Goal: Information Seeking & Learning: Understand process/instructions

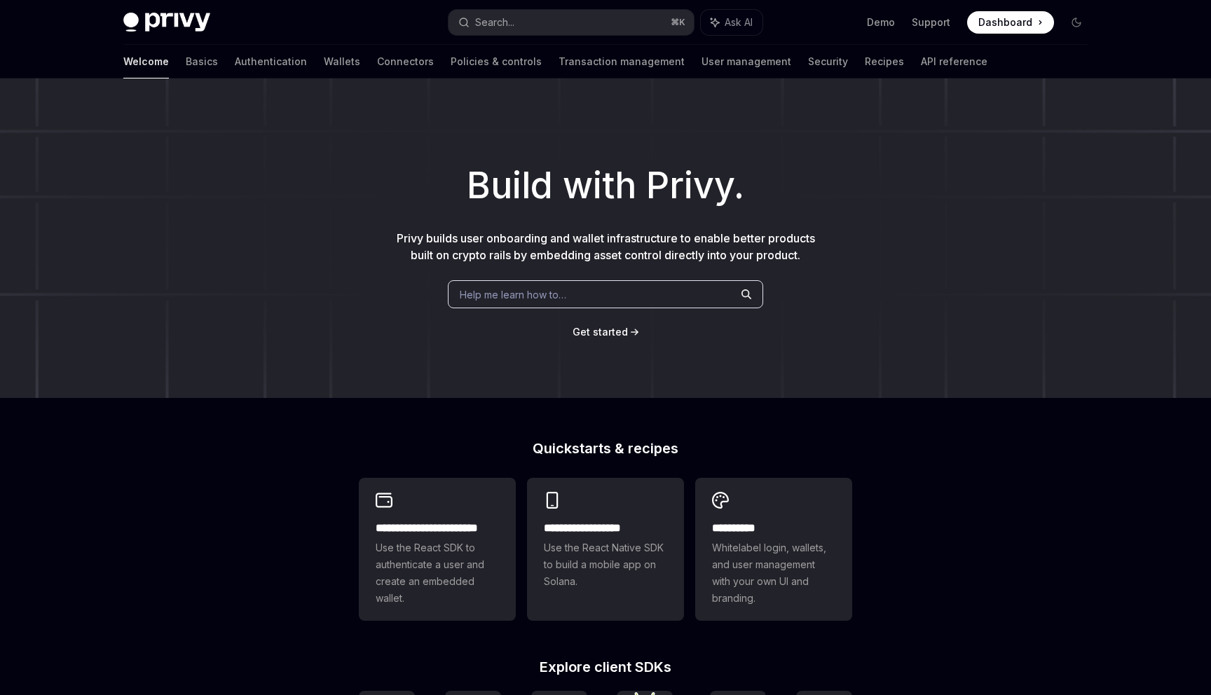
click at [1027, 27] on span "Dashboard" at bounding box center [1005, 22] width 54 height 14
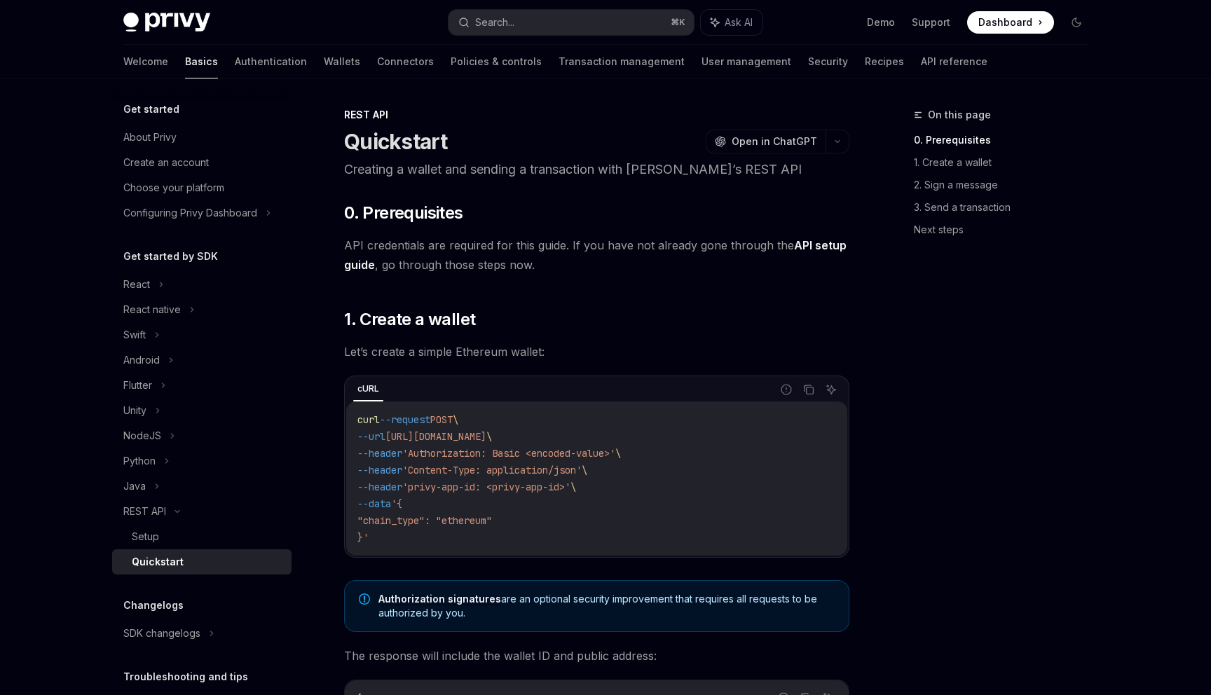
click at [818, 245] on link "API setup guide" at bounding box center [595, 255] width 502 height 34
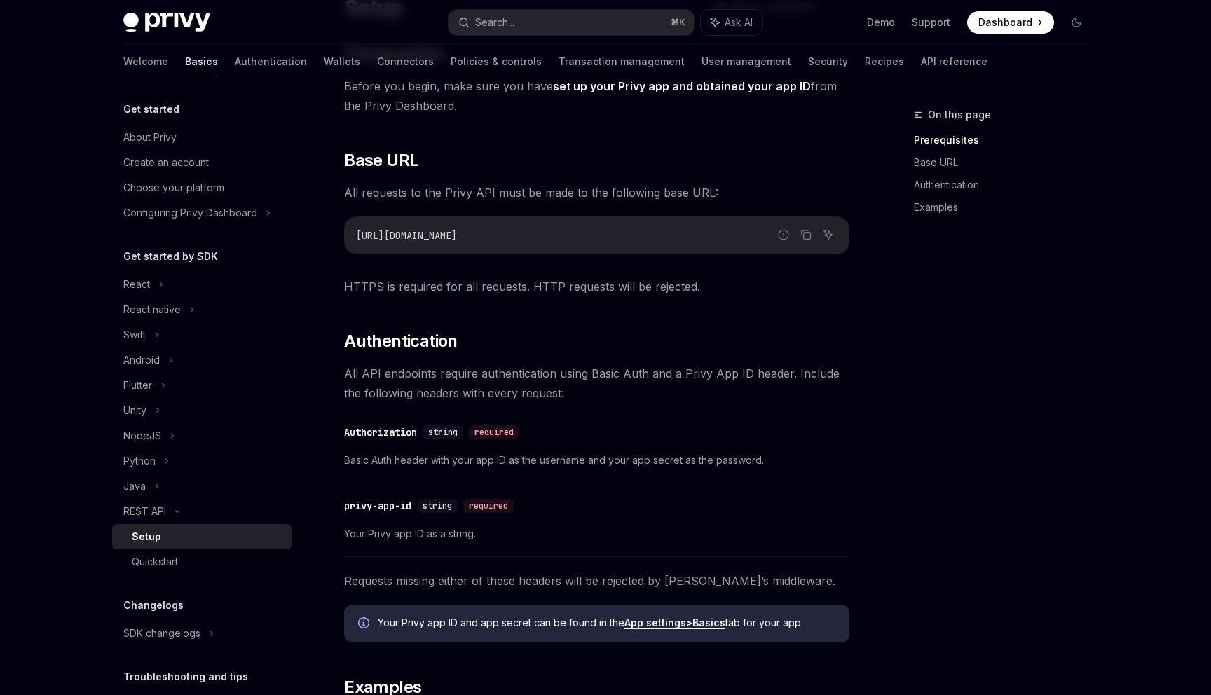
scroll to position [145, 0]
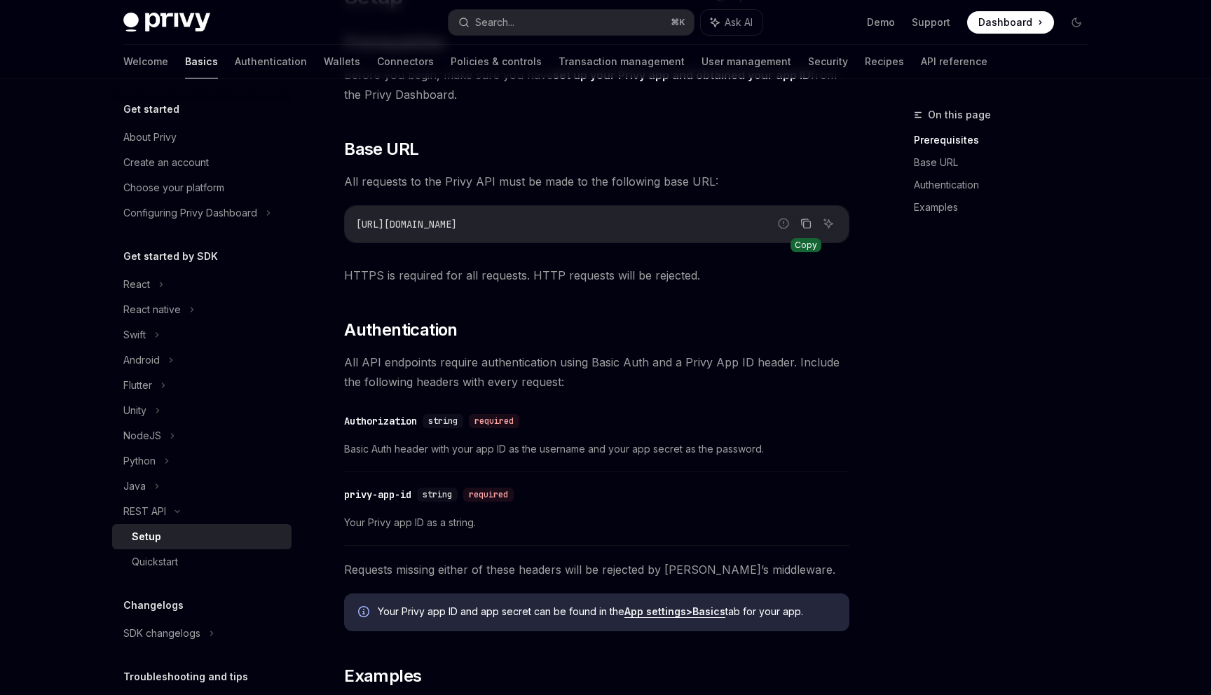
click at [811, 225] on icon "Copy the contents from the code block" at bounding box center [805, 223] width 11 height 11
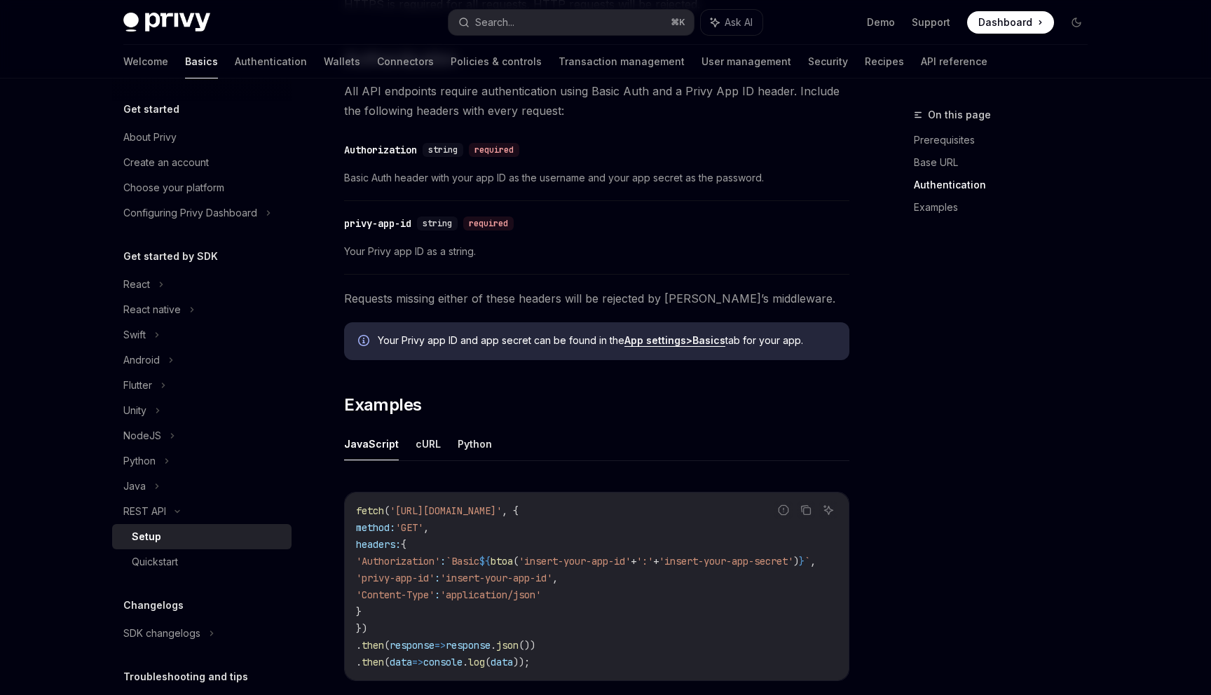
scroll to position [422, 0]
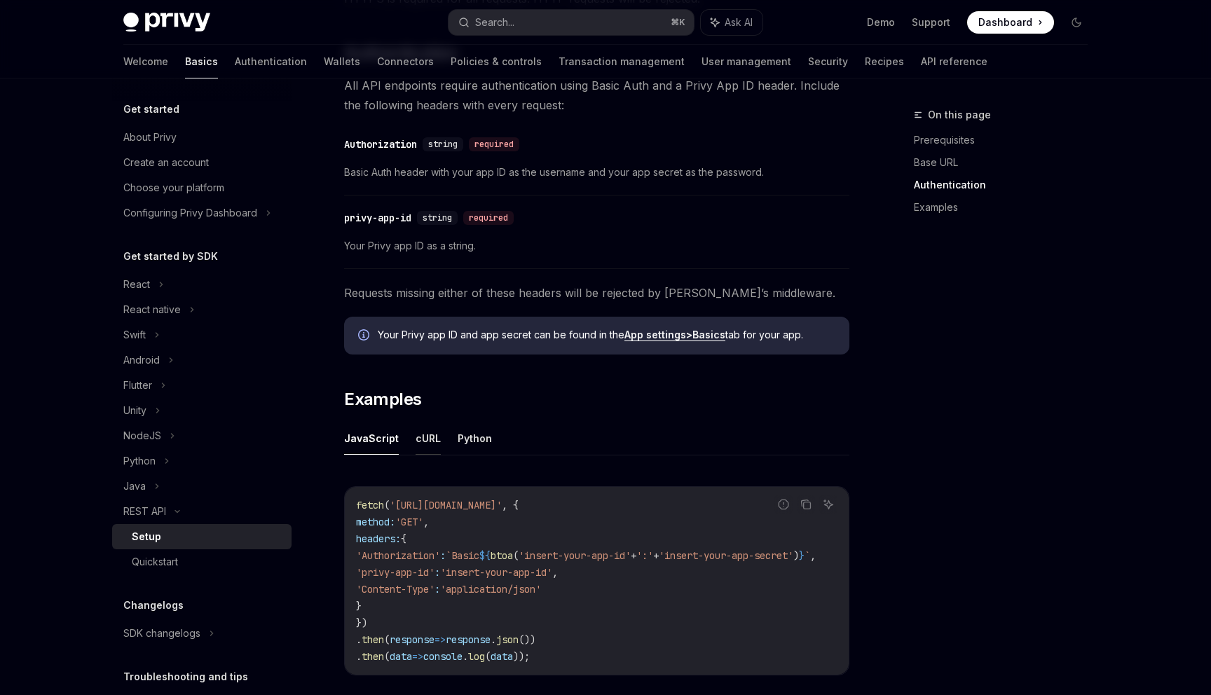
click at [416, 439] on button "cURL" at bounding box center [427, 438] width 25 height 33
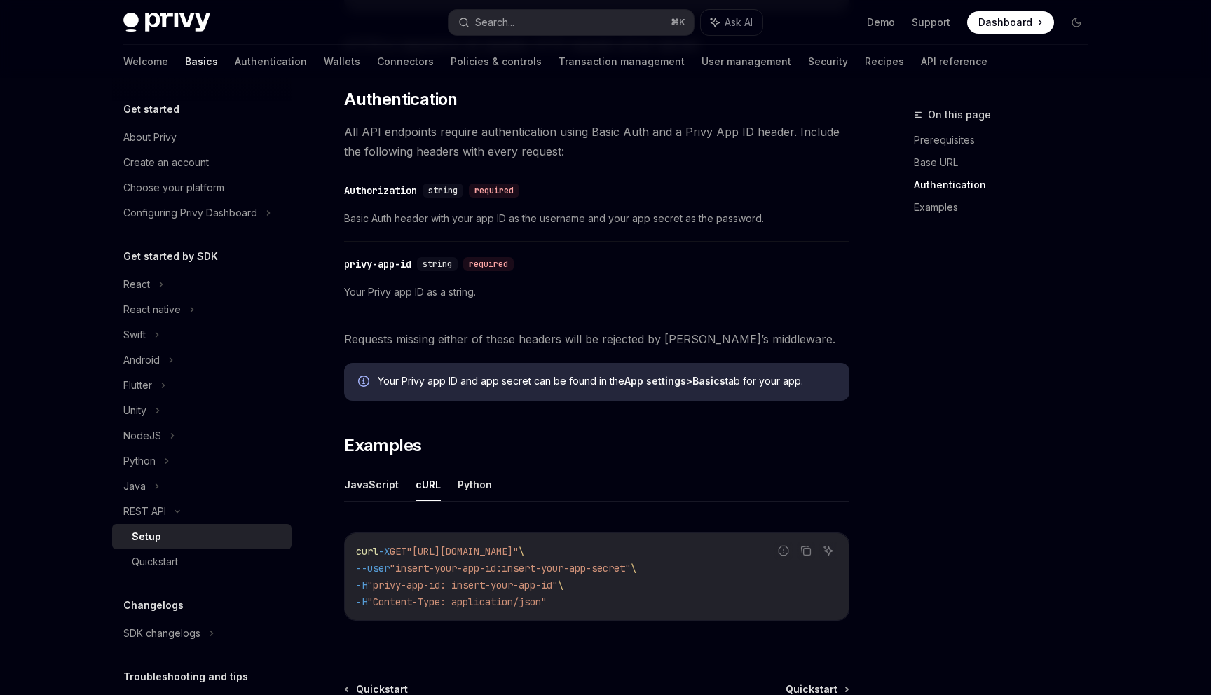
scroll to position [371, 0]
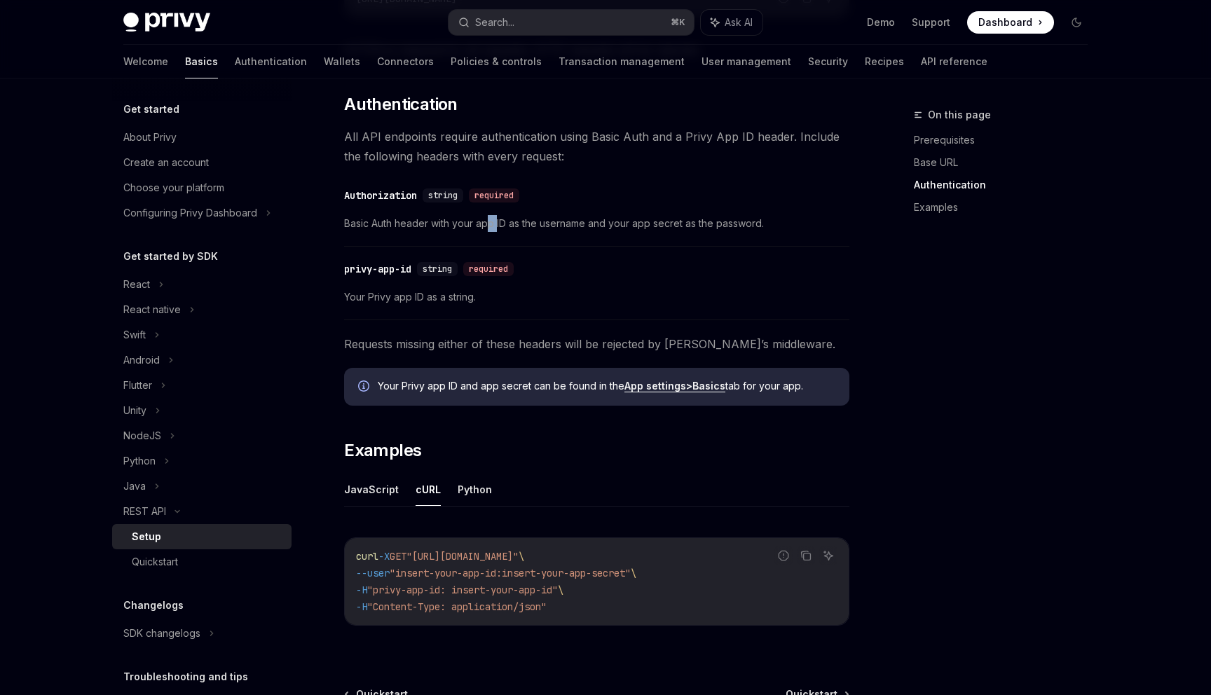
drag, startPoint x: 488, startPoint y: 226, endPoint x: 497, endPoint y: 227, distance: 8.4
click at [497, 227] on span "Basic Auth header with your app ID as the username and your app secret as the p…" at bounding box center [596, 223] width 505 height 17
click at [556, 226] on span "Basic Auth header with your app ID as the username and your app secret as the p…" at bounding box center [596, 223] width 505 height 17
drag, startPoint x: 467, startPoint y: 591, endPoint x: 392, endPoint y: 593, distance: 75.7
click at [392, 593] on span ""privy-app-id: insert-your-app-id"" at bounding box center [462, 590] width 191 height 13
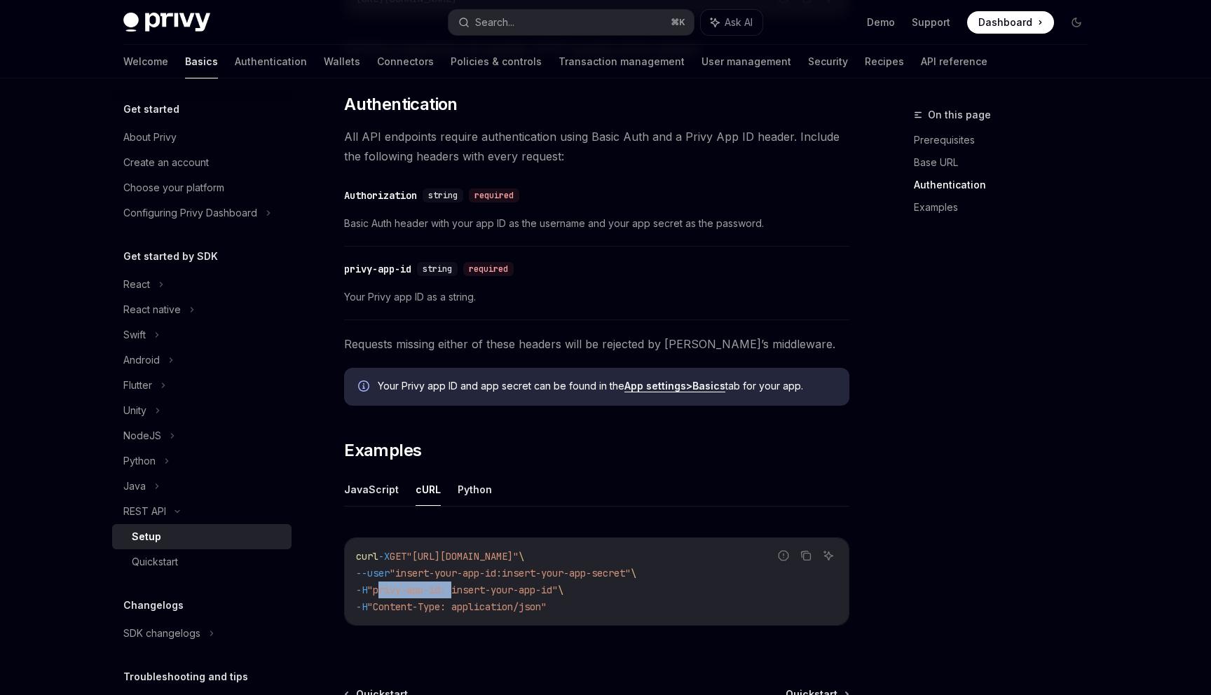
copy span "privy-app-id:"
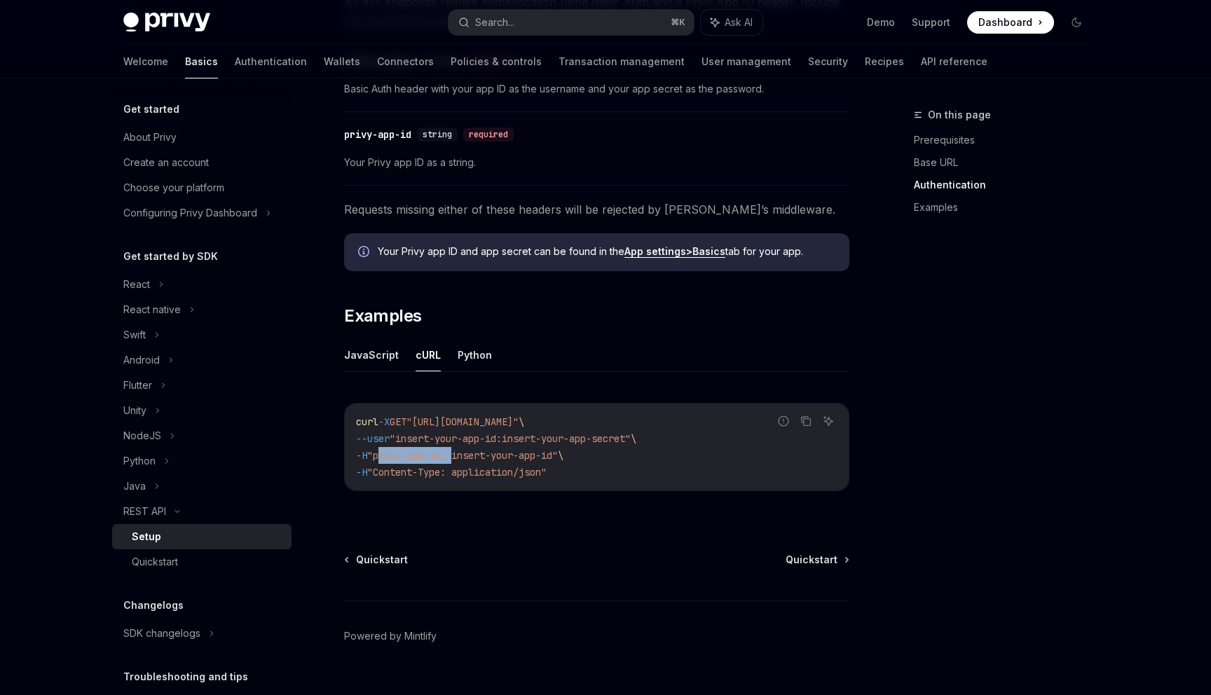
scroll to position [532, 0]
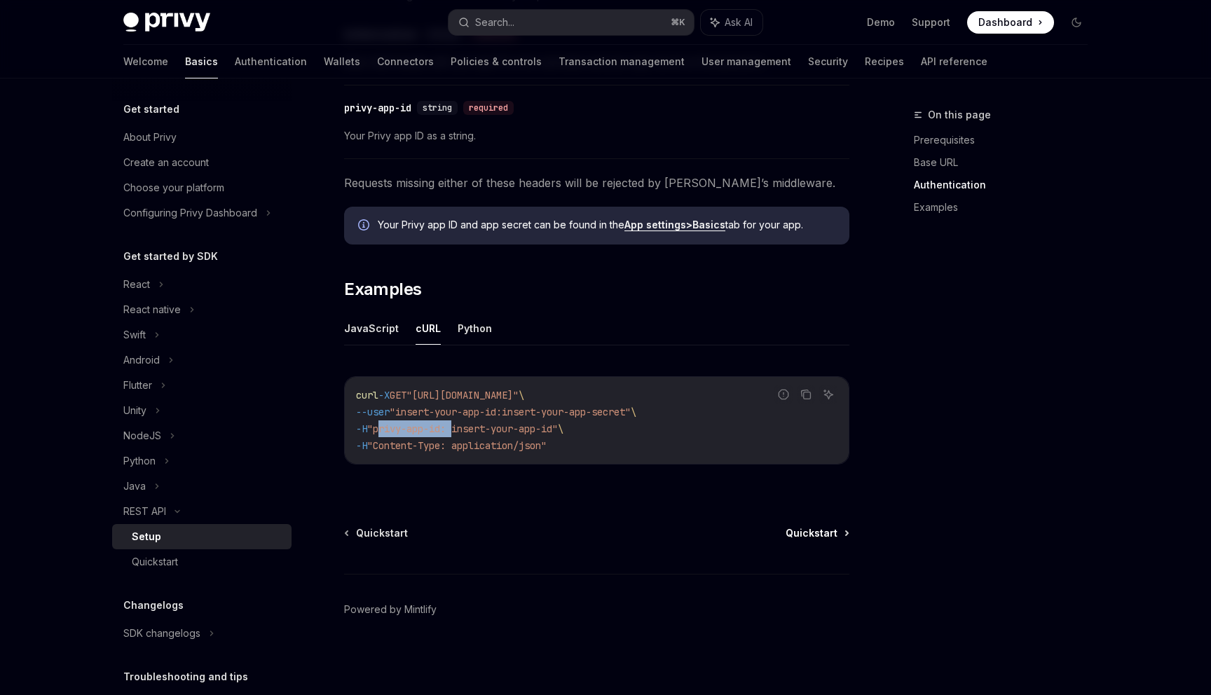
click at [829, 534] on span "Quickstart" at bounding box center [811, 533] width 52 height 14
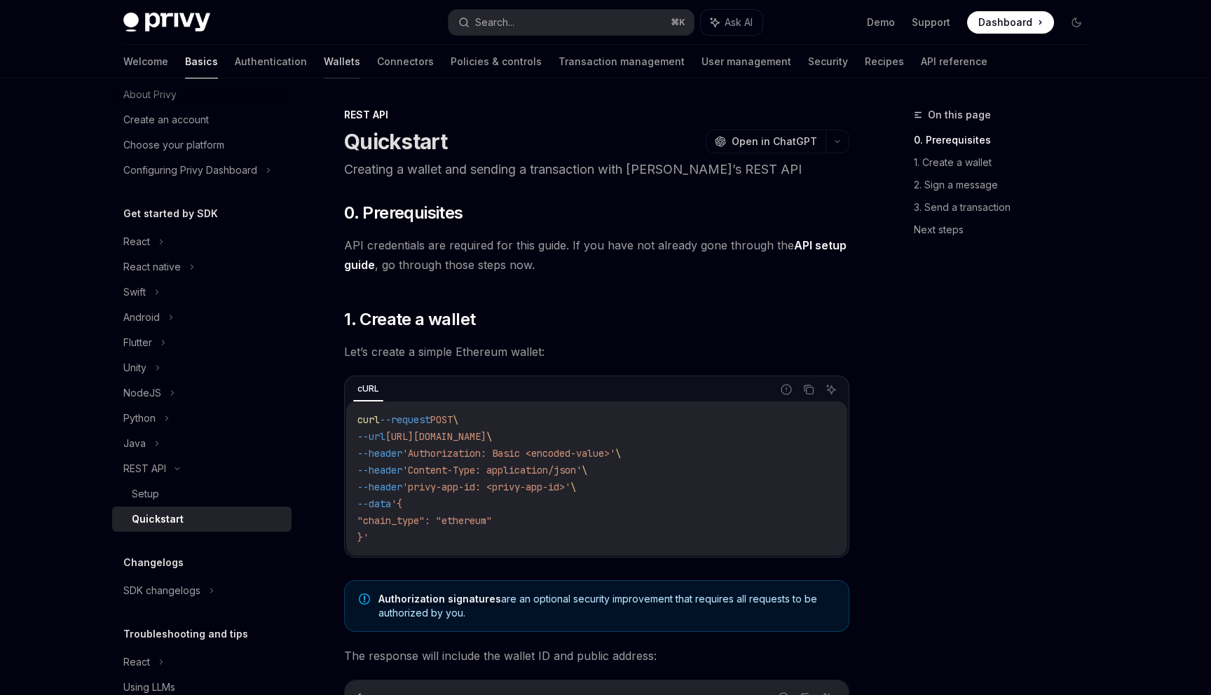
click at [324, 64] on link "Wallets" at bounding box center [342, 62] width 36 height 34
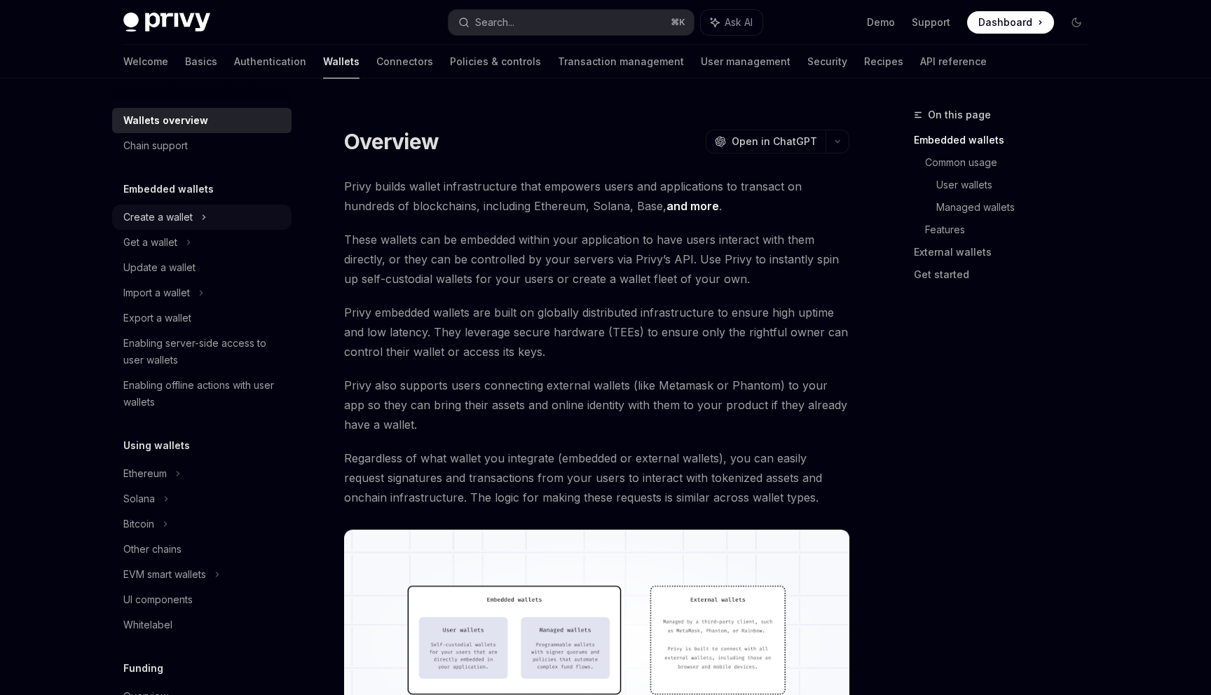
click at [178, 215] on div "Create a wallet" at bounding box center [157, 217] width 69 height 17
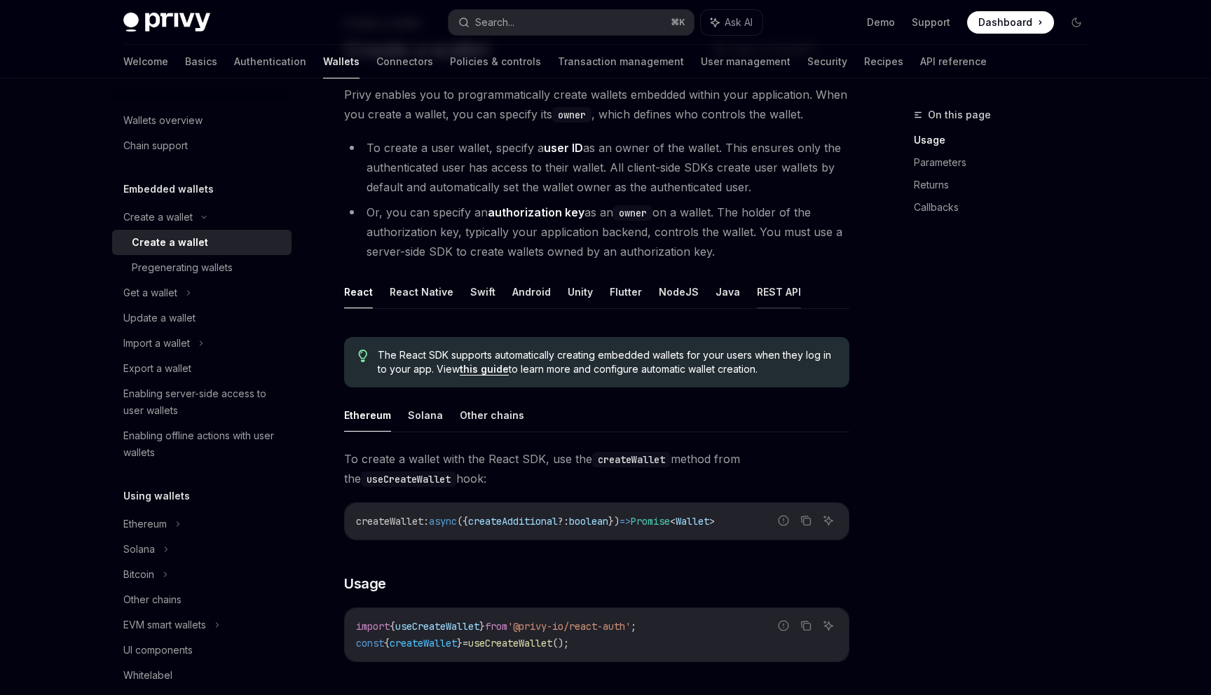
click at [777, 301] on button "REST API" at bounding box center [779, 291] width 44 height 33
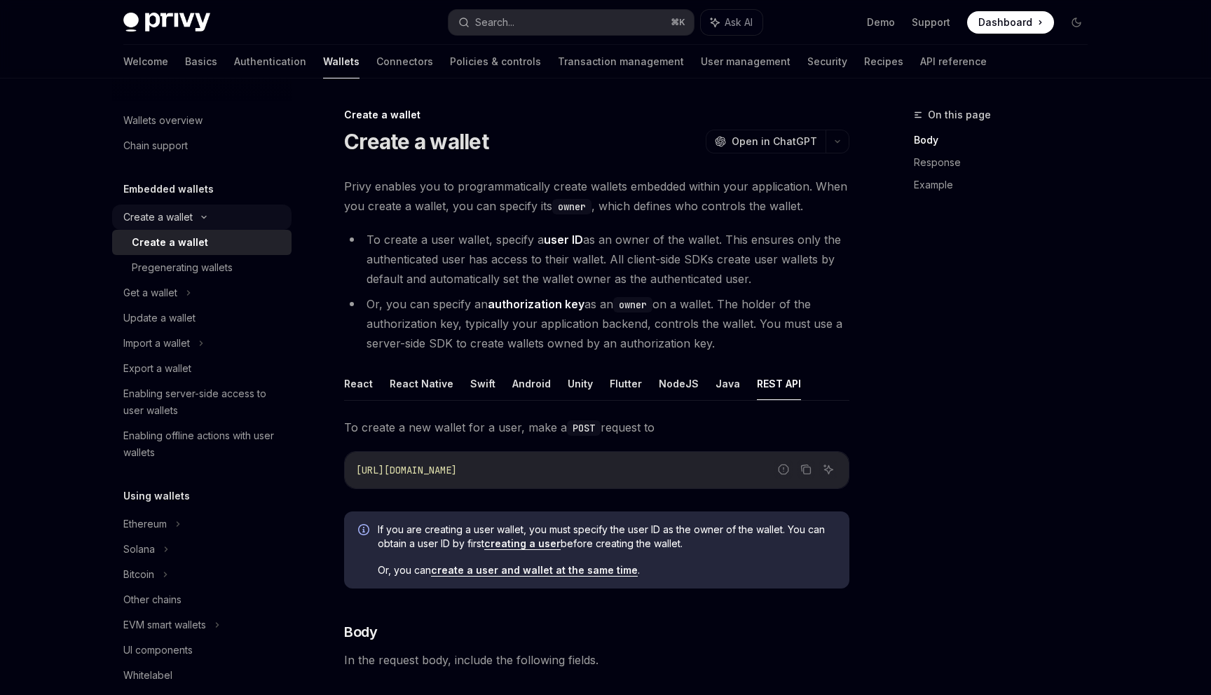
click at [242, 219] on div "Create a wallet" at bounding box center [201, 217] width 179 height 25
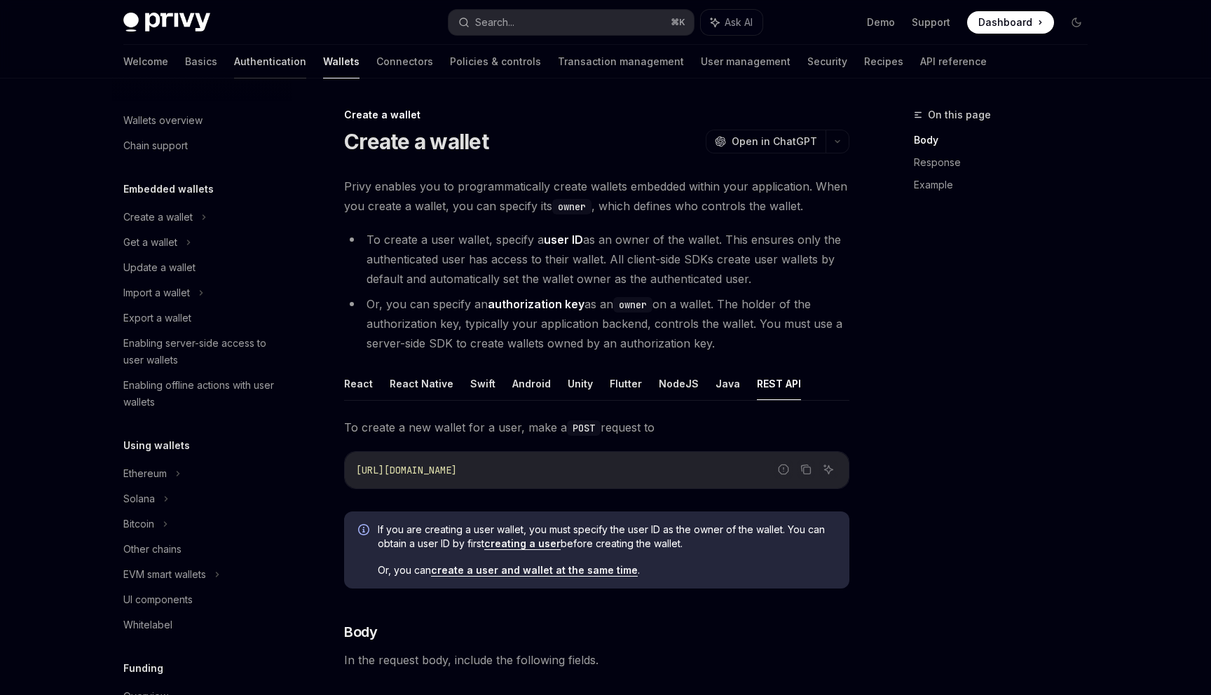
click at [234, 62] on link "Authentication" at bounding box center [270, 62] width 72 height 34
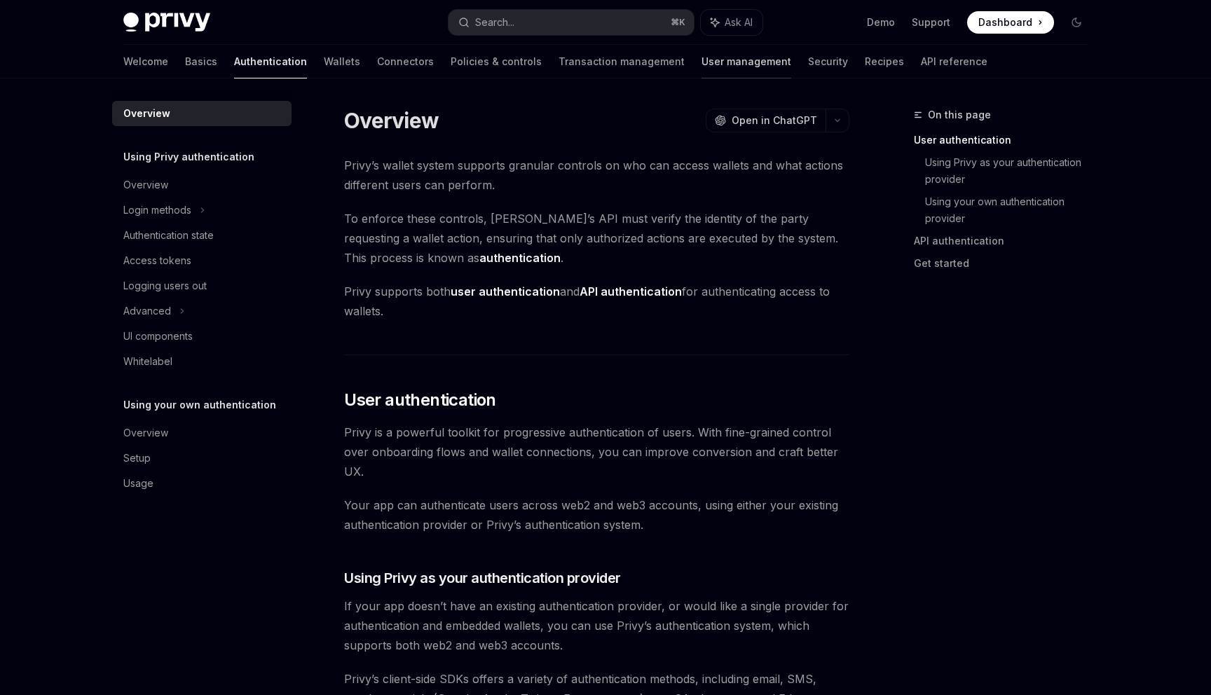
click at [701, 53] on link "User management" at bounding box center [746, 62] width 90 height 34
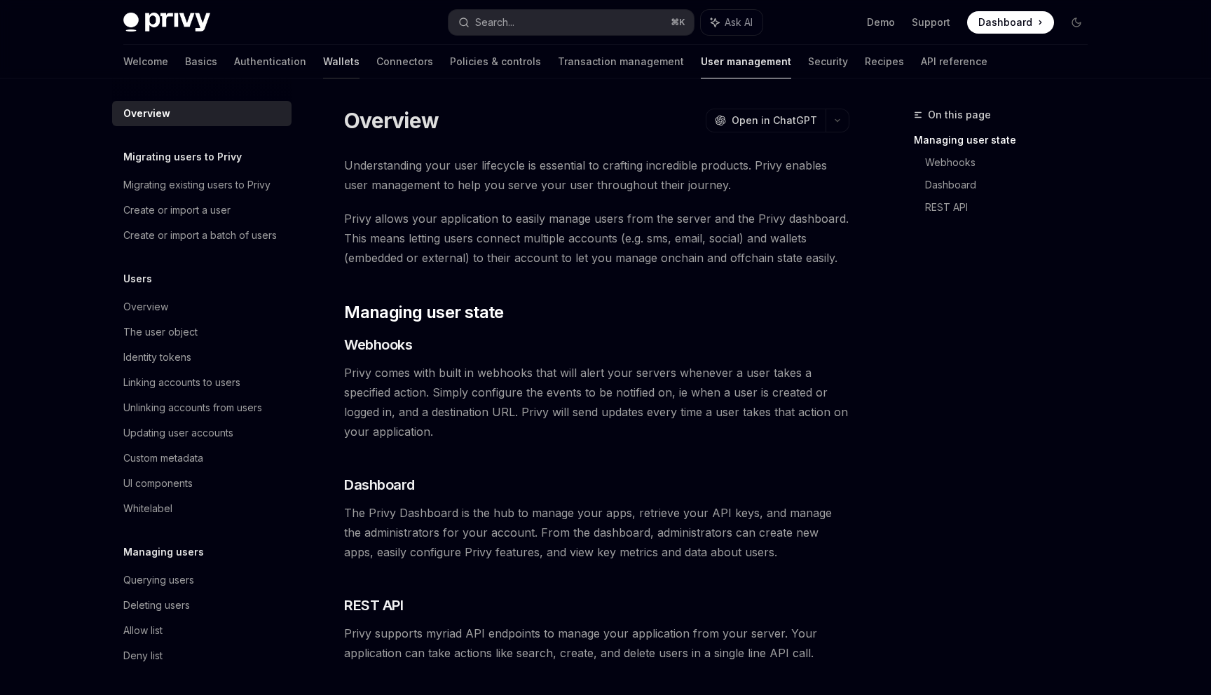
click at [323, 62] on link "Wallets" at bounding box center [341, 62] width 36 height 34
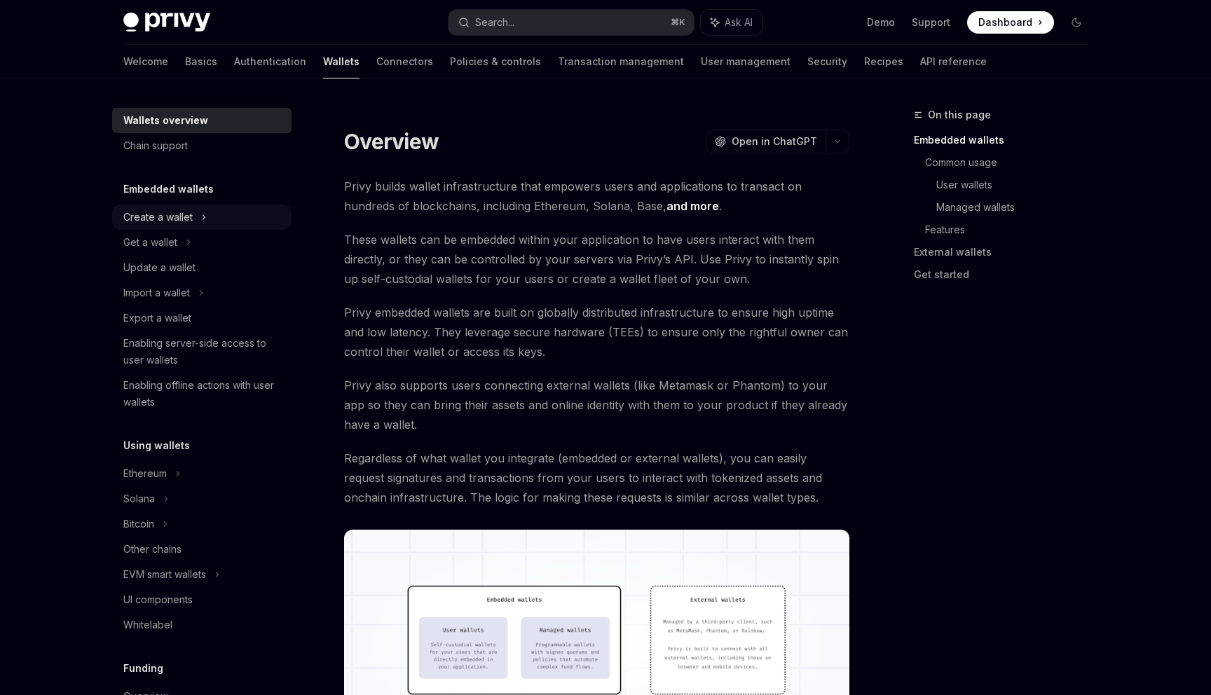
click at [198, 211] on div "Create a wallet" at bounding box center [201, 217] width 179 height 25
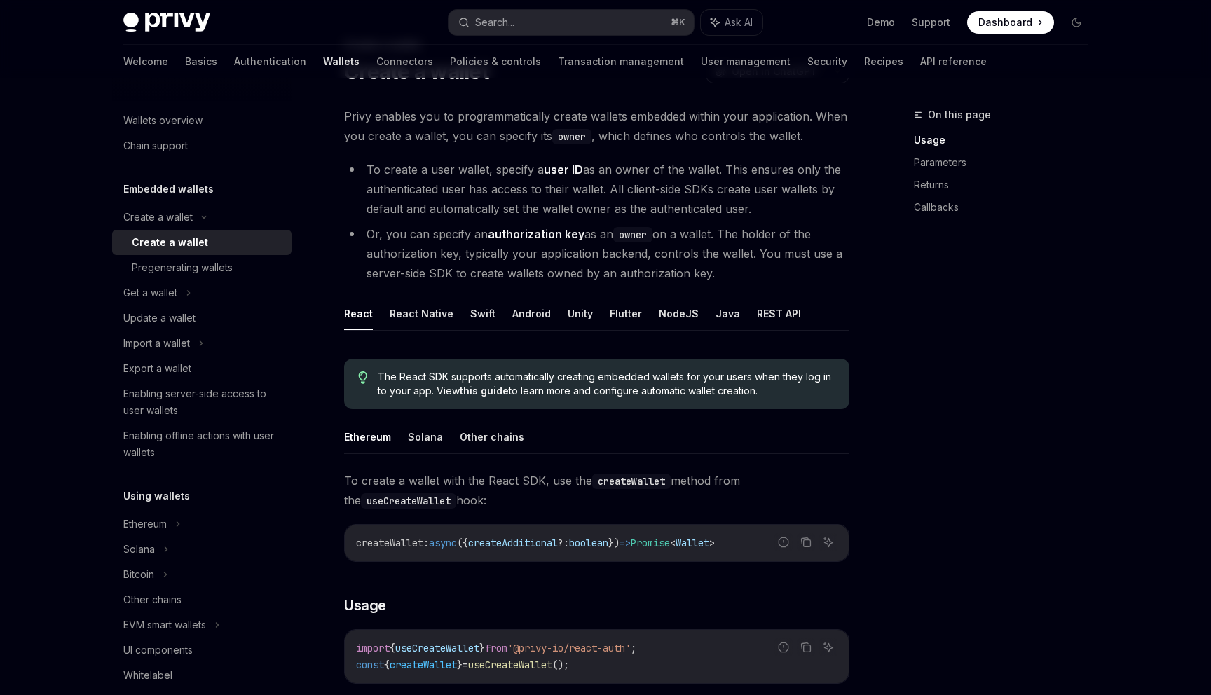
scroll to position [41, 0]
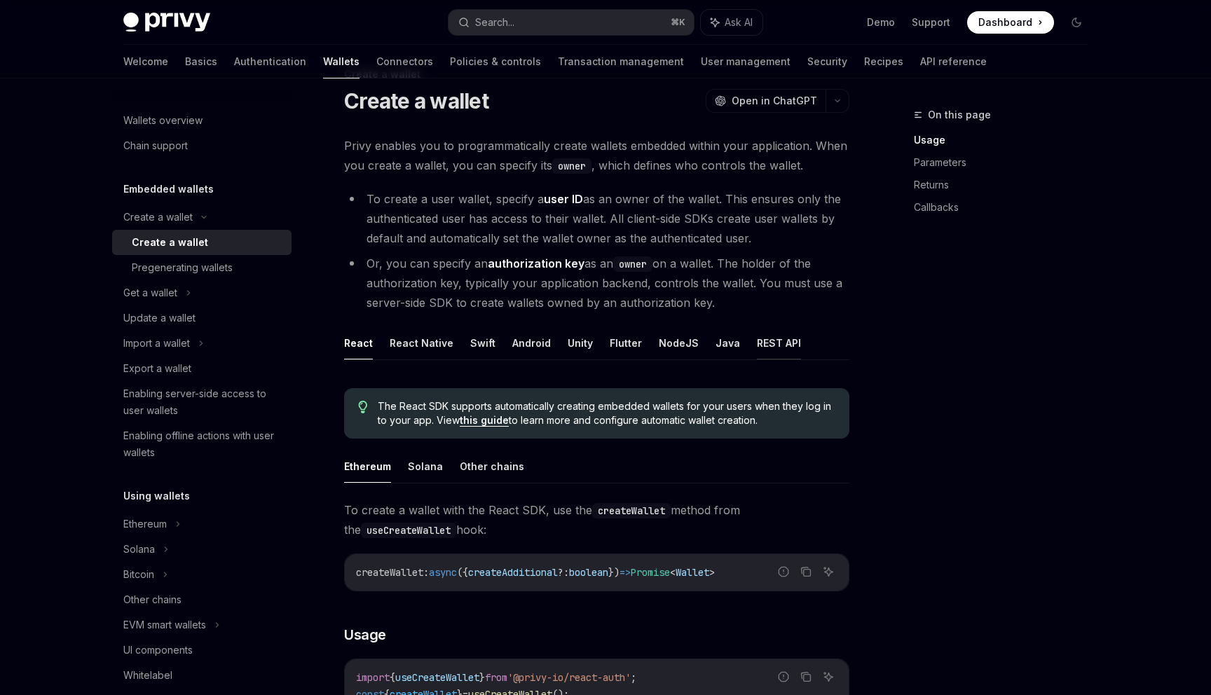
click at [759, 338] on button "REST API" at bounding box center [779, 342] width 44 height 33
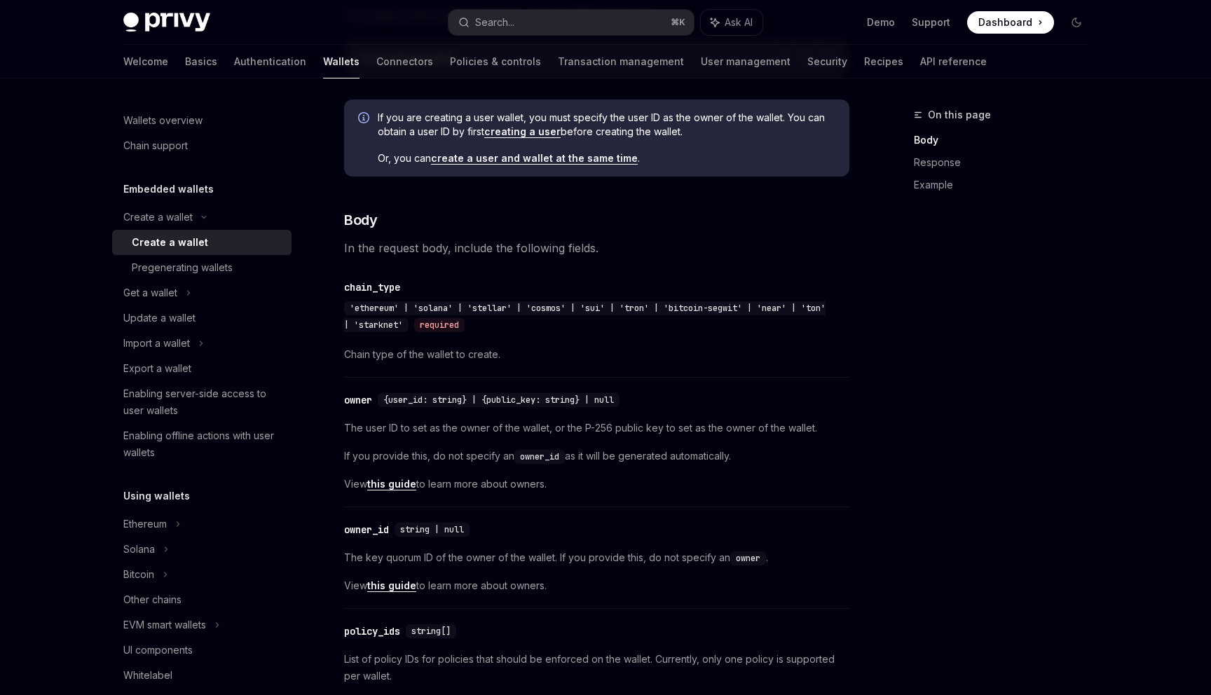
scroll to position [905, 0]
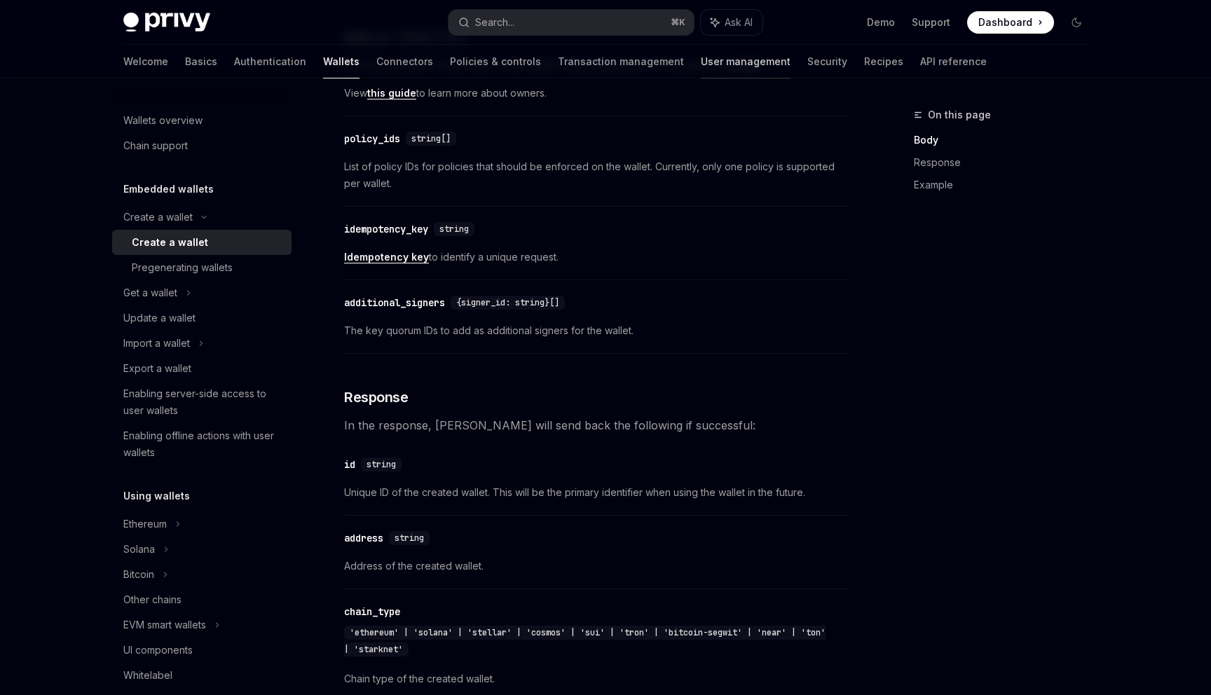
click at [701, 68] on link "User management" at bounding box center [746, 62] width 90 height 34
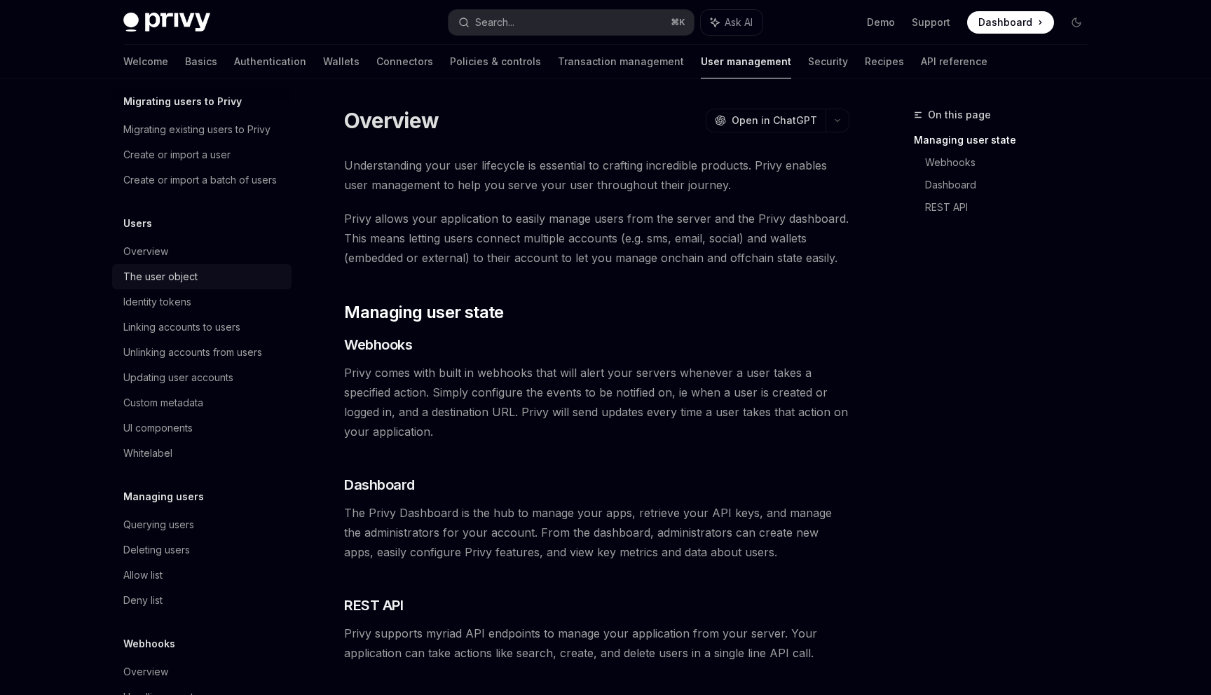
scroll to position [57, 0]
click at [215, 273] on div "The user object" at bounding box center [203, 275] width 160 height 17
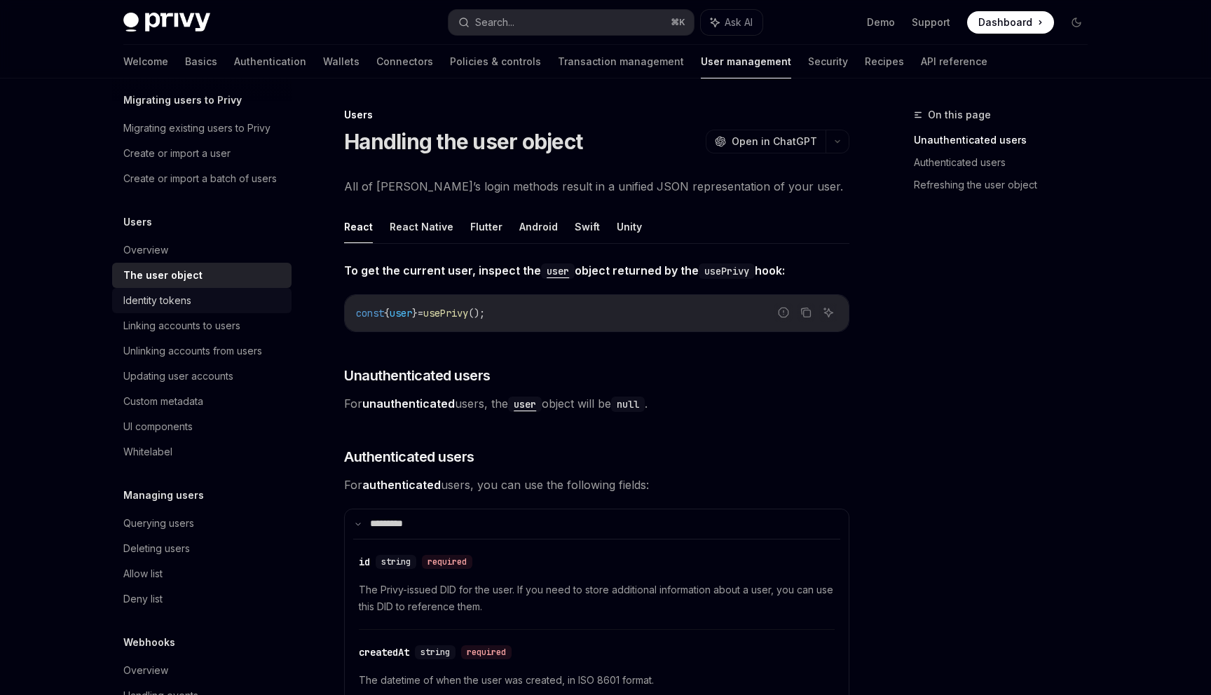
click at [222, 305] on div "Identity tokens" at bounding box center [203, 300] width 160 height 17
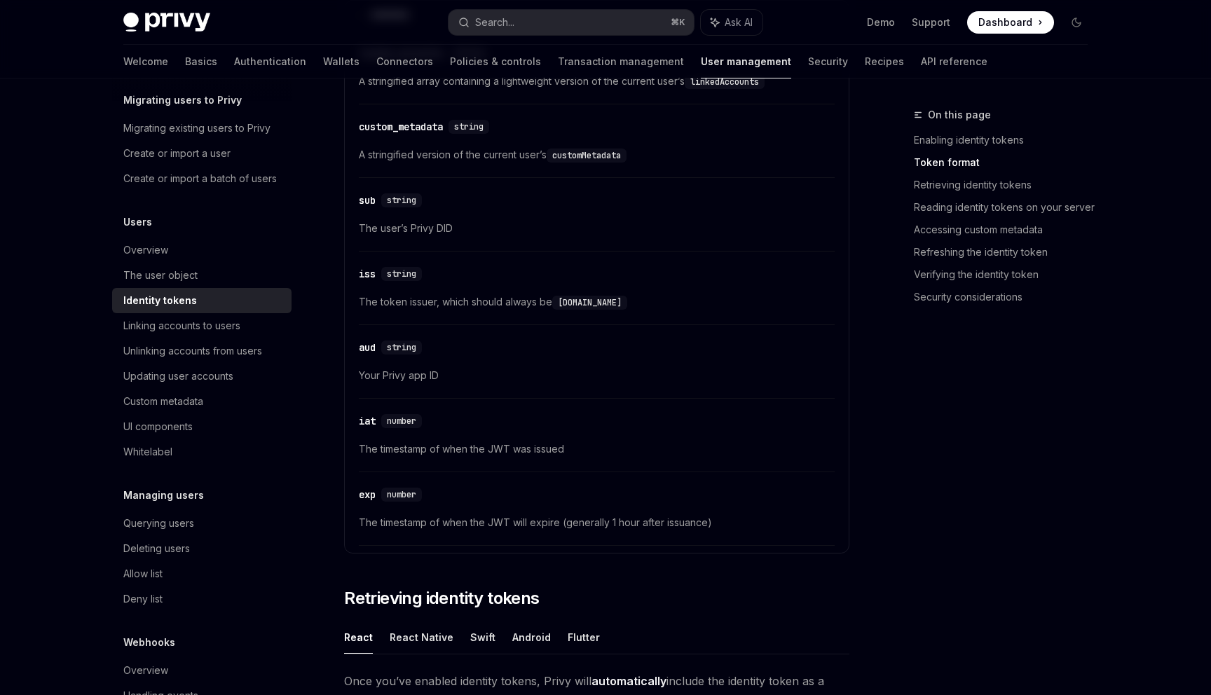
scroll to position [738, 0]
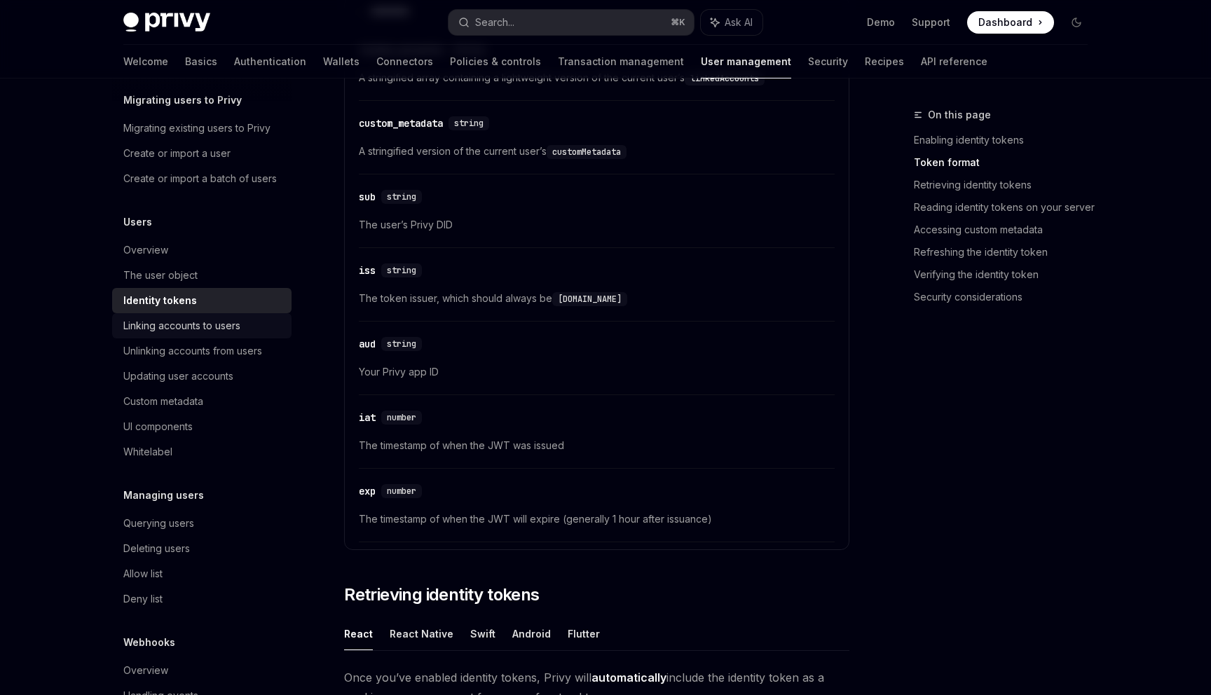
click at [277, 324] on div "Linking accounts to users" at bounding box center [203, 325] width 160 height 17
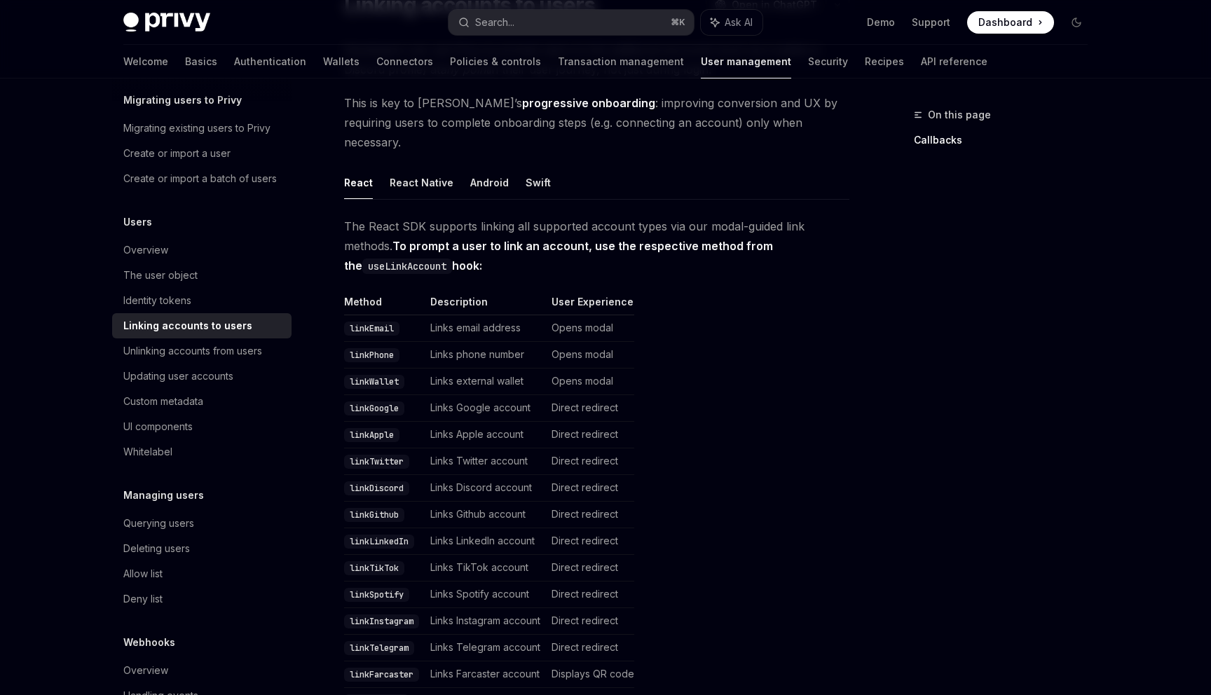
scroll to position [142, 0]
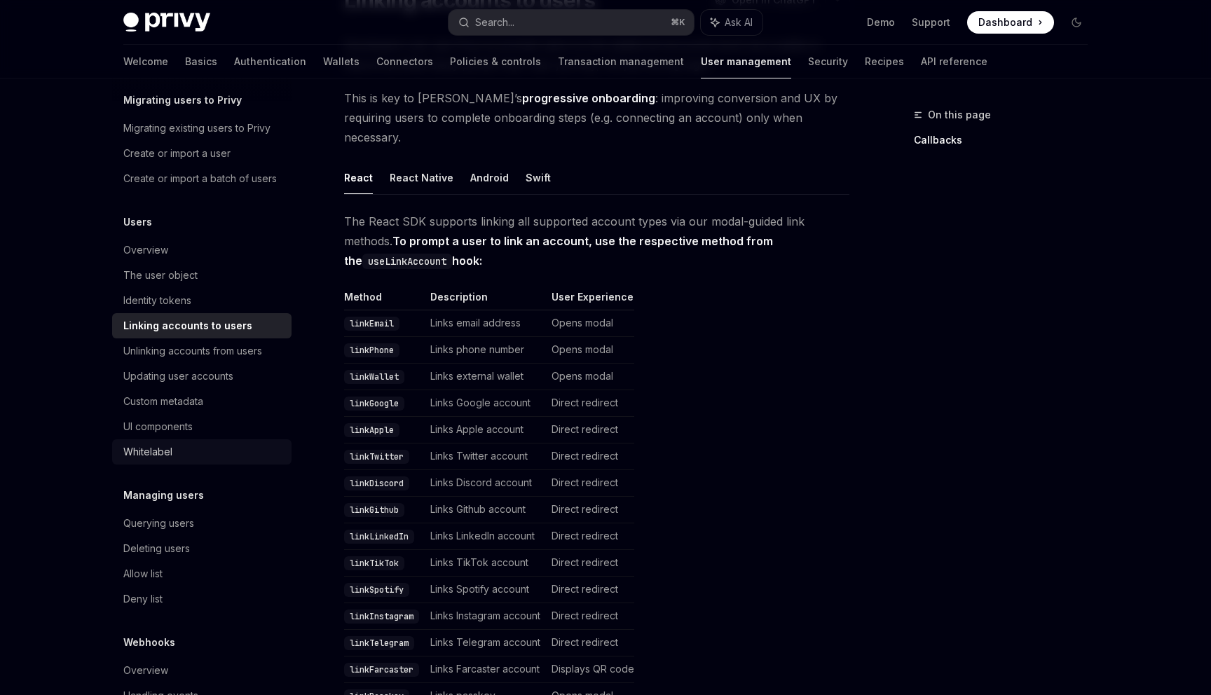
click at [231, 439] on link "Whitelabel" at bounding box center [201, 451] width 179 height 25
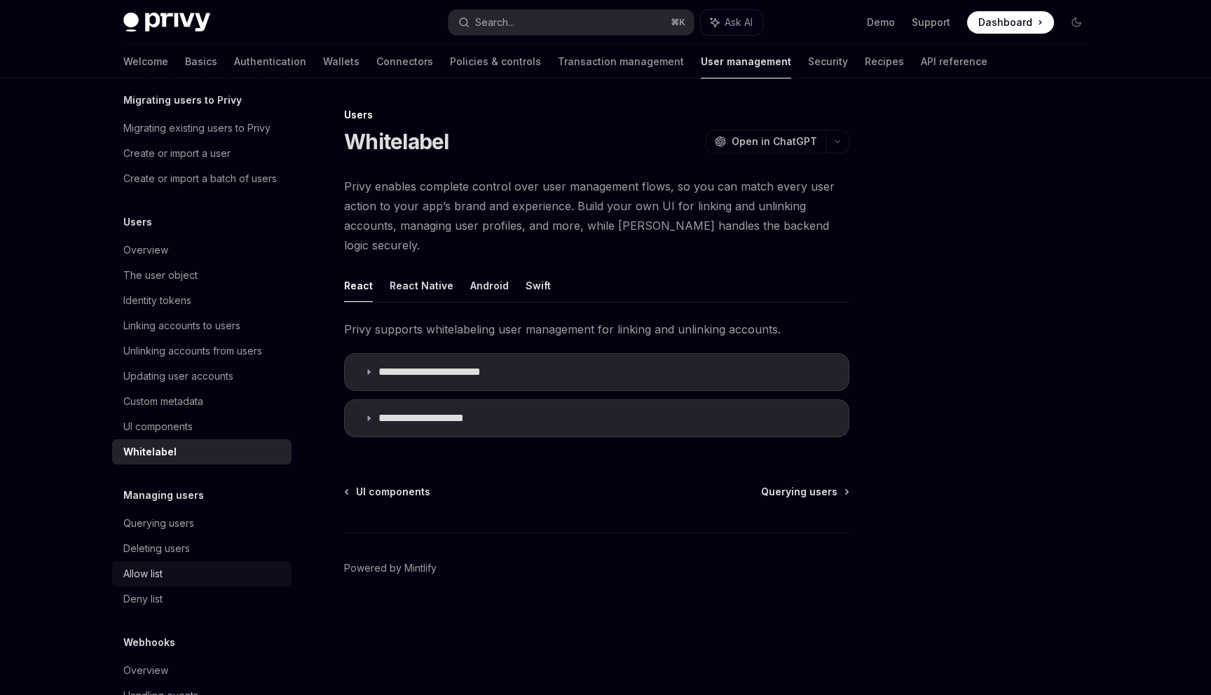
scroll to position [98, 0]
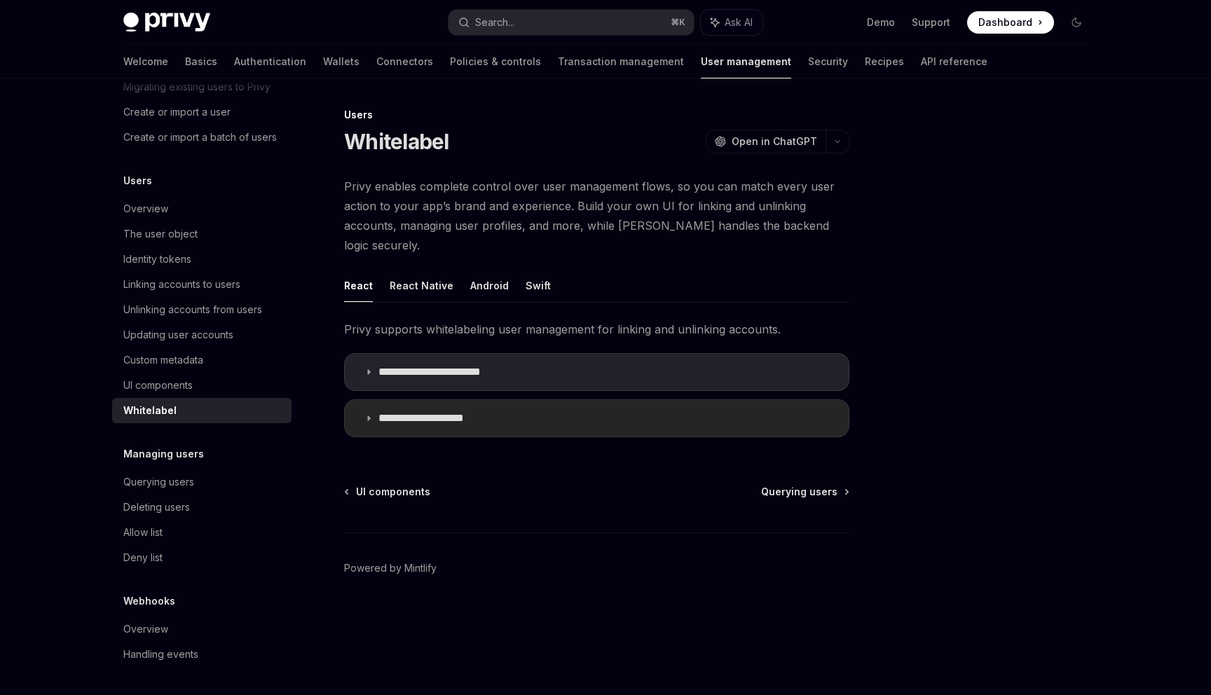
click at [419, 411] on p "**********" at bounding box center [434, 418] width 113 height 14
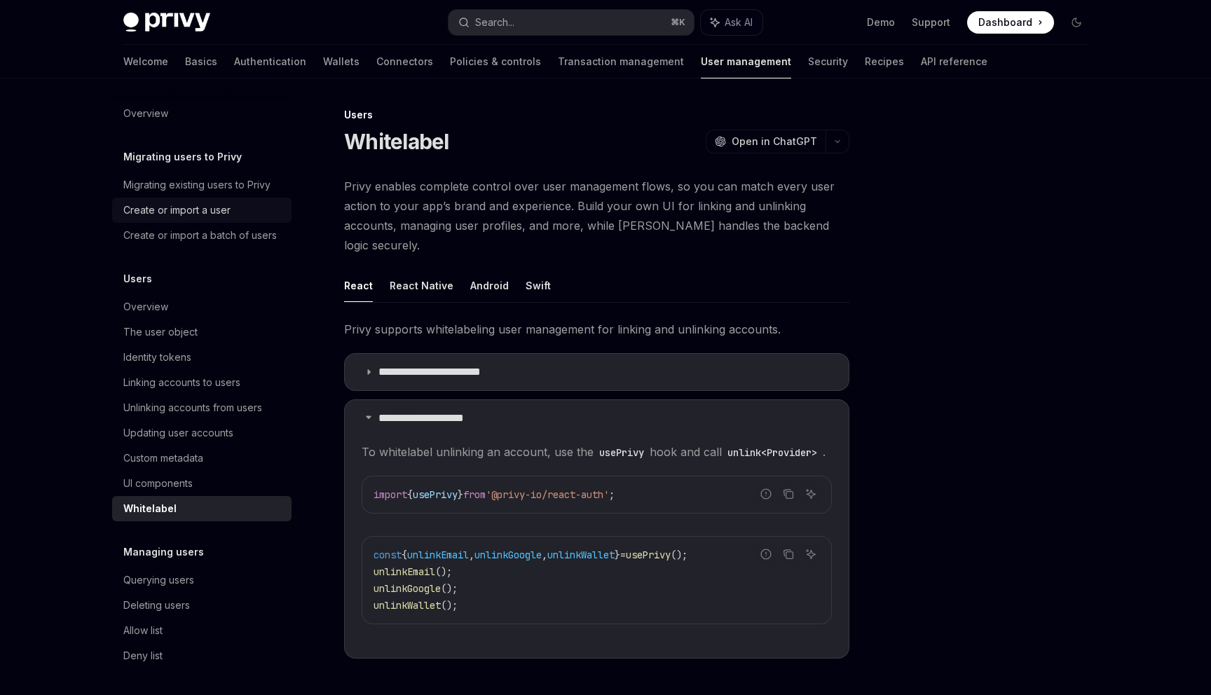
click at [233, 214] on div "Create or import a user" at bounding box center [203, 210] width 160 height 17
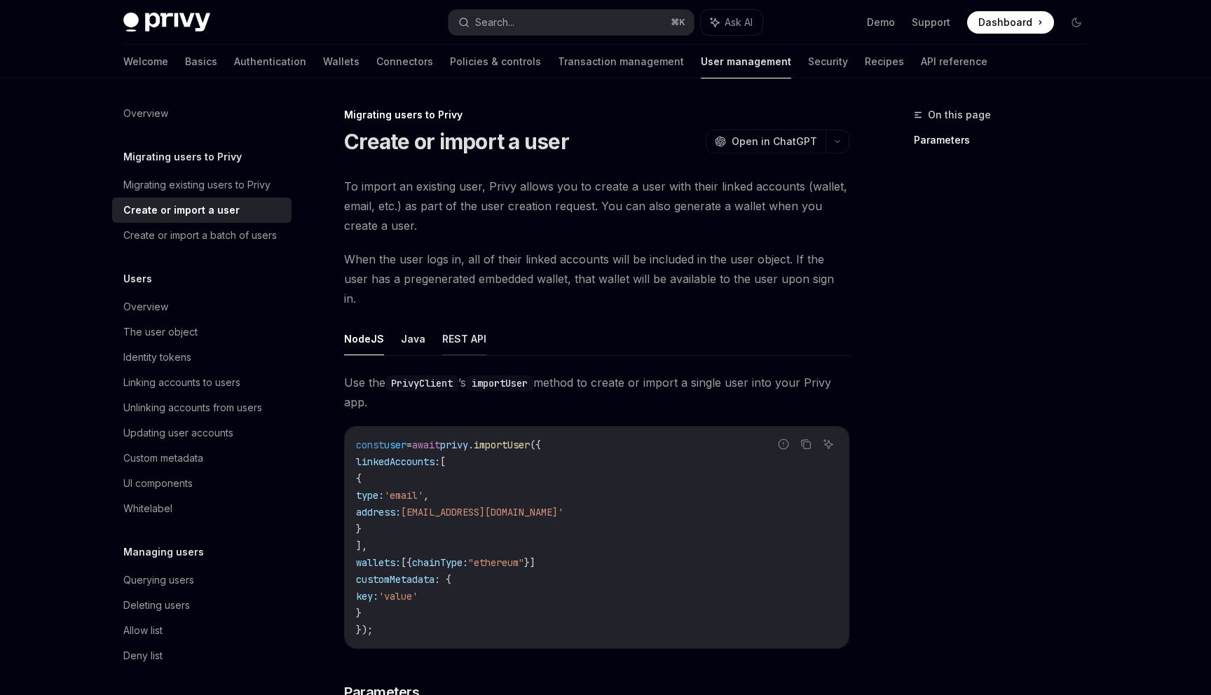
click at [467, 326] on button "REST API" at bounding box center [464, 338] width 44 height 33
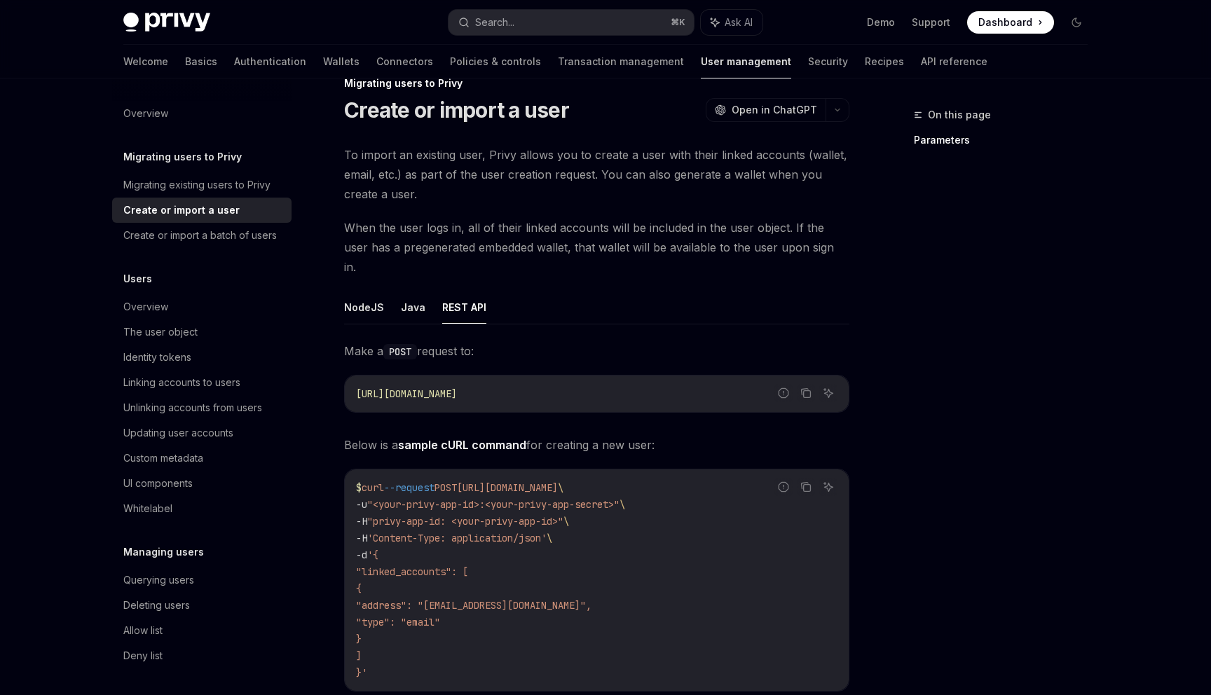
scroll to position [65, 0]
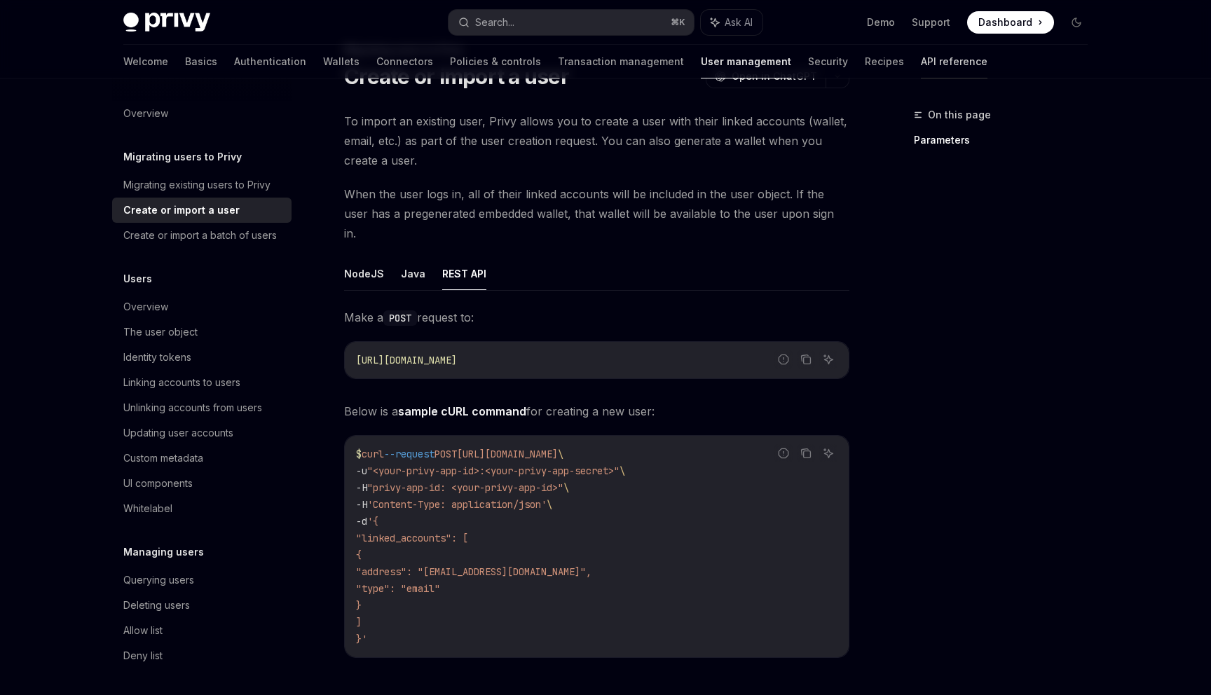
click at [921, 65] on link "API reference" at bounding box center [954, 62] width 67 height 34
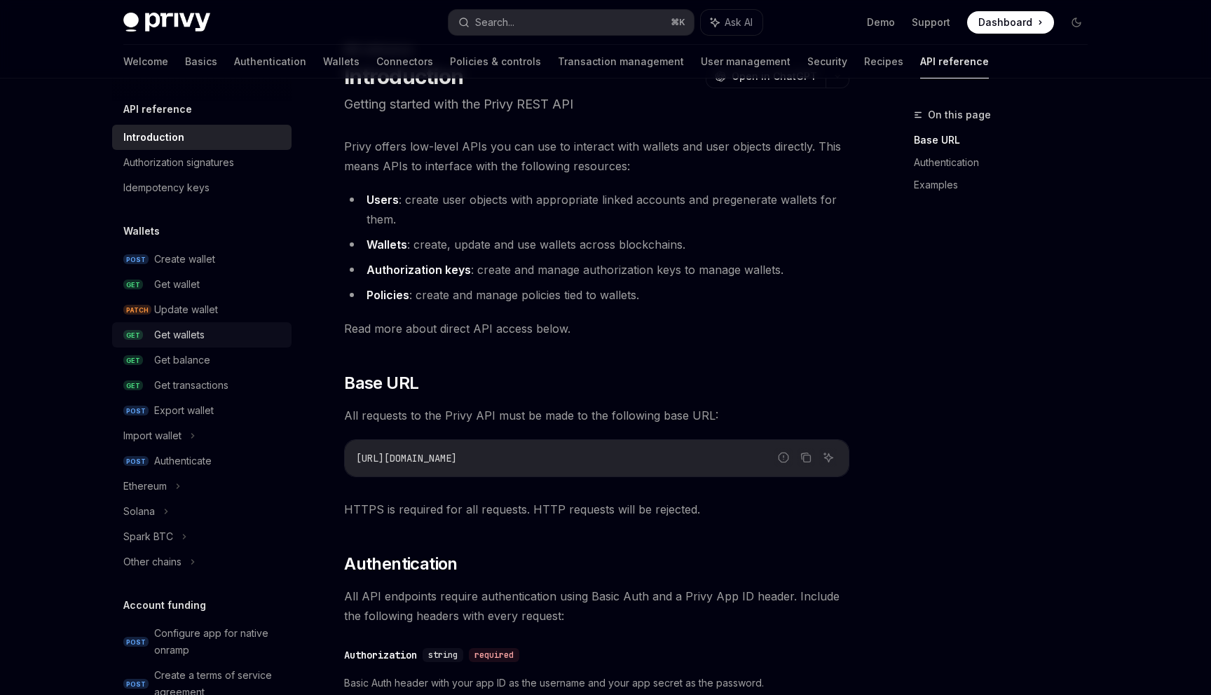
scroll to position [13, 0]
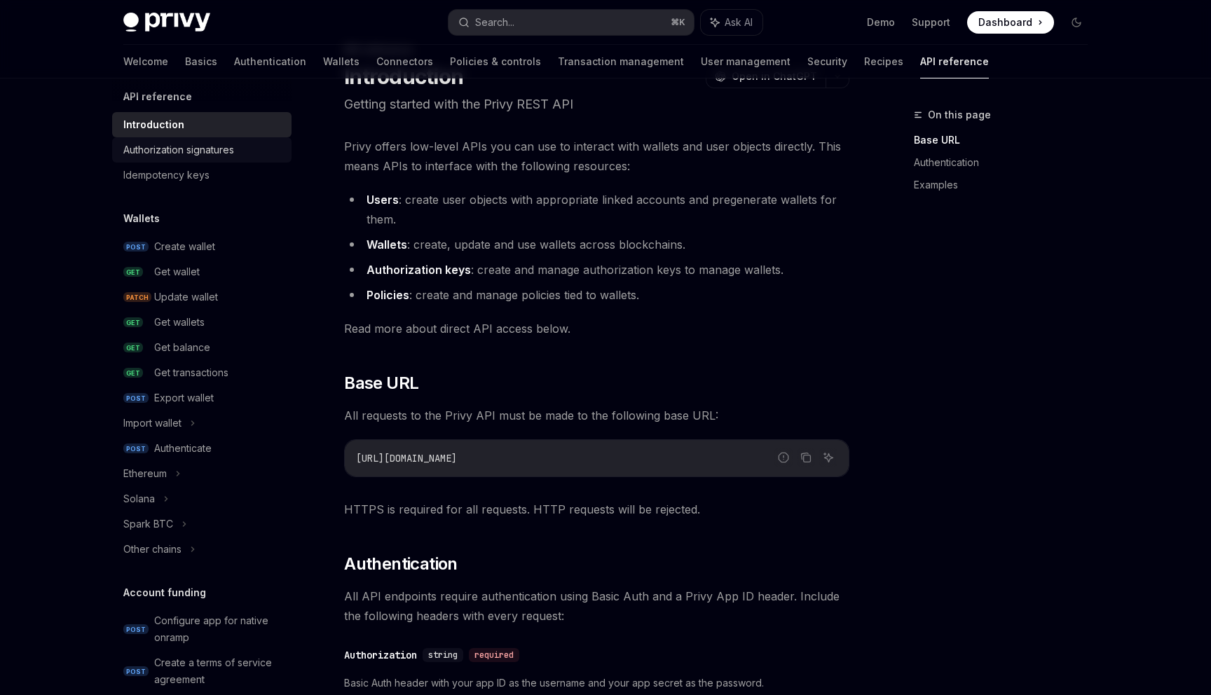
click at [247, 153] on div "Authorization signatures" at bounding box center [203, 150] width 160 height 17
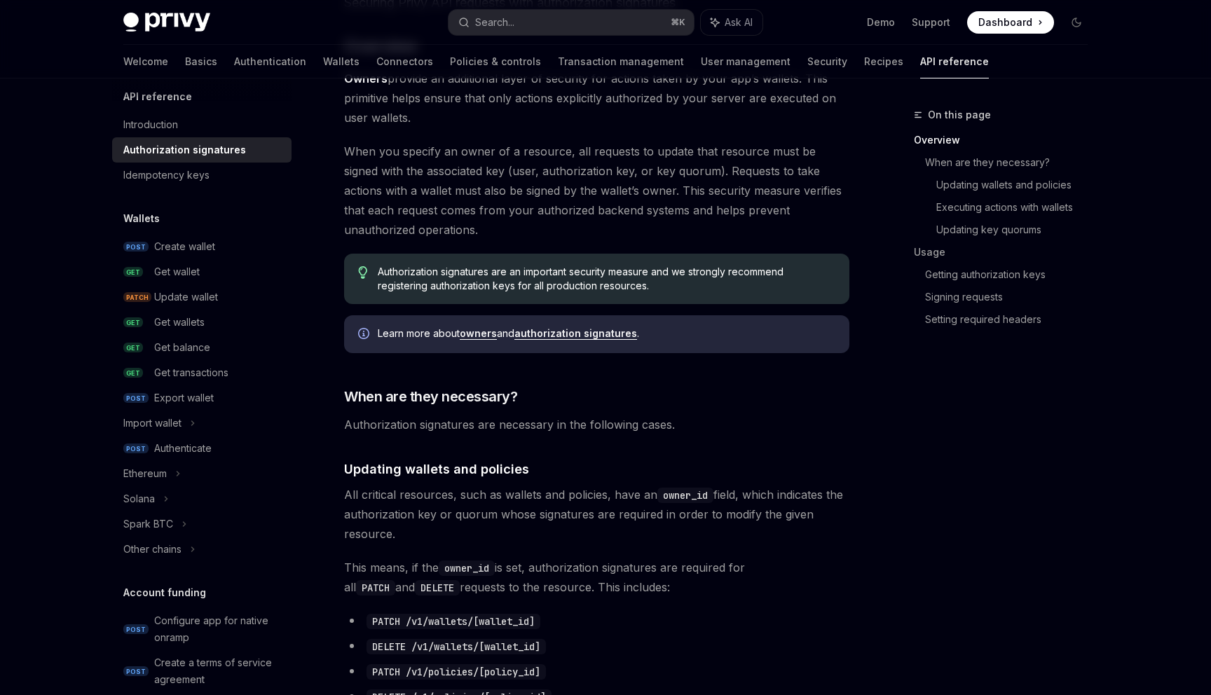
scroll to position [205, 0]
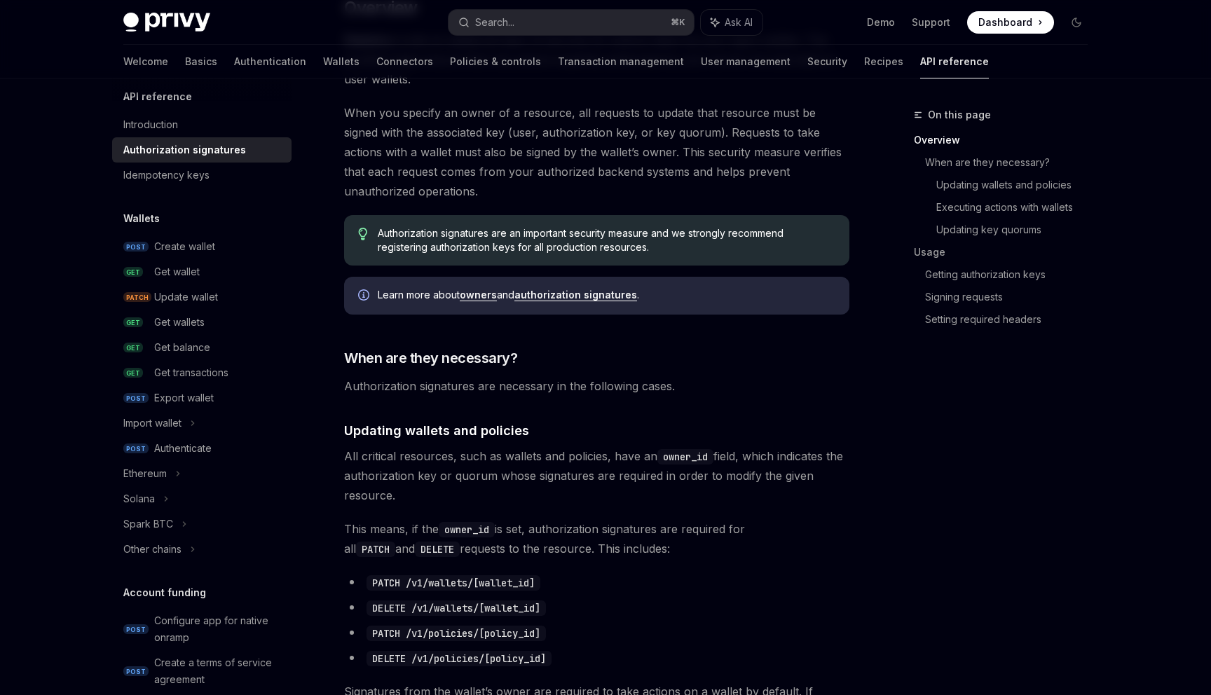
click at [489, 304] on div "Learn more about owners and authorization signatures ." at bounding box center [596, 296] width 505 height 38
click at [489, 296] on link "owners" at bounding box center [478, 295] width 37 height 13
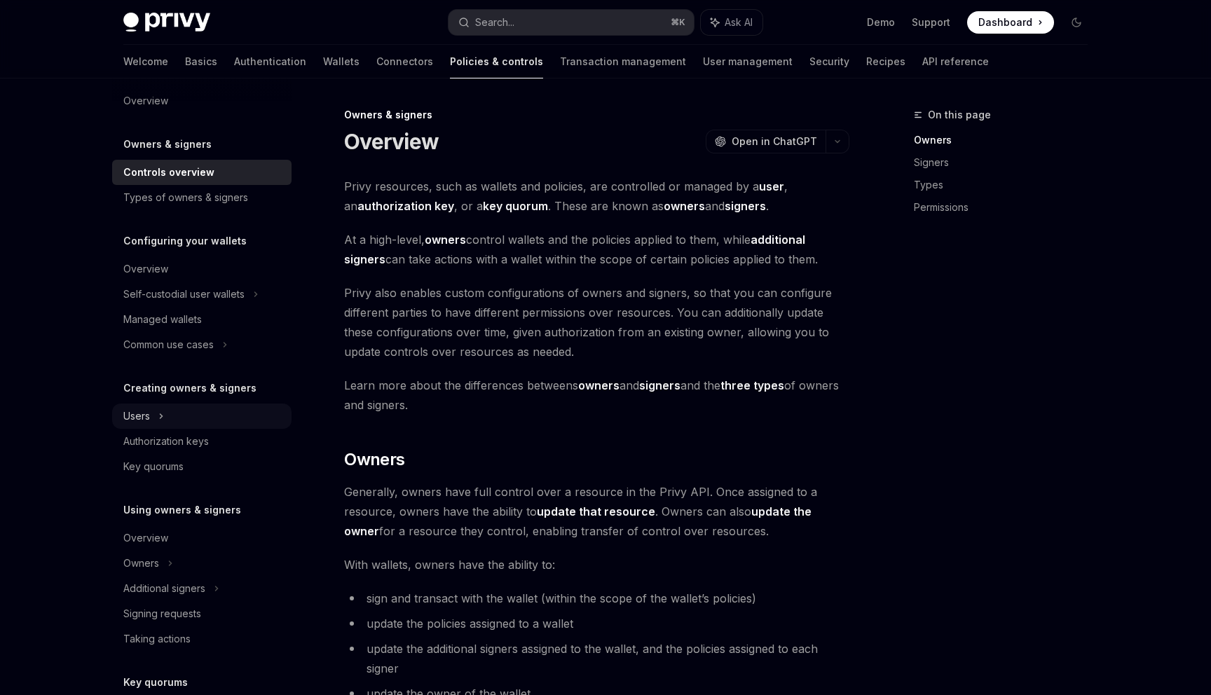
click at [168, 408] on div "Users" at bounding box center [201, 416] width 179 height 25
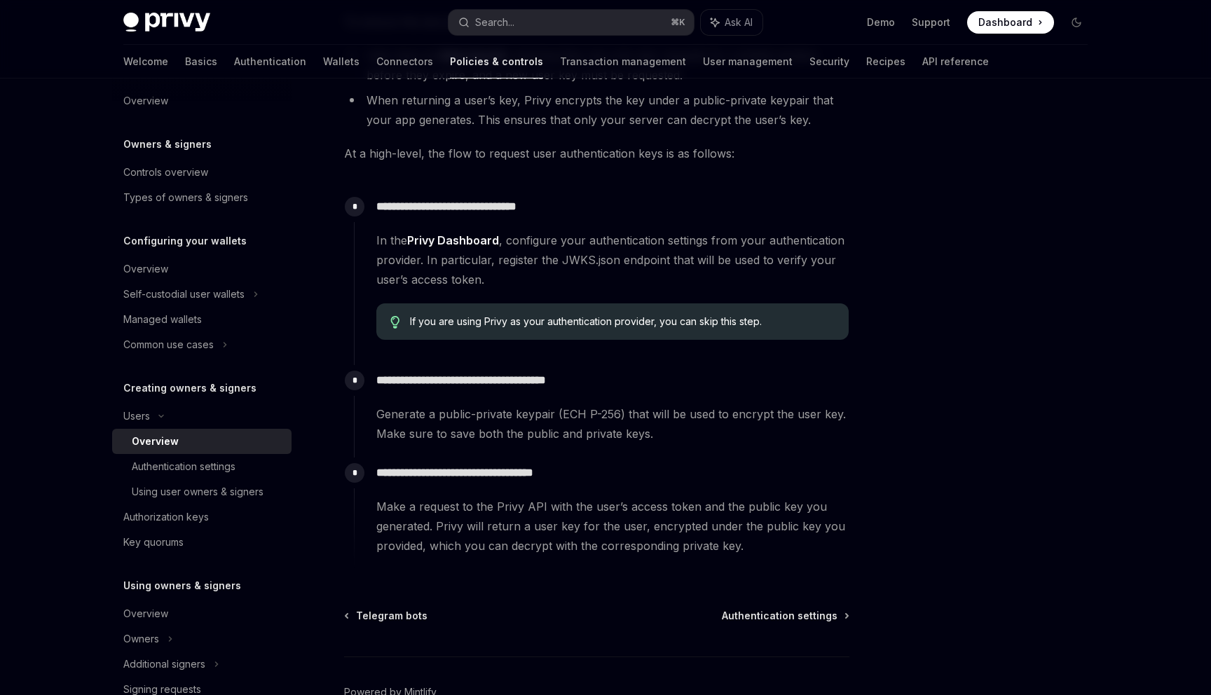
scroll to position [331, 0]
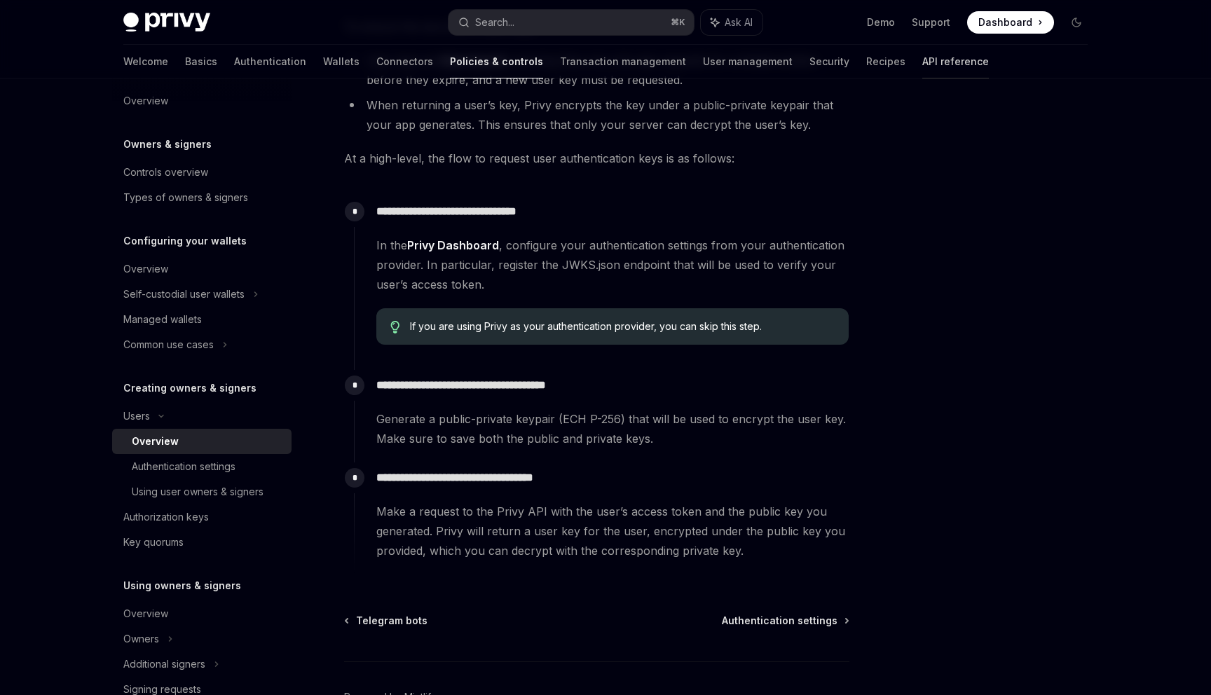
click at [922, 64] on link "API reference" at bounding box center [955, 62] width 67 height 34
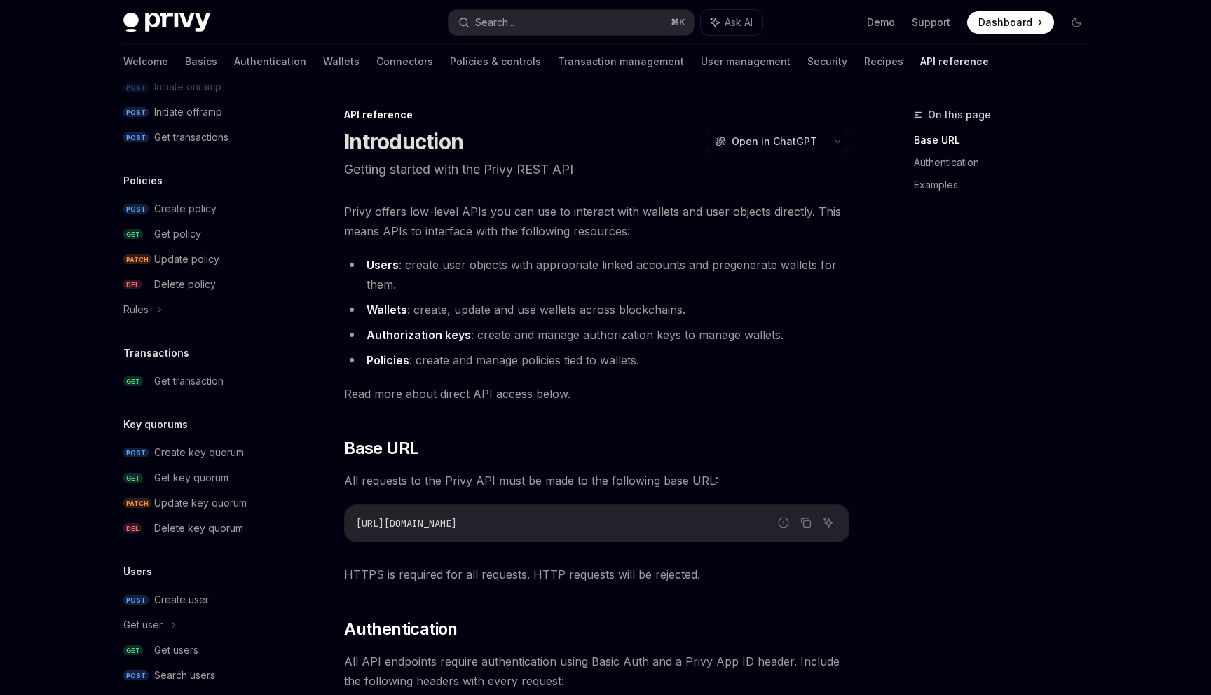
scroll to position [778, 0]
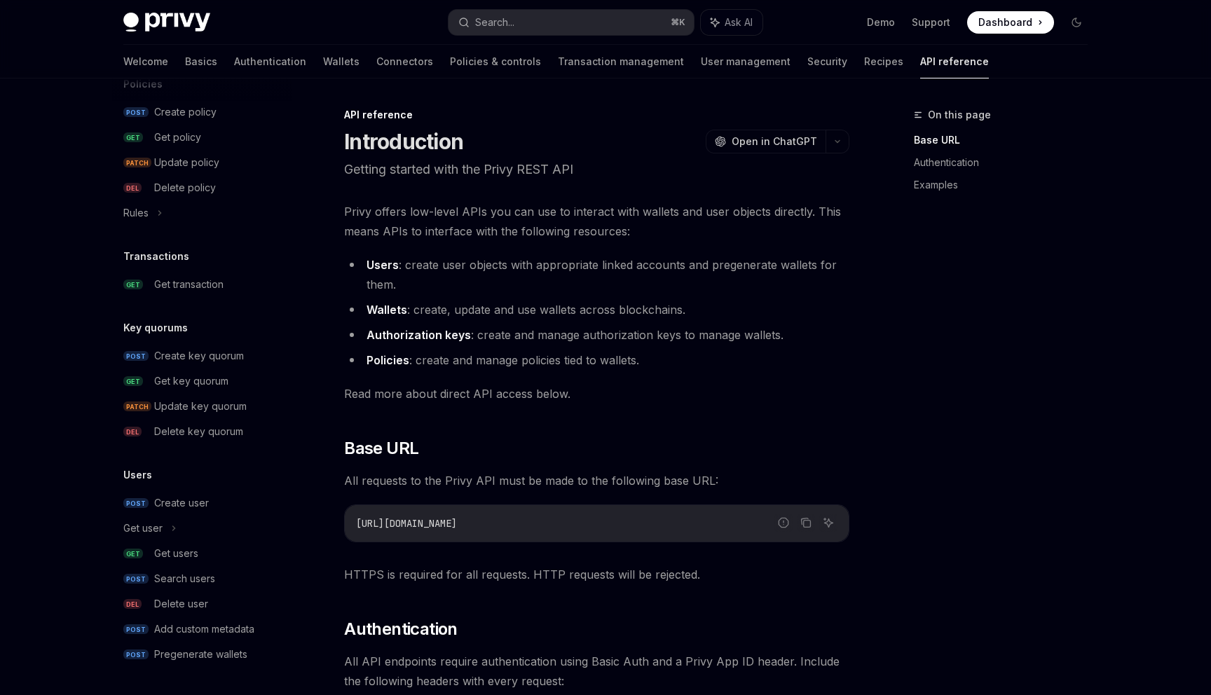
click at [234, 504] on div "Create user" at bounding box center [218, 503] width 129 height 17
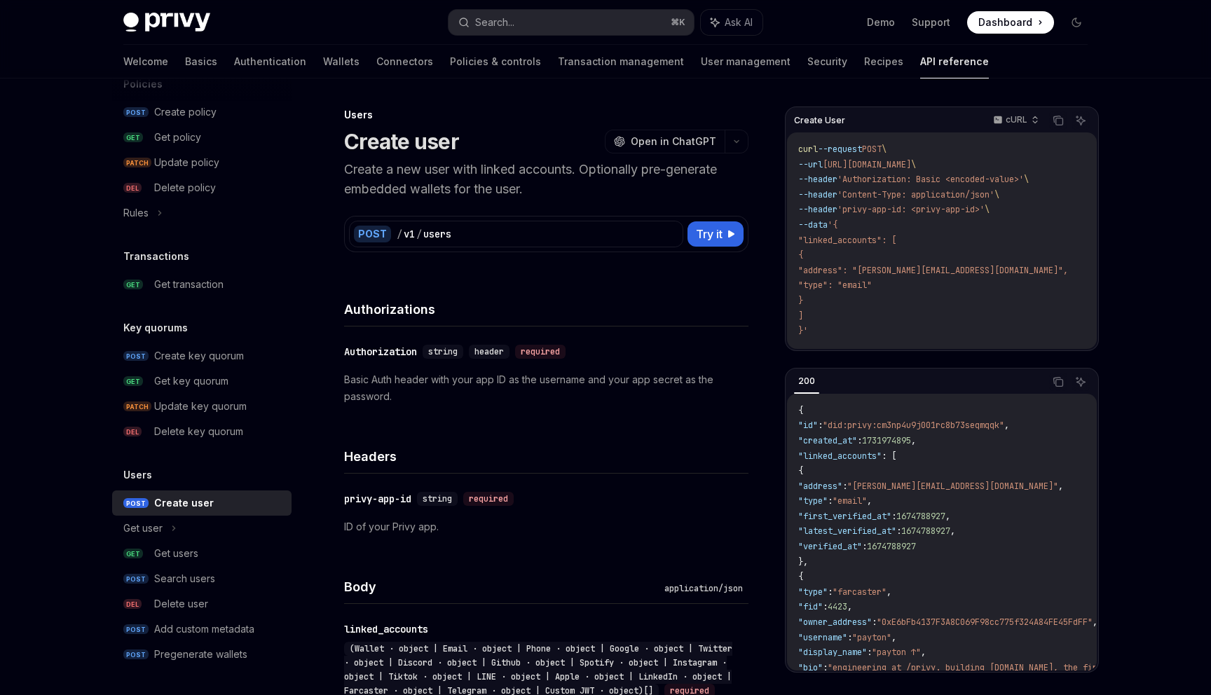
type textarea "*"
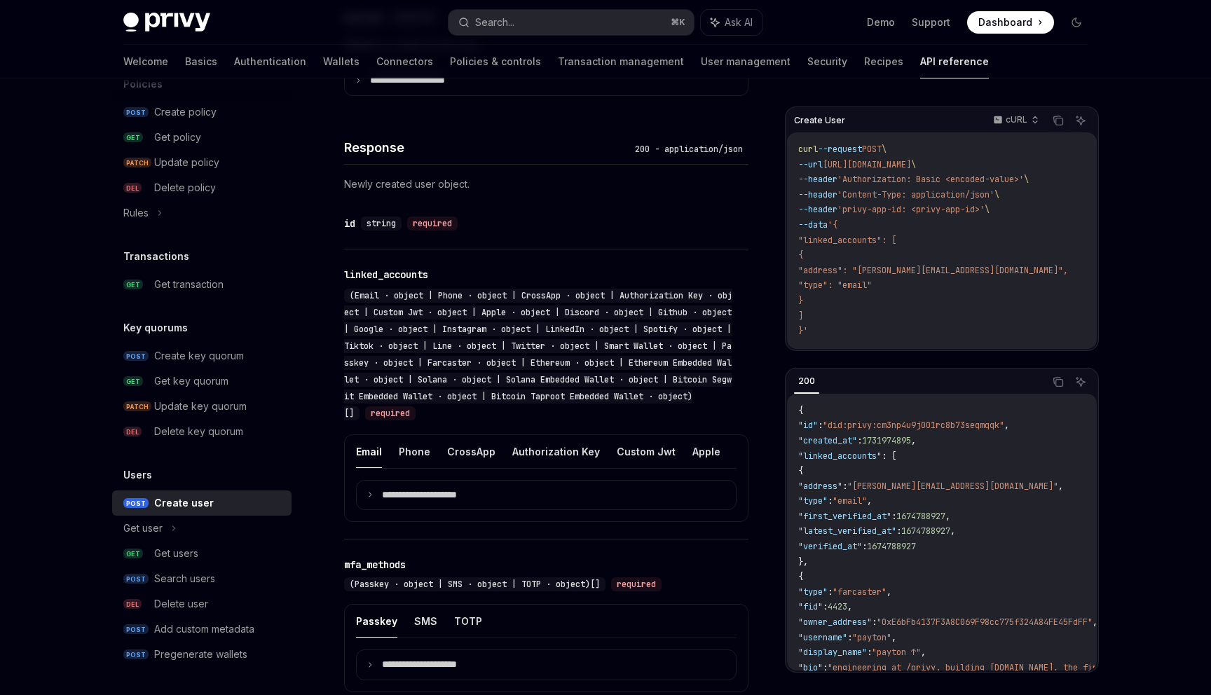
scroll to position [128, 0]
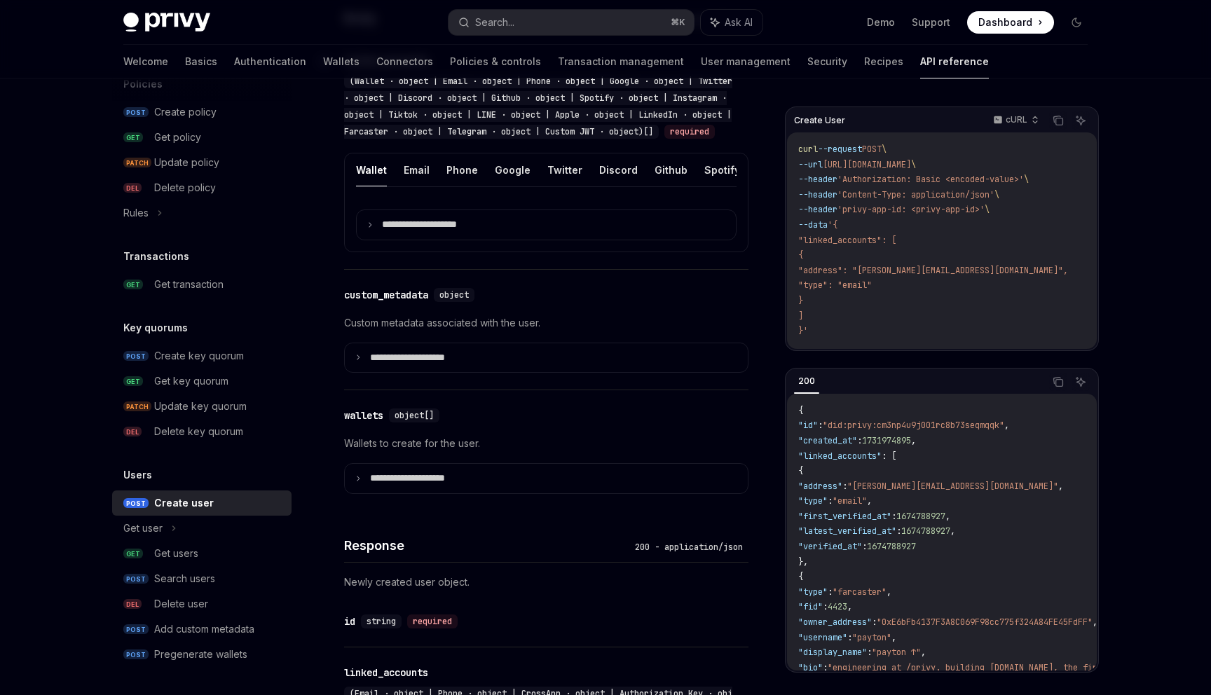
scroll to position [556, 0]
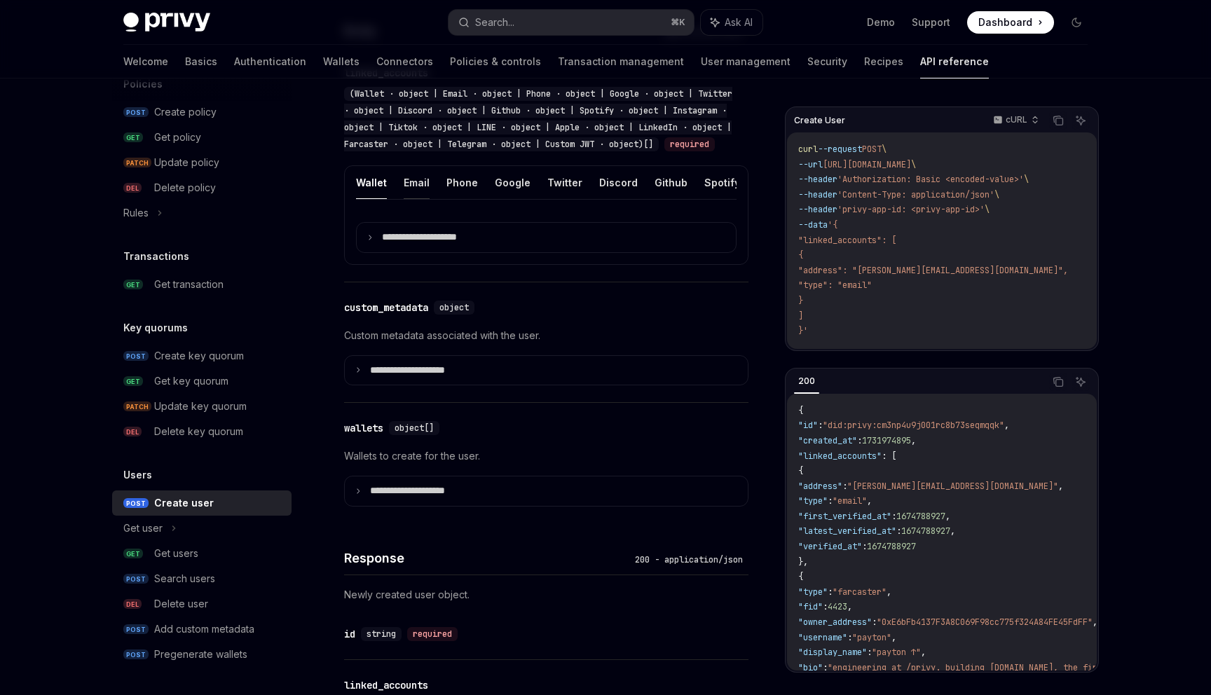
click at [413, 199] on button "Email" at bounding box center [417, 182] width 26 height 33
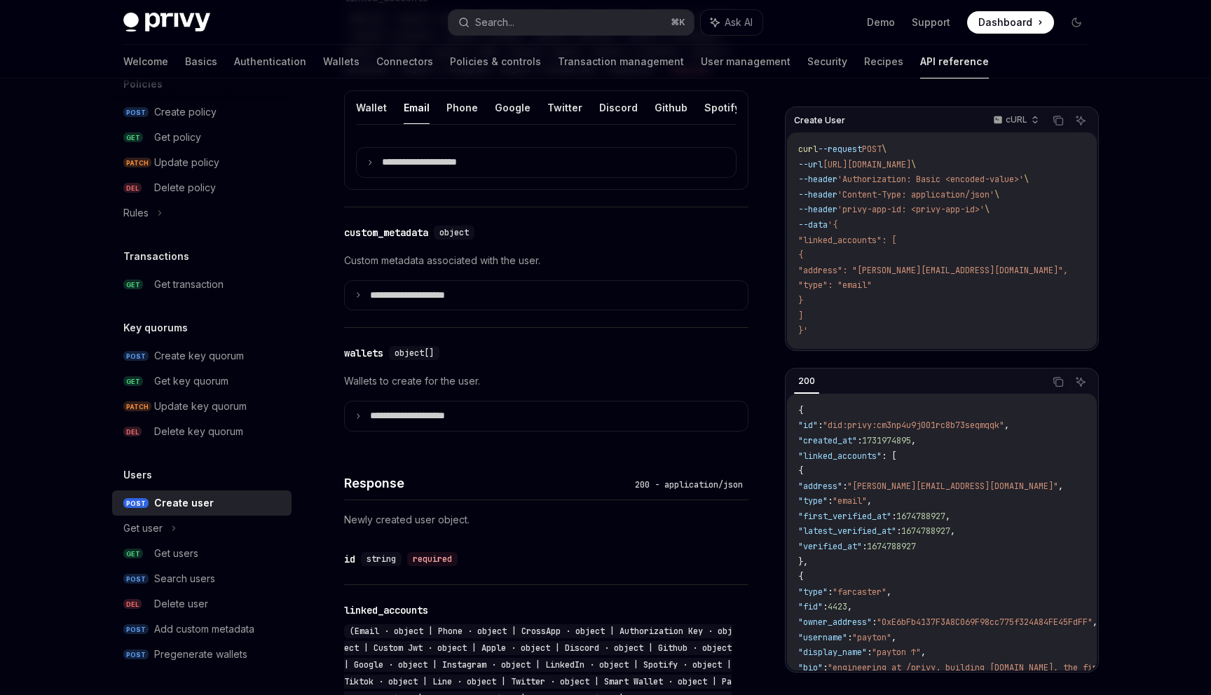
scroll to position [647, 0]
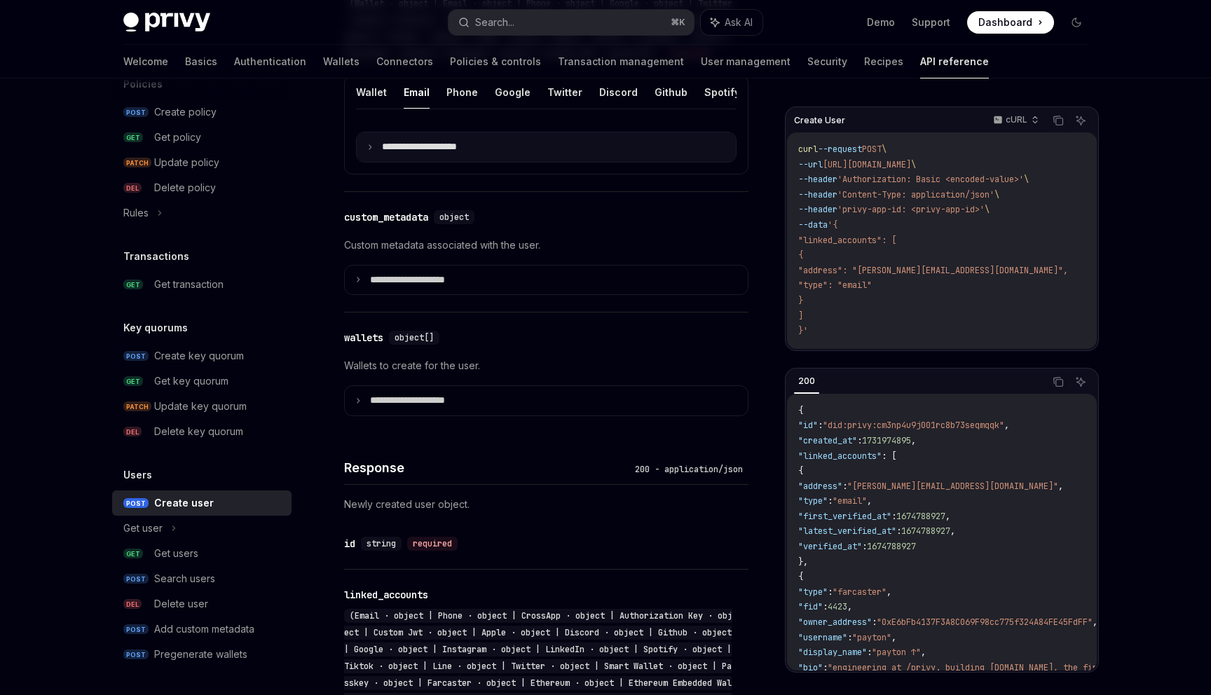
click at [383, 162] on summary "**********" at bounding box center [546, 146] width 379 height 29
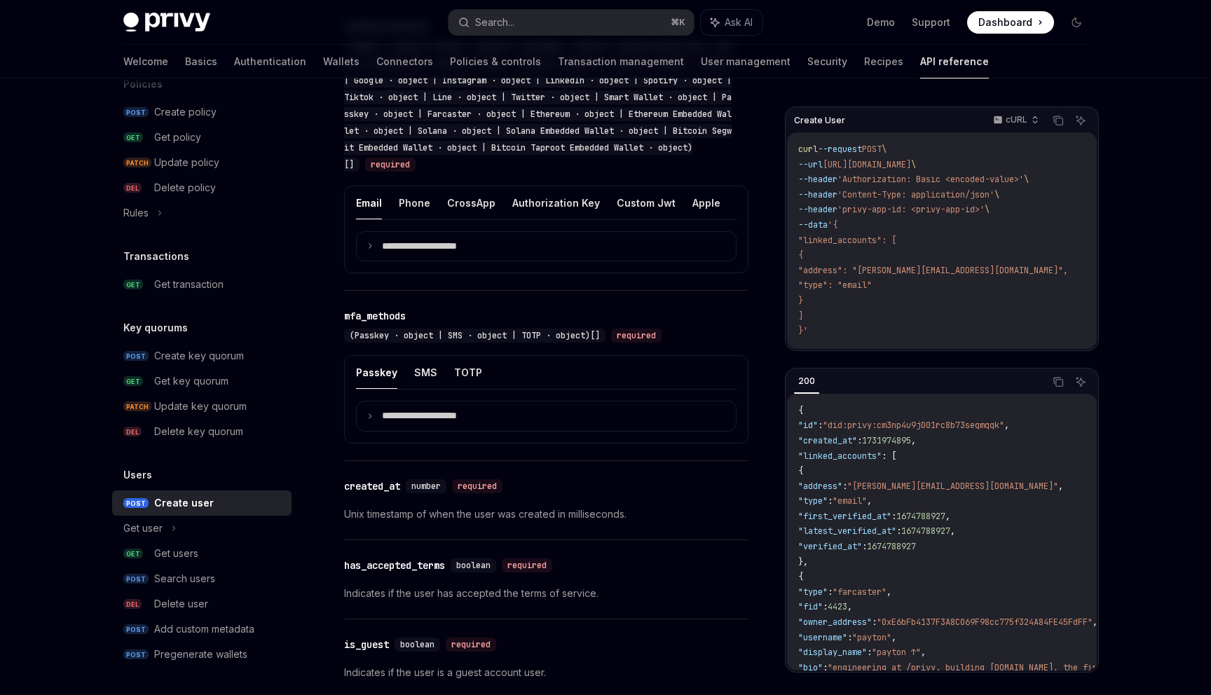
scroll to position [1223, 0]
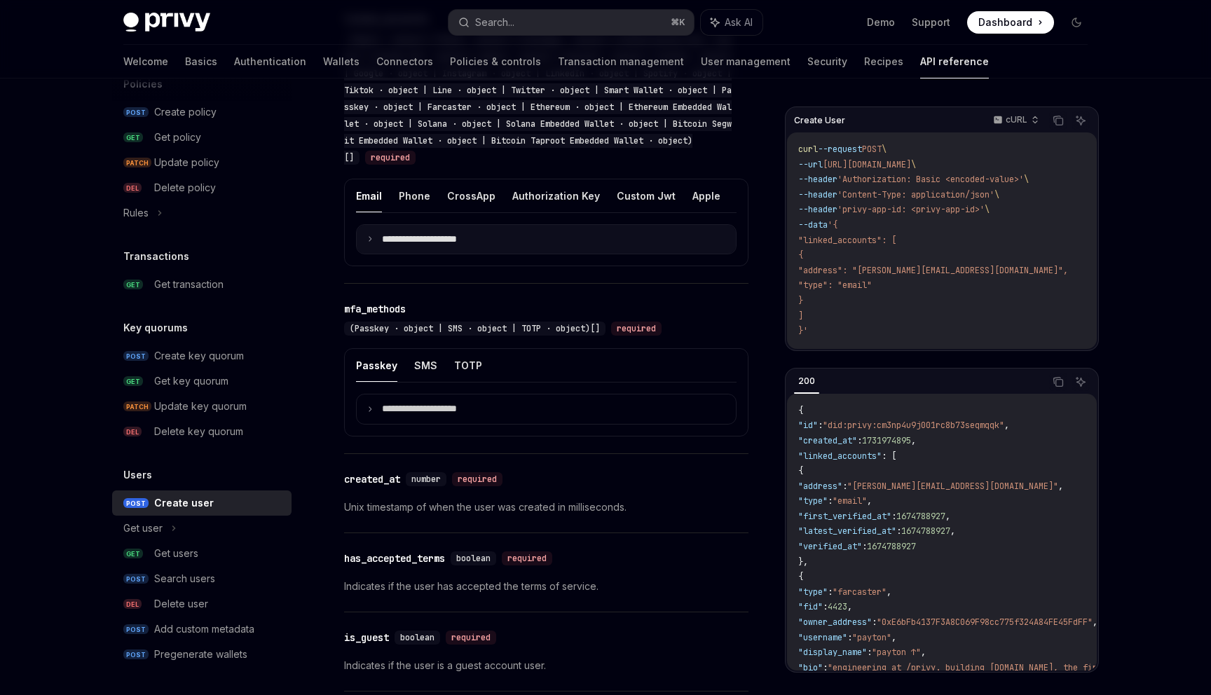
click at [410, 246] on p "**********" at bounding box center [430, 239] width 97 height 13
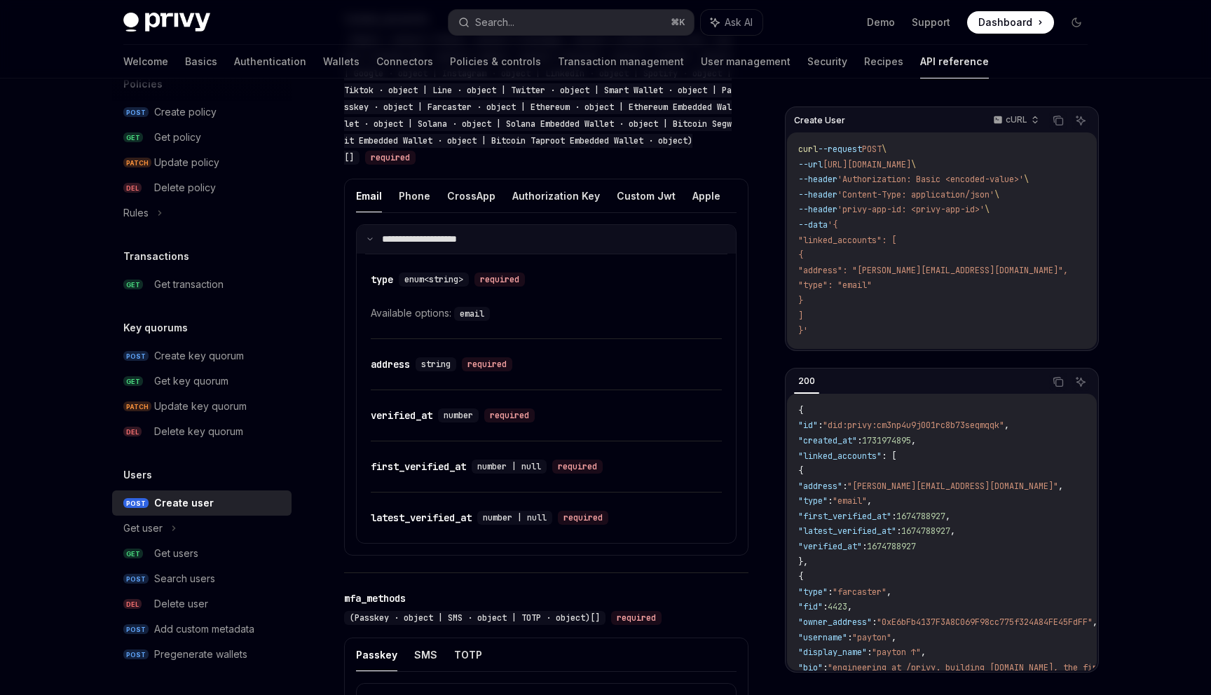
click at [410, 246] on p "**********" at bounding box center [428, 239] width 93 height 13
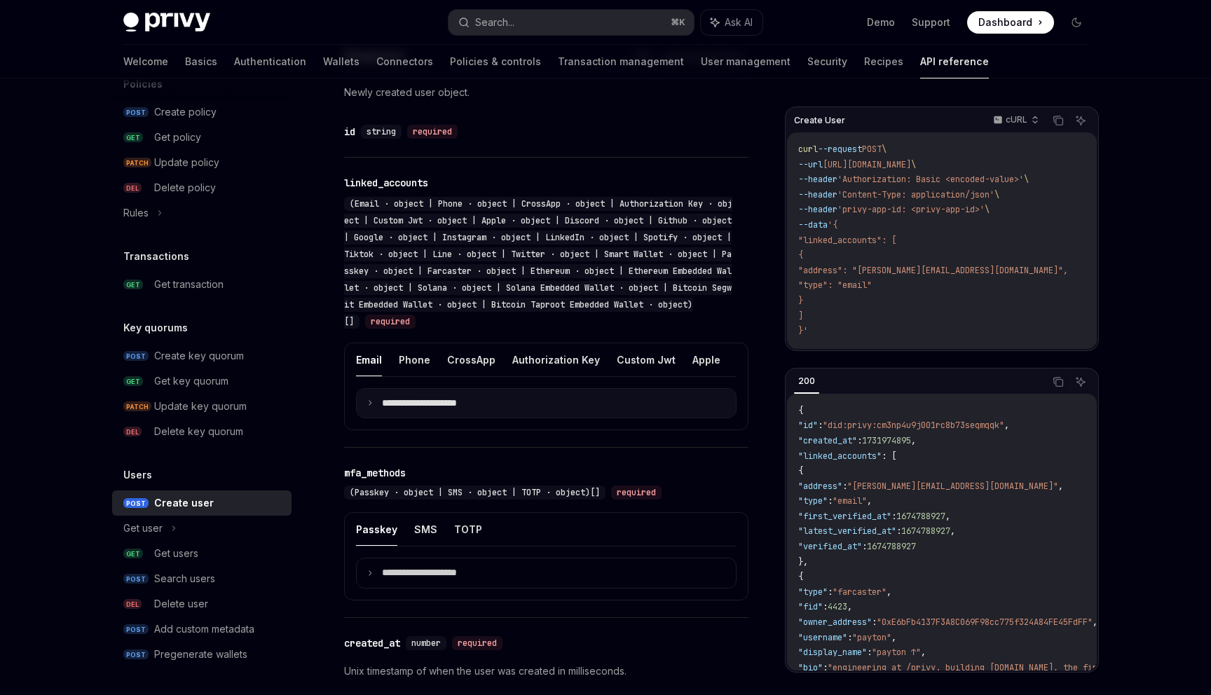
scroll to position [1054, 0]
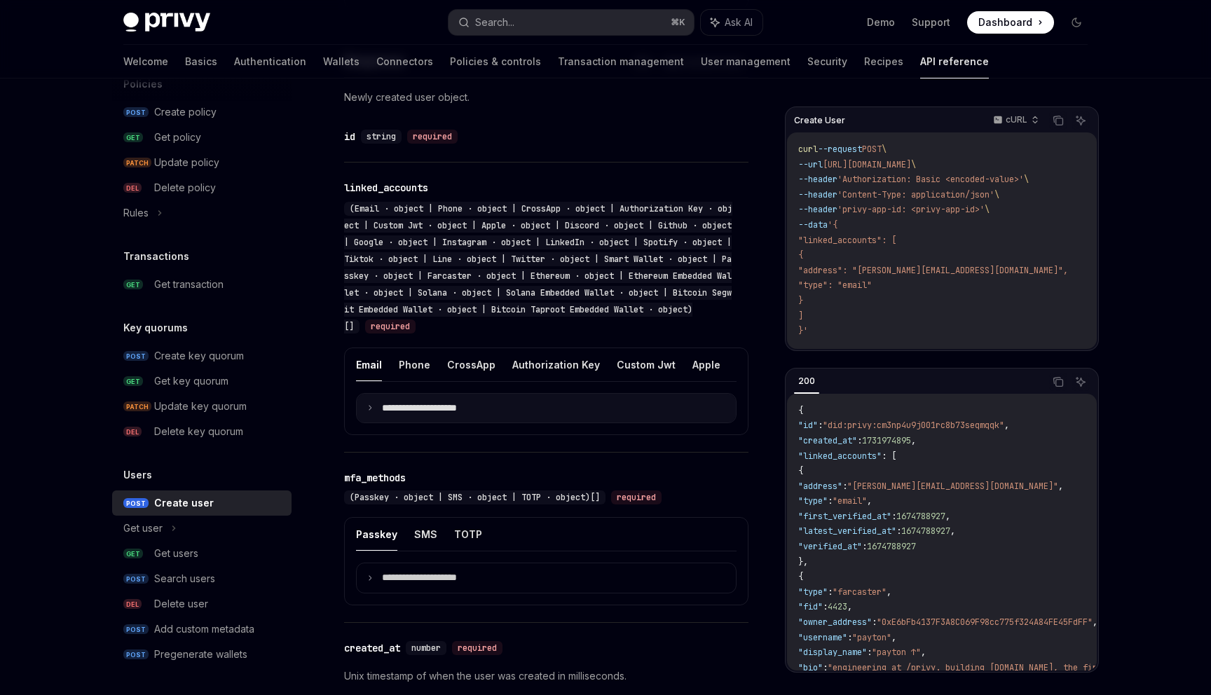
click at [417, 415] on p "**********" at bounding box center [430, 408] width 97 height 13
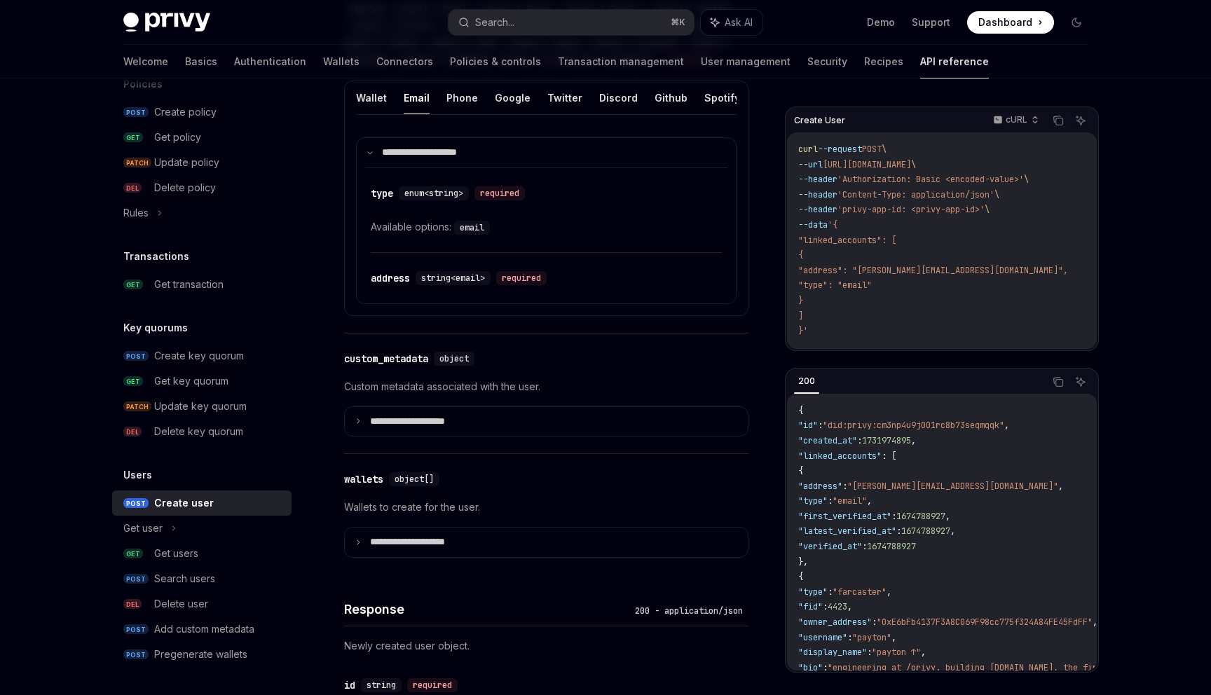
scroll to position [647, 0]
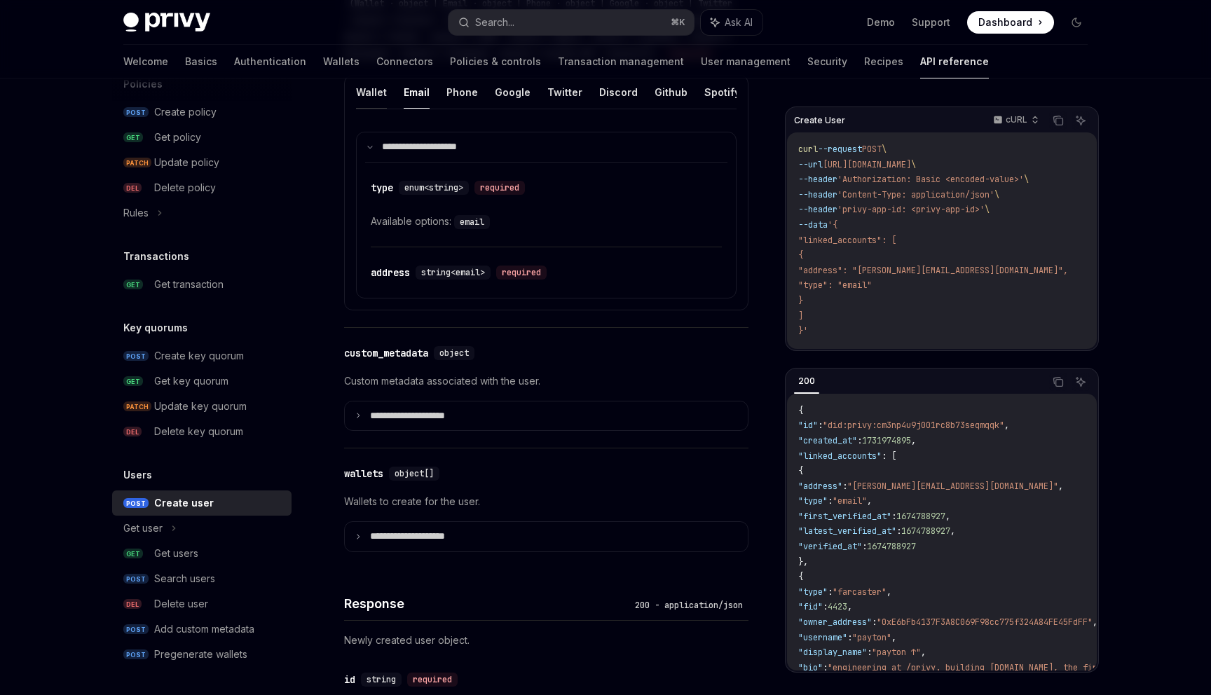
click at [359, 102] on button "Wallet" at bounding box center [371, 92] width 31 height 33
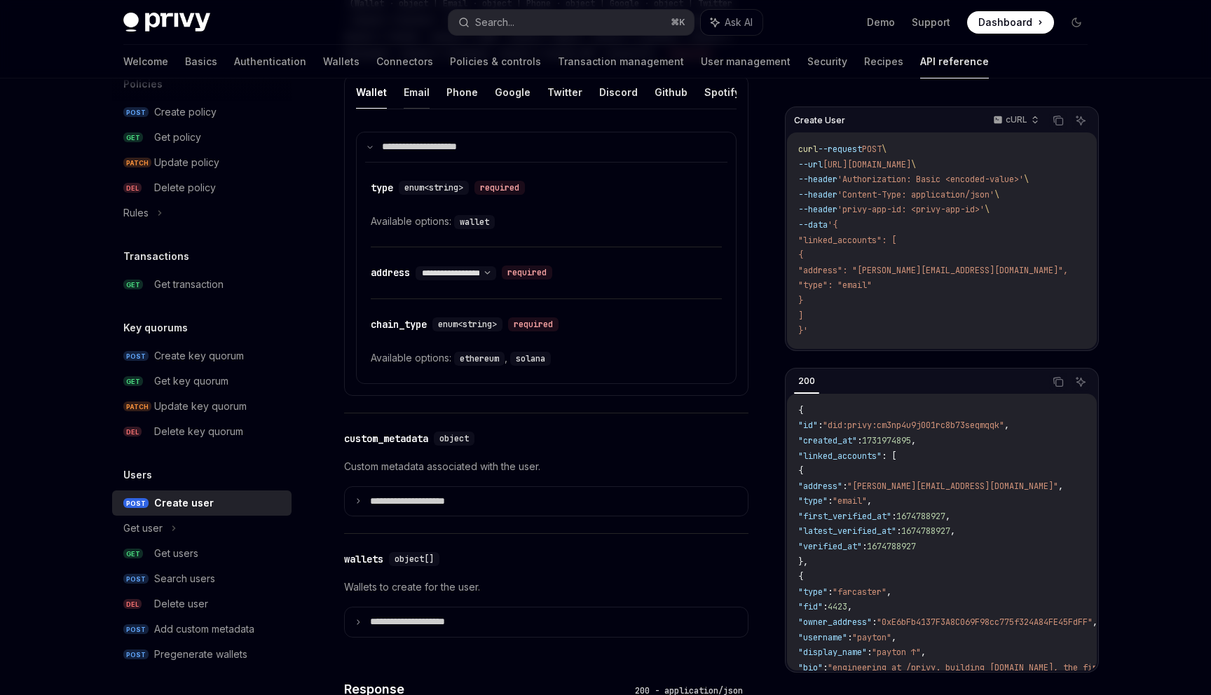
click at [415, 109] on button "Email" at bounding box center [417, 92] width 26 height 33
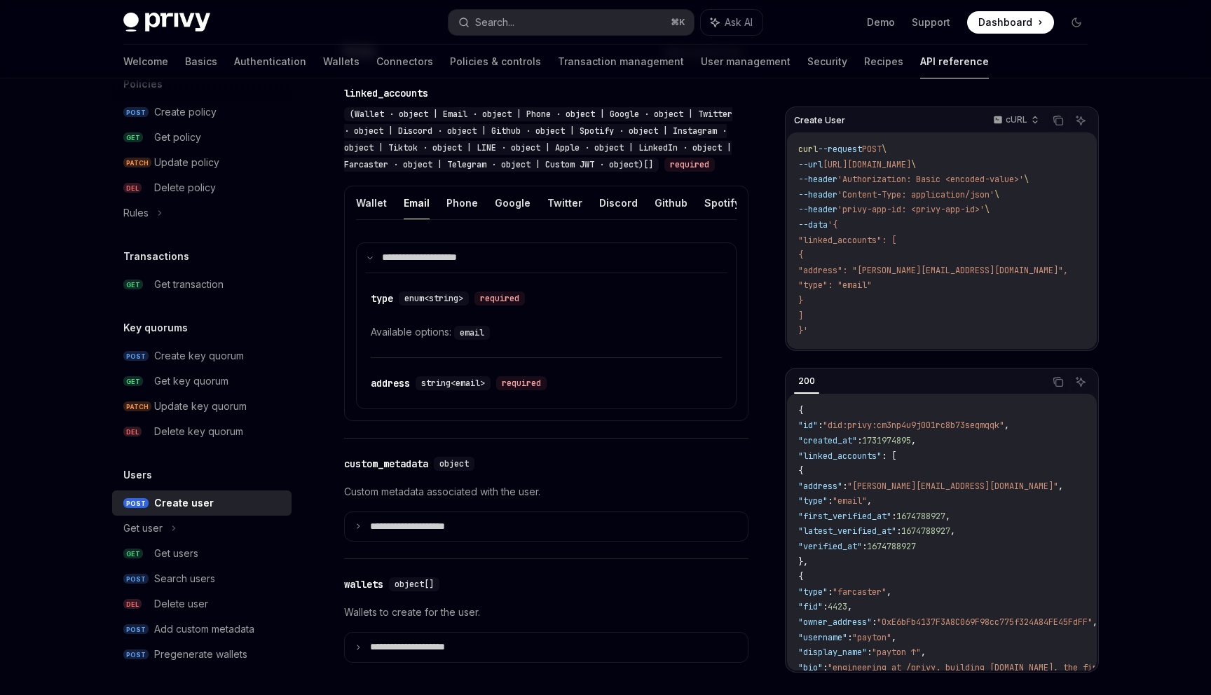
scroll to position [537, 0]
click at [450, 207] on button "Phone" at bounding box center [462, 201] width 32 height 33
type textarea "*"
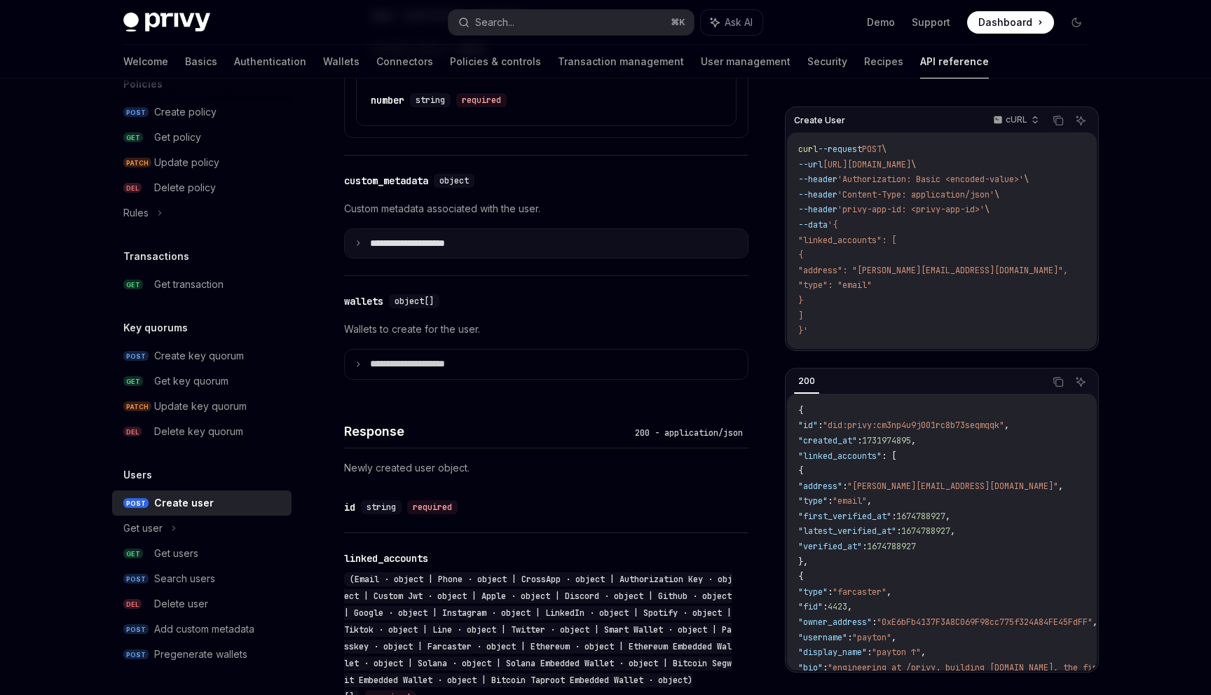
scroll to position [818, 0]
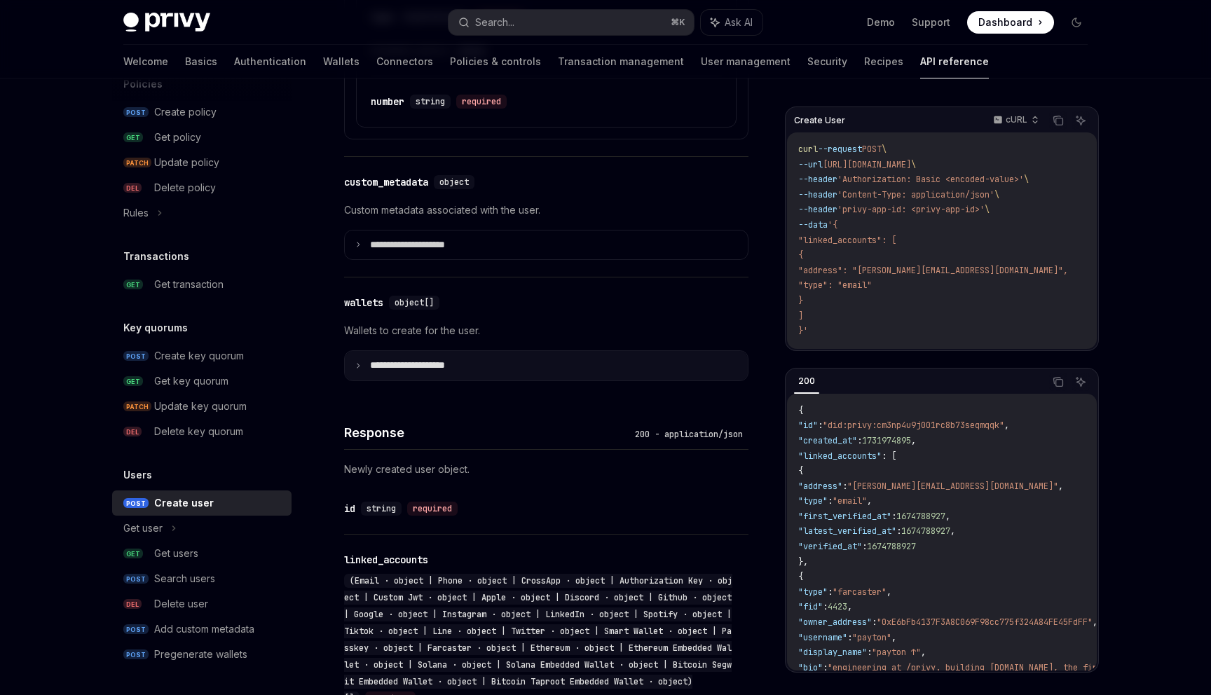
click at [438, 380] on summary "**********" at bounding box center [546, 365] width 403 height 29
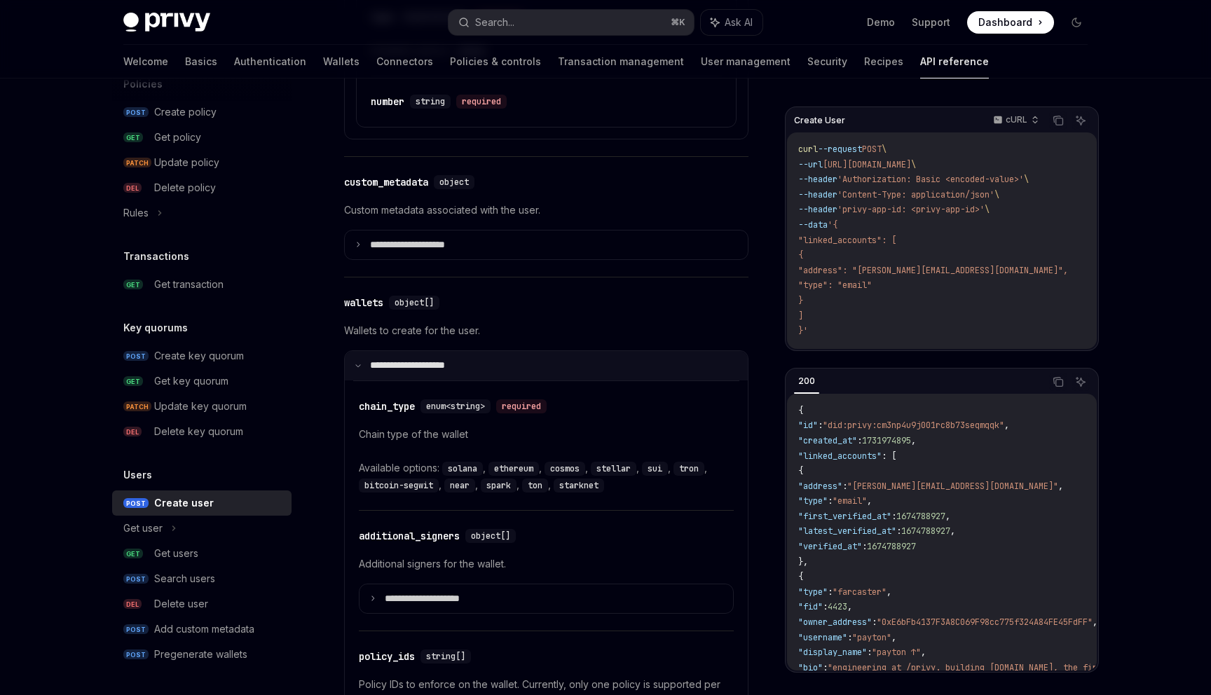
click at [438, 380] on summary "**********" at bounding box center [546, 365] width 403 height 29
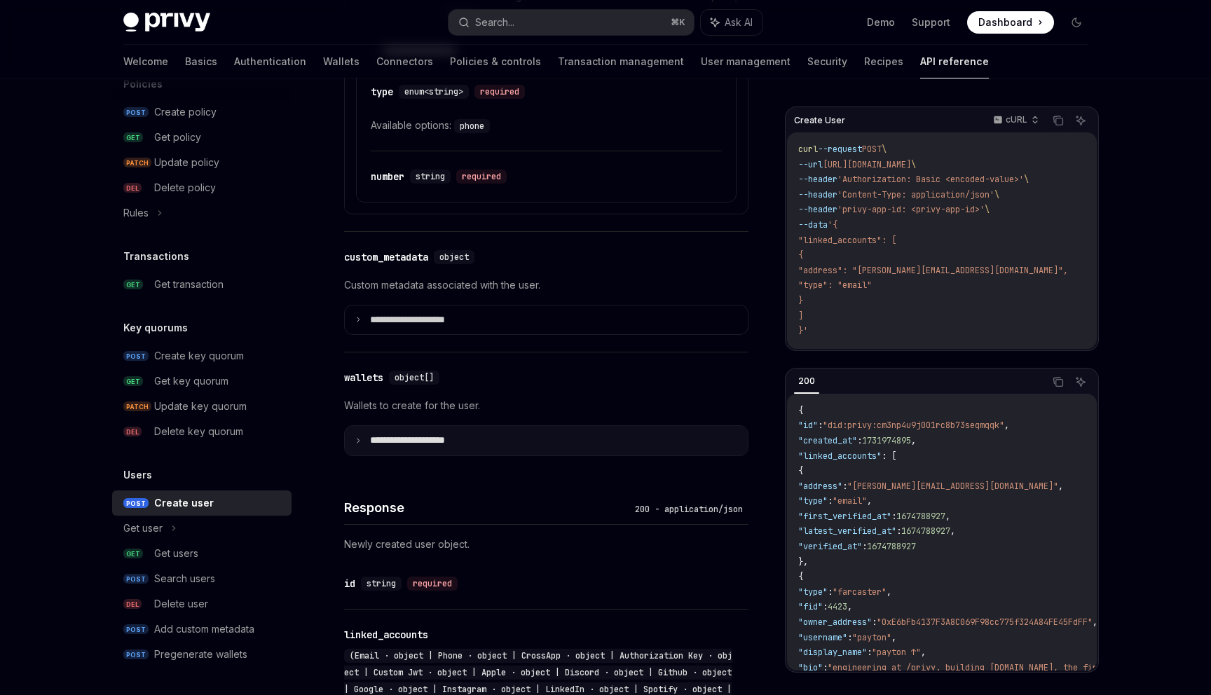
scroll to position [717, 0]
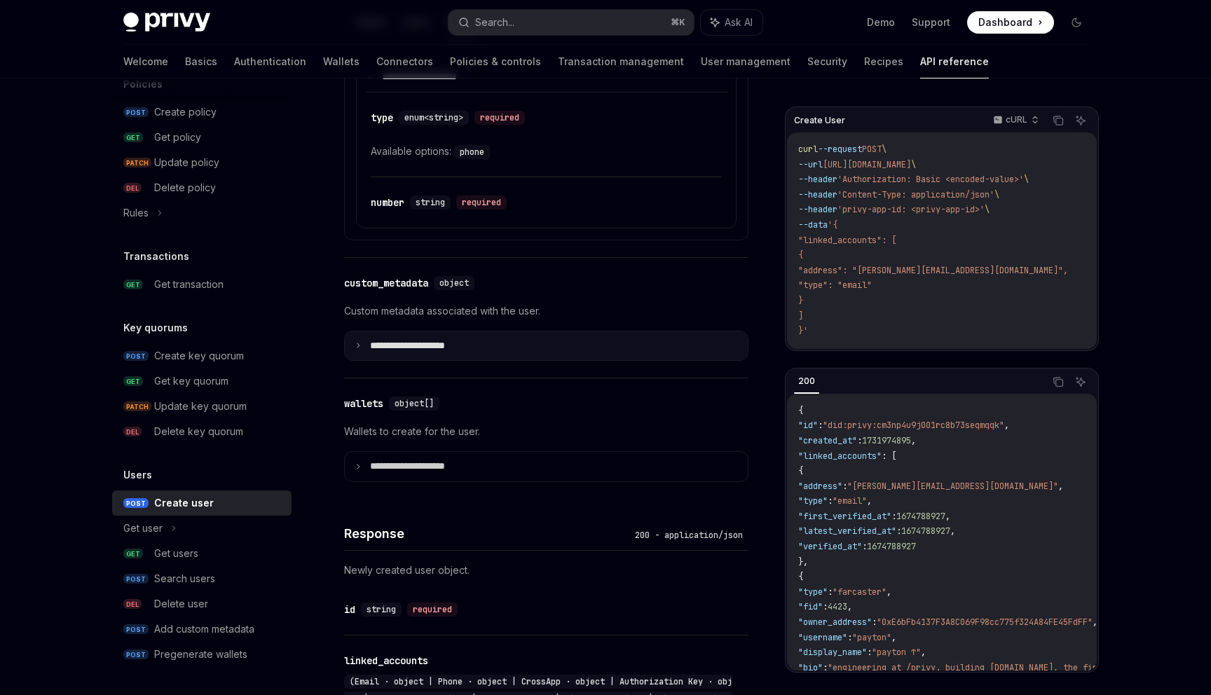
click at [426, 352] on p "**********" at bounding box center [418, 346] width 97 height 13
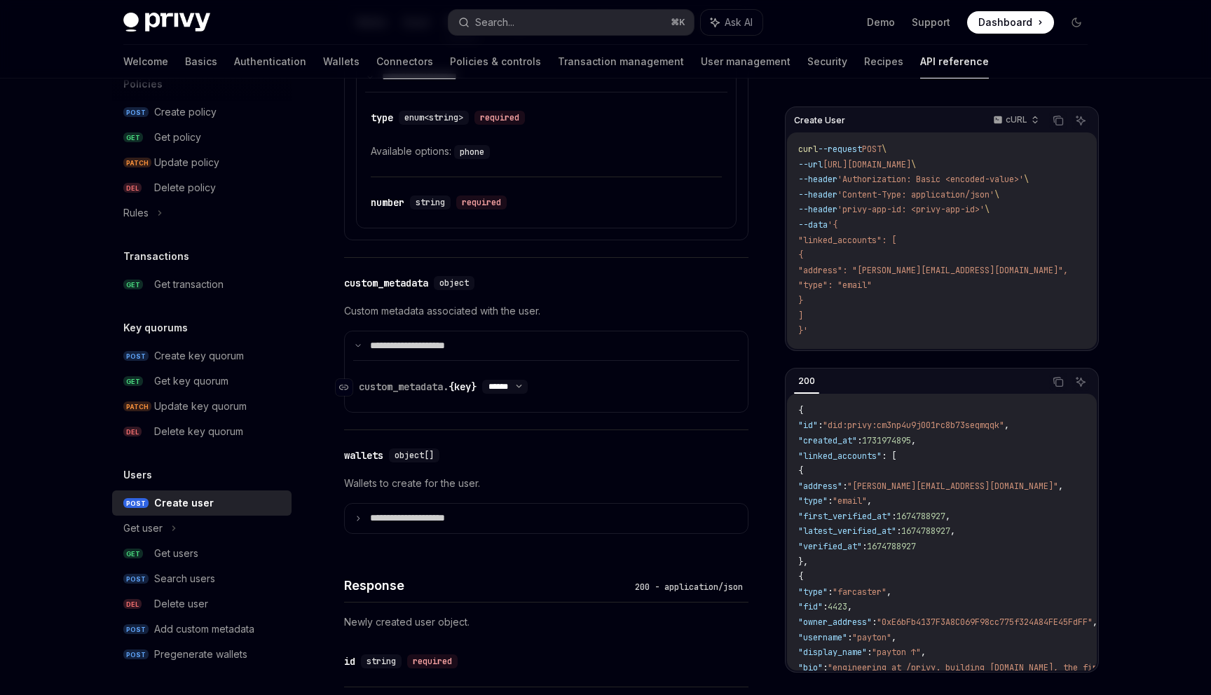
click at [528, 392] on select "****** ****** *******" at bounding box center [505, 386] width 46 height 11
click at [488, 392] on select "****** ****** *******" at bounding box center [505, 386] width 46 height 11
click at [524, 392] on select "****** ****** *******" at bounding box center [505, 386] width 46 height 11
select select "*"
click at [488, 392] on select "****** ****** *******" at bounding box center [505, 386] width 46 height 11
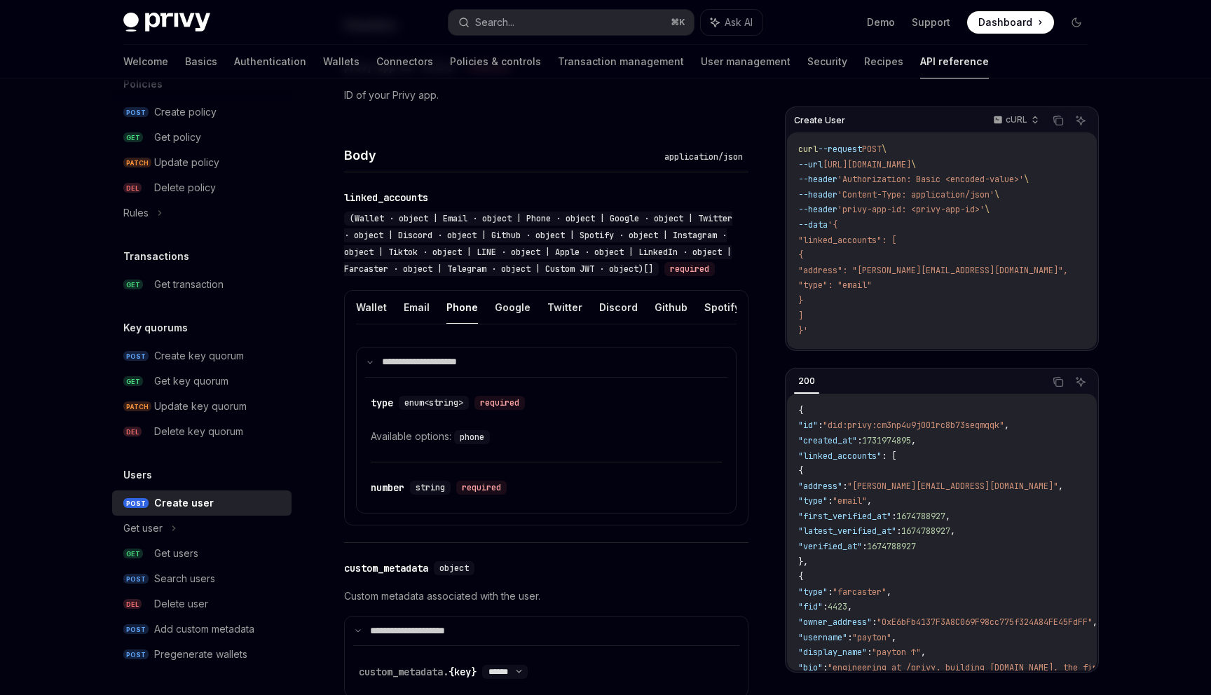
scroll to position [422, 0]
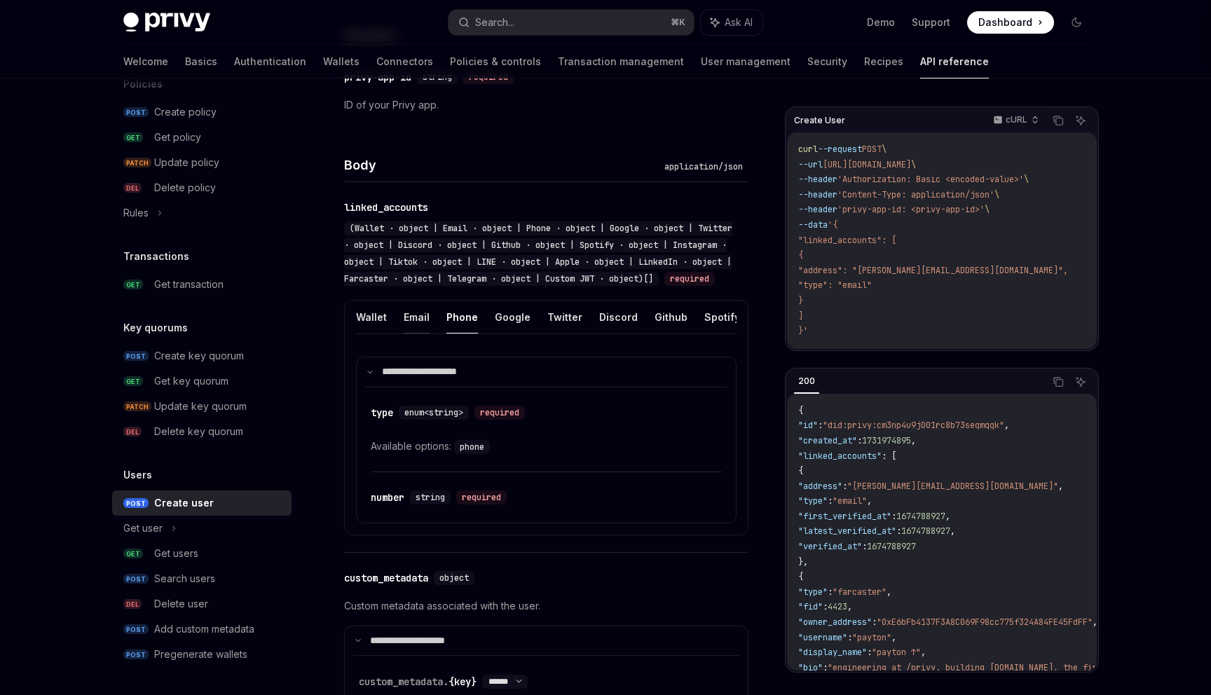
click at [416, 333] on button "Email" at bounding box center [417, 317] width 26 height 33
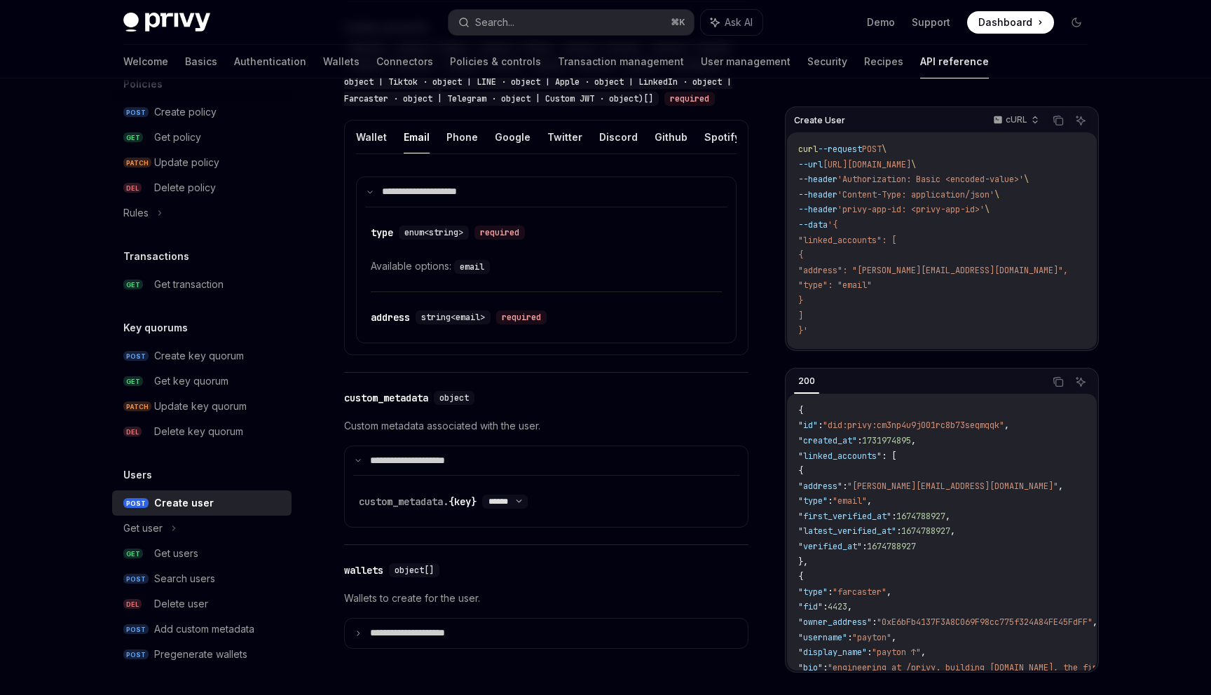
scroll to position [604, 0]
click at [185, 53] on link "Basics" at bounding box center [201, 62] width 32 height 34
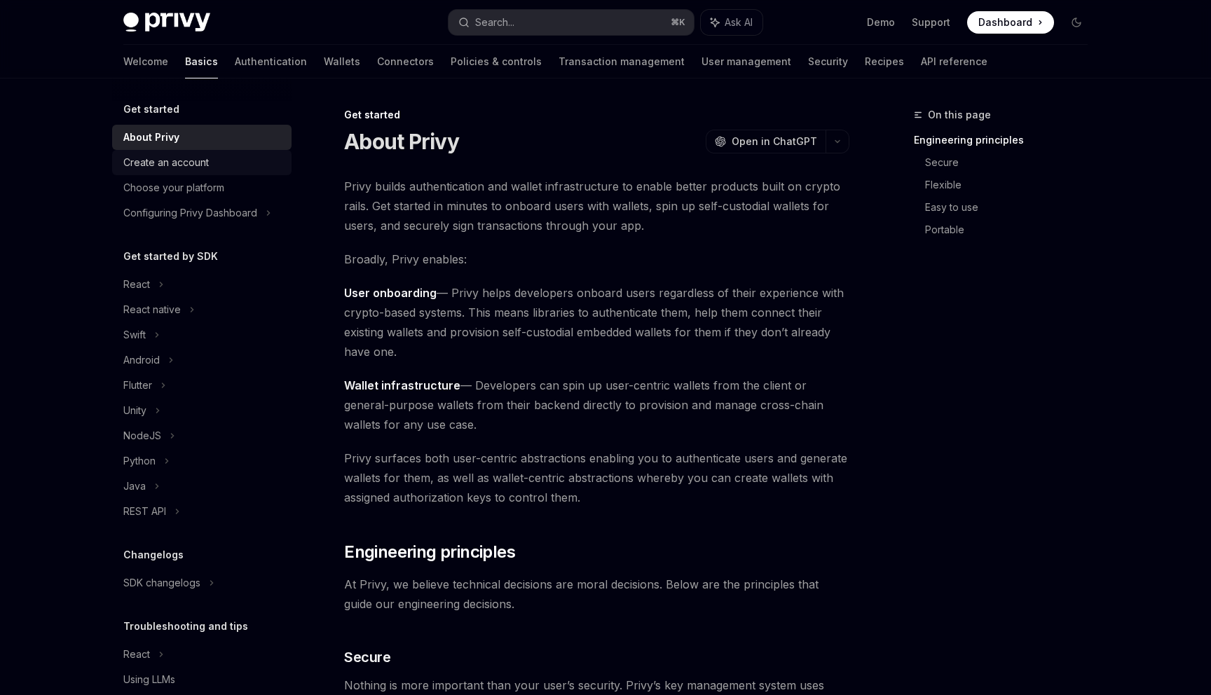
click at [258, 172] on link "Create an account" at bounding box center [201, 162] width 179 height 25
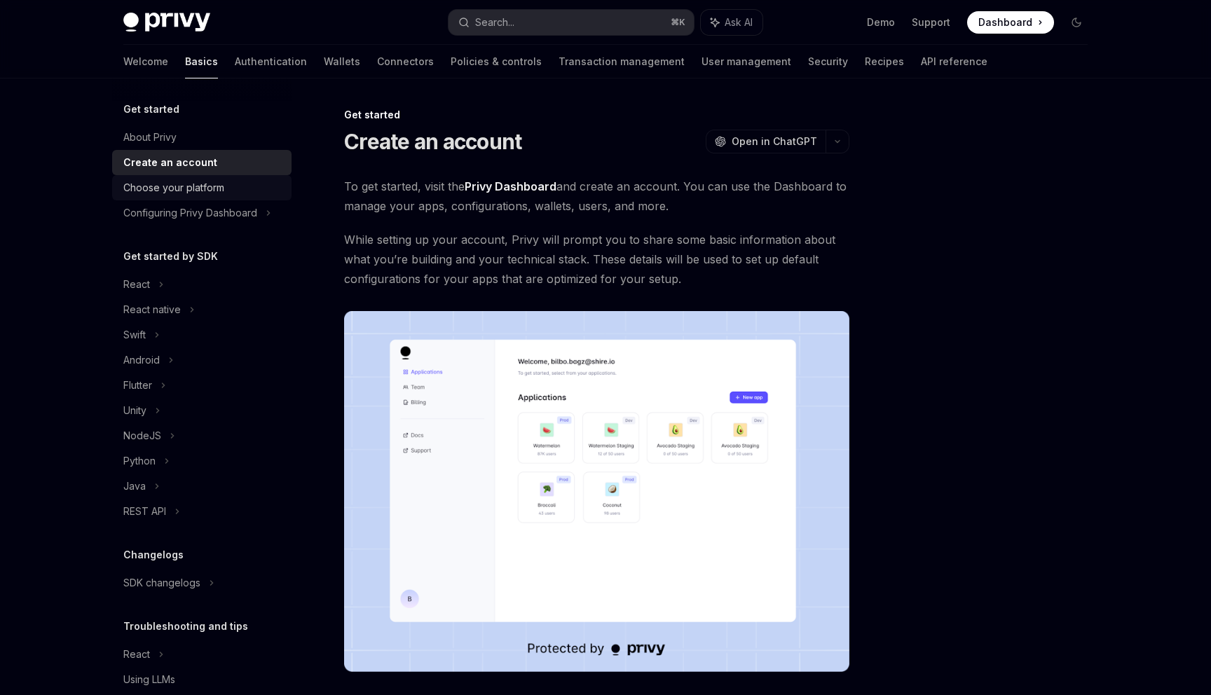
click at [262, 197] on link "Choose your platform" at bounding box center [201, 187] width 179 height 25
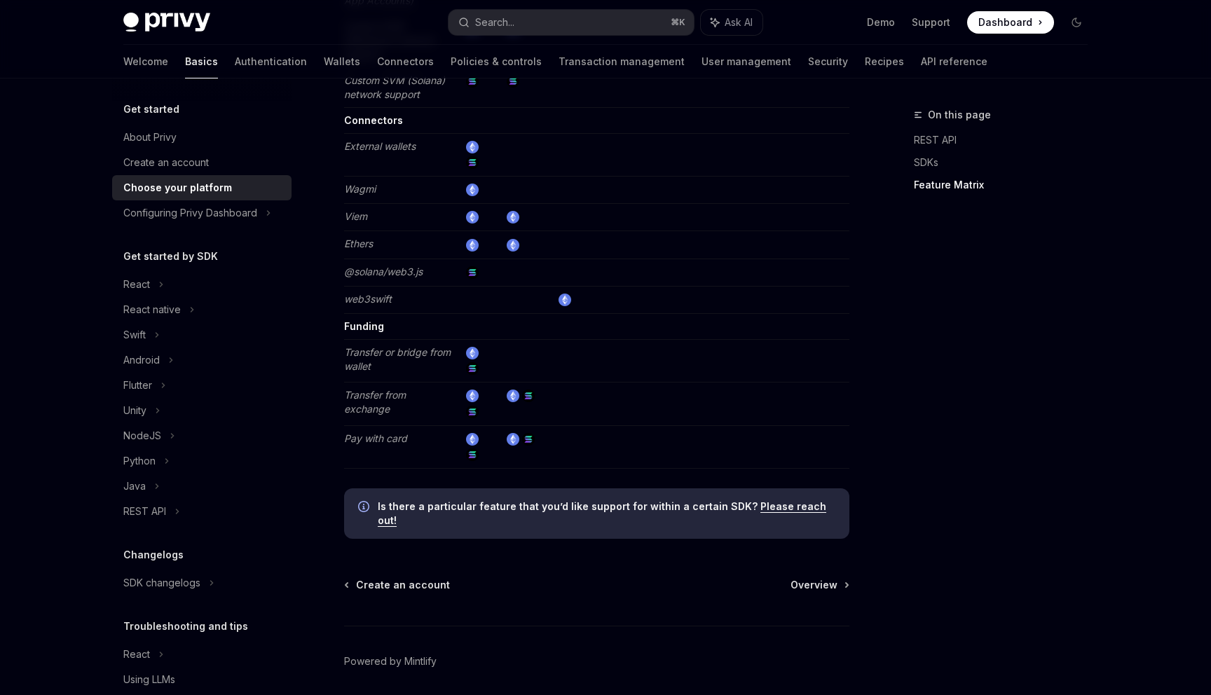
scroll to position [2526, 0]
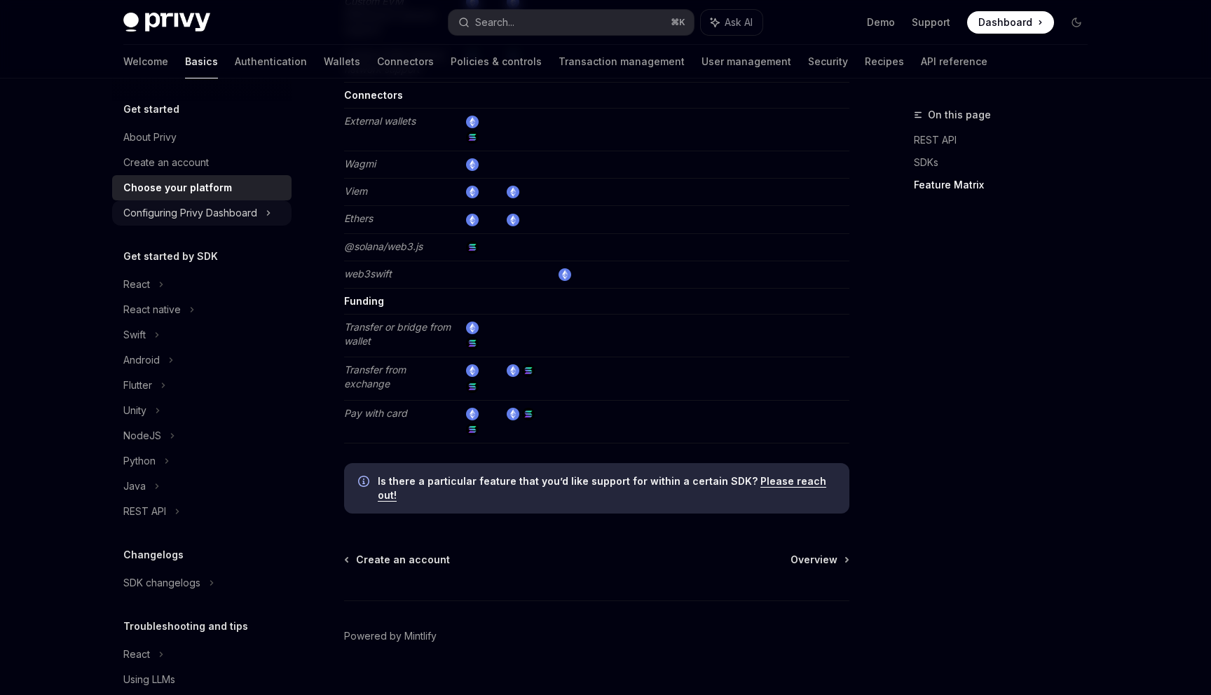
click at [264, 214] on div "Configuring Privy Dashboard" at bounding box center [201, 212] width 179 height 25
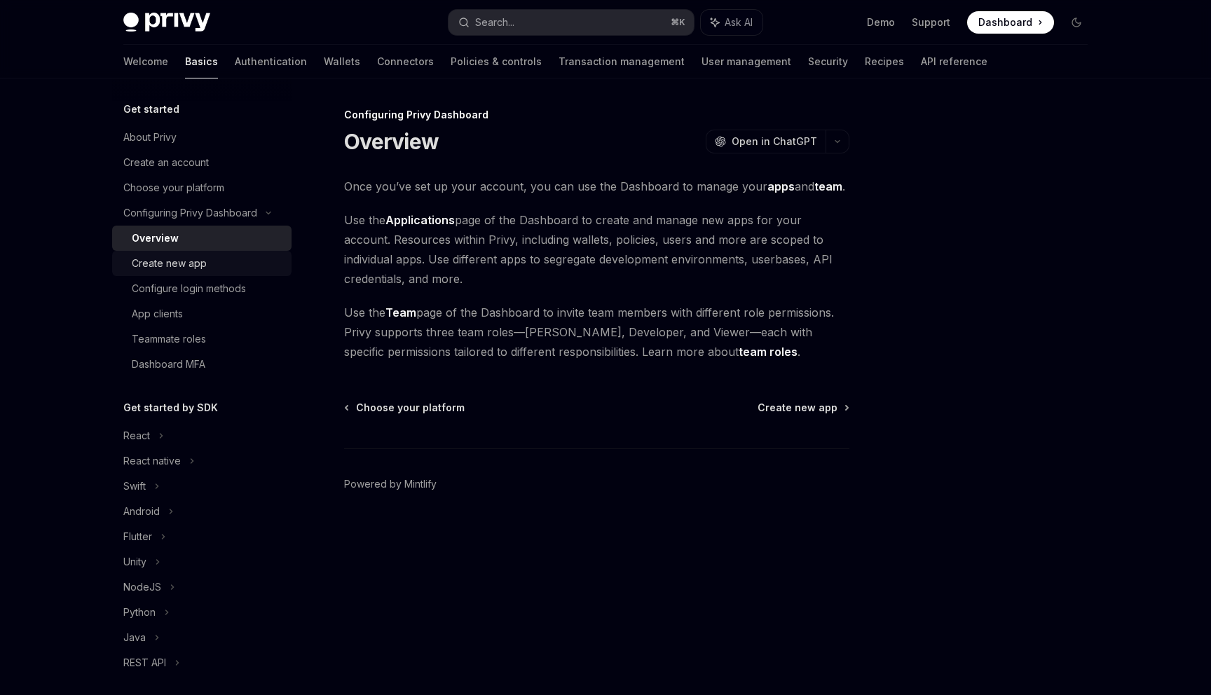
click at [244, 266] on div "Create new app" at bounding box center [207, 263] width 151 height 17
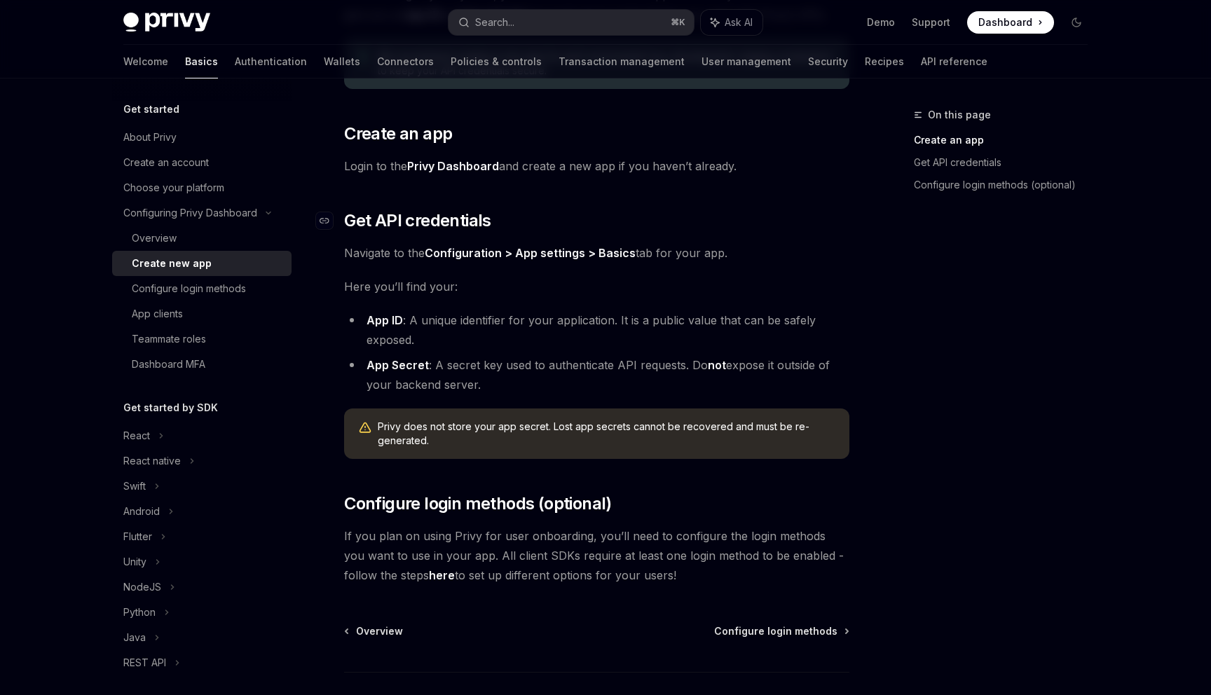
scroll to position [289, 0]
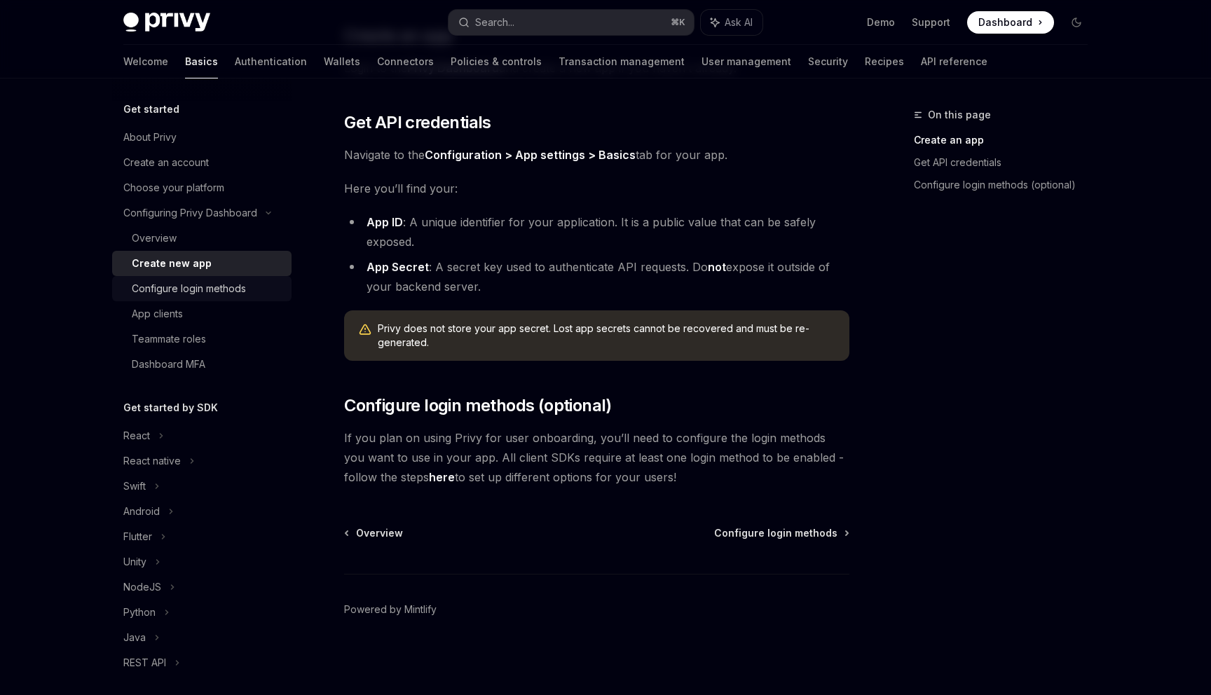
click at [235, 289] on div "Configure login methods" at bounding box center [189, 288] width 114 height 17
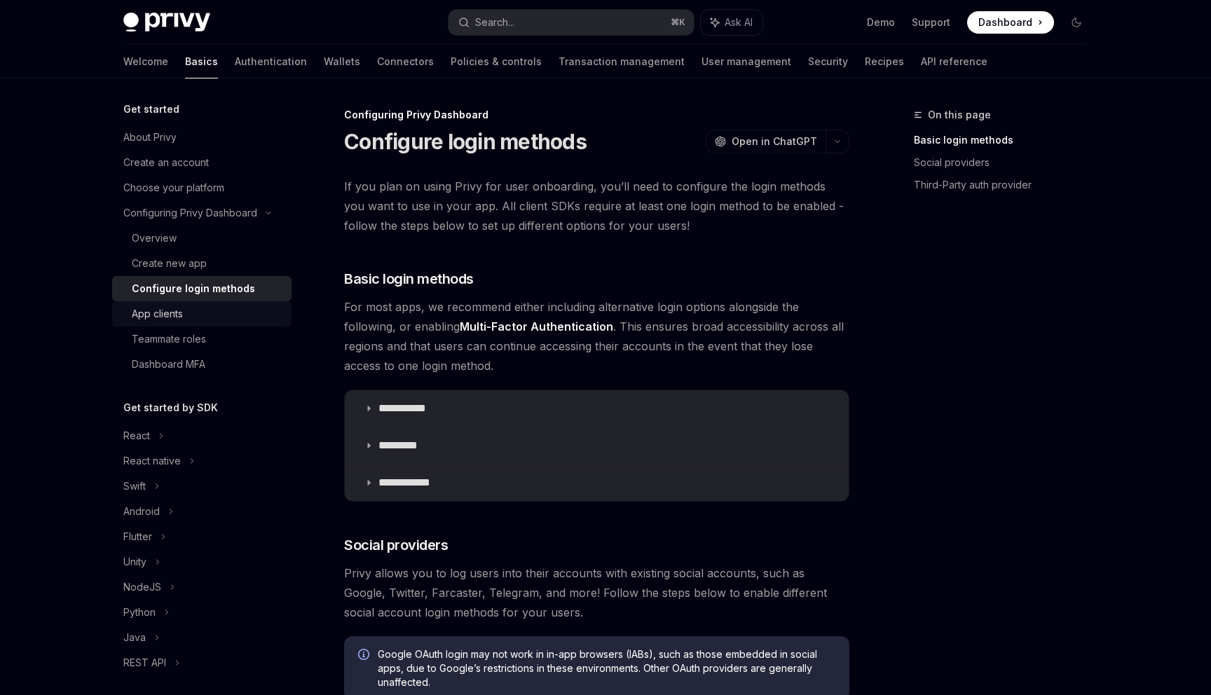
click at [228, 313] on div "App clients" at bounding box center [207, 313] width 151 height 17
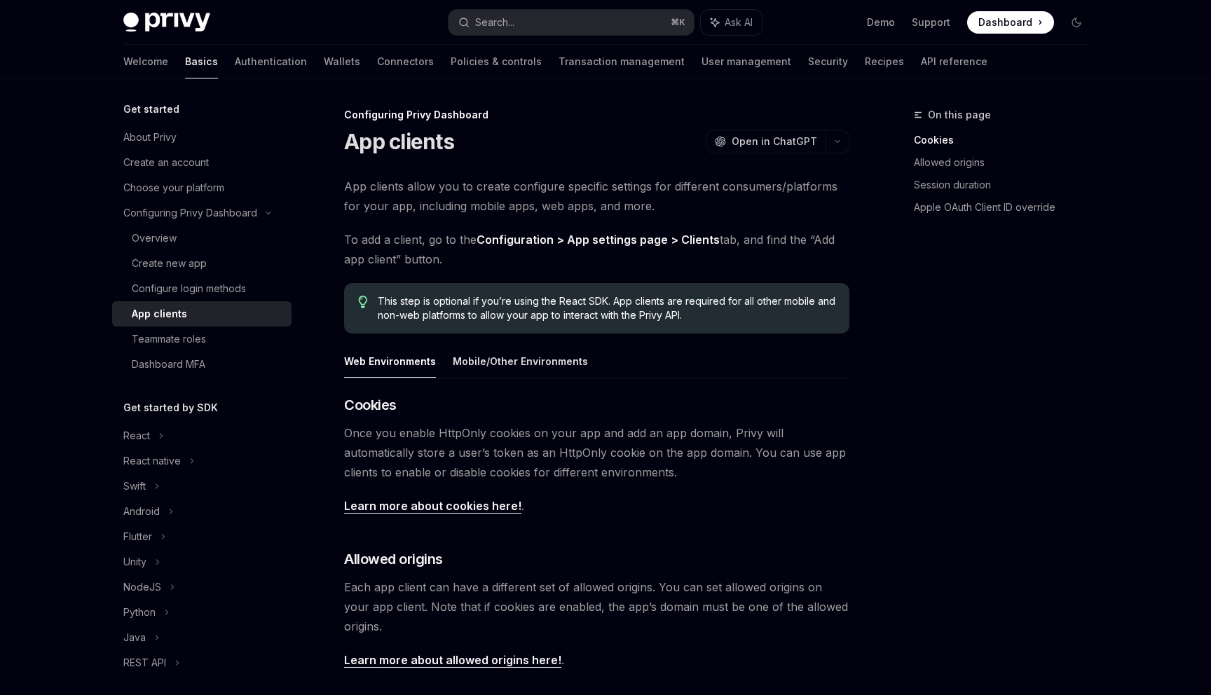
click at [628, 236] on link "Configuration > App settings page > Clients" at bounding box center [597, 240] width 243 height 15
click at [750, 256] on span "To add a client, go to the Configuration > App settings page > Clients tab, and…" at bounding box center [596, 249] width 505 height 39
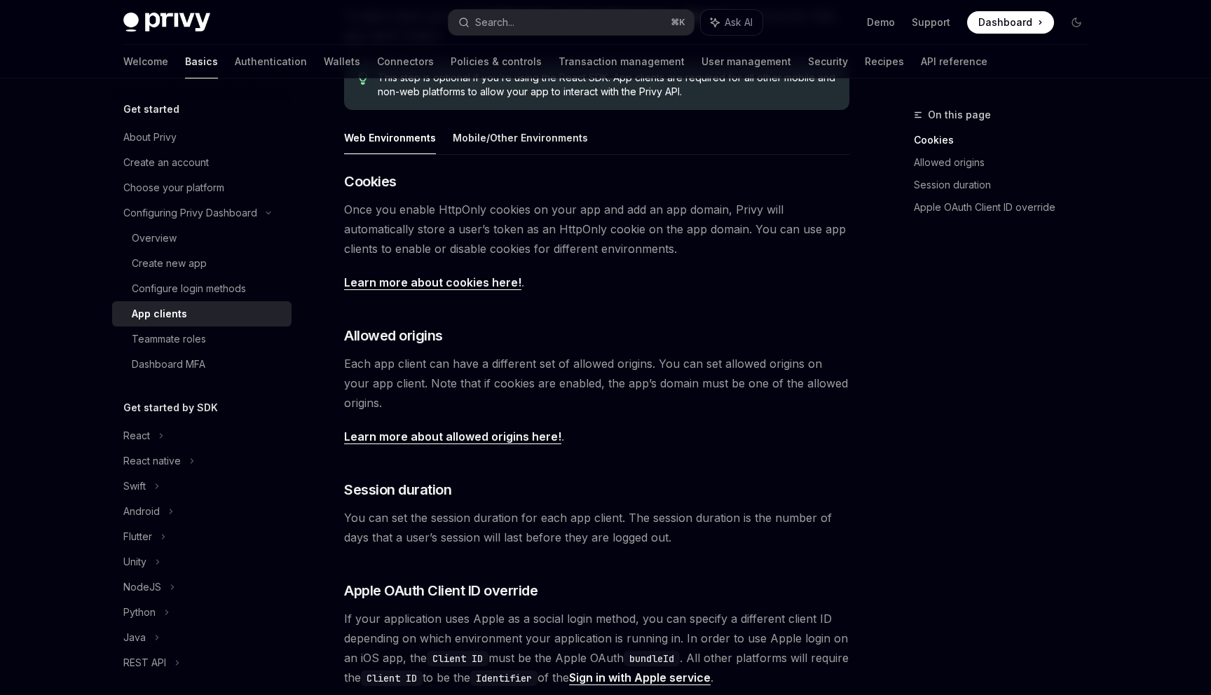
scroll to position [85, 0]
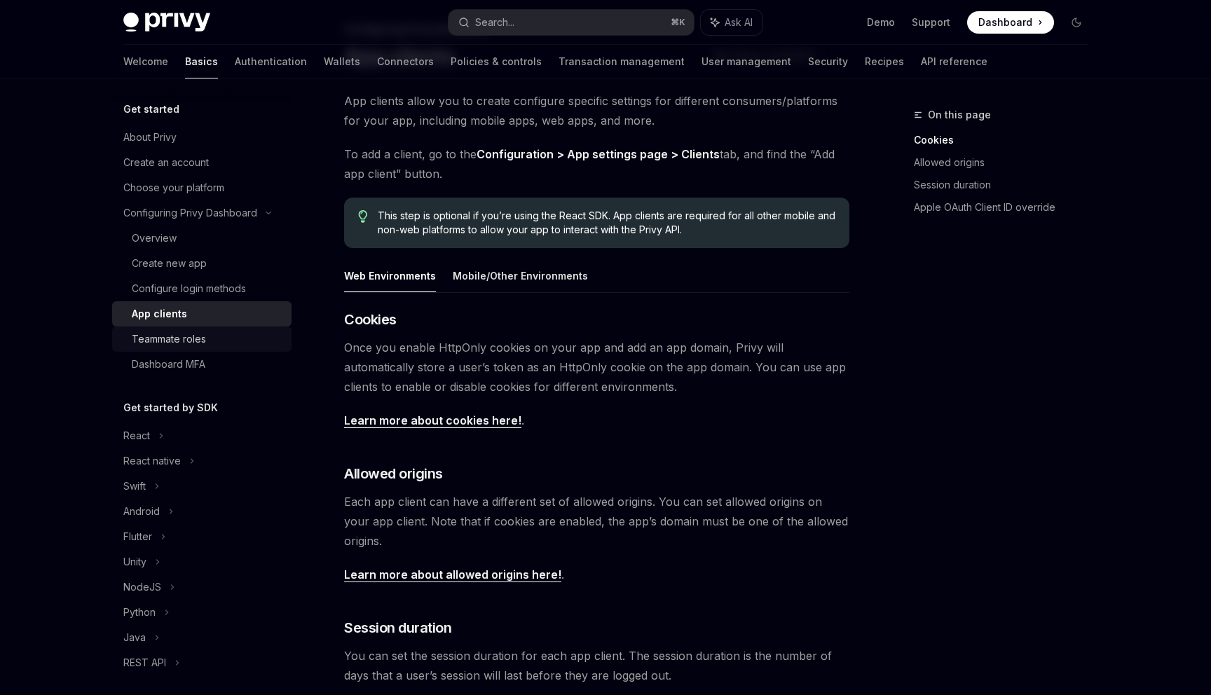
click at [232, 341] on div "Teammate roles" at bounding box center [207, 339] width 151 height 17
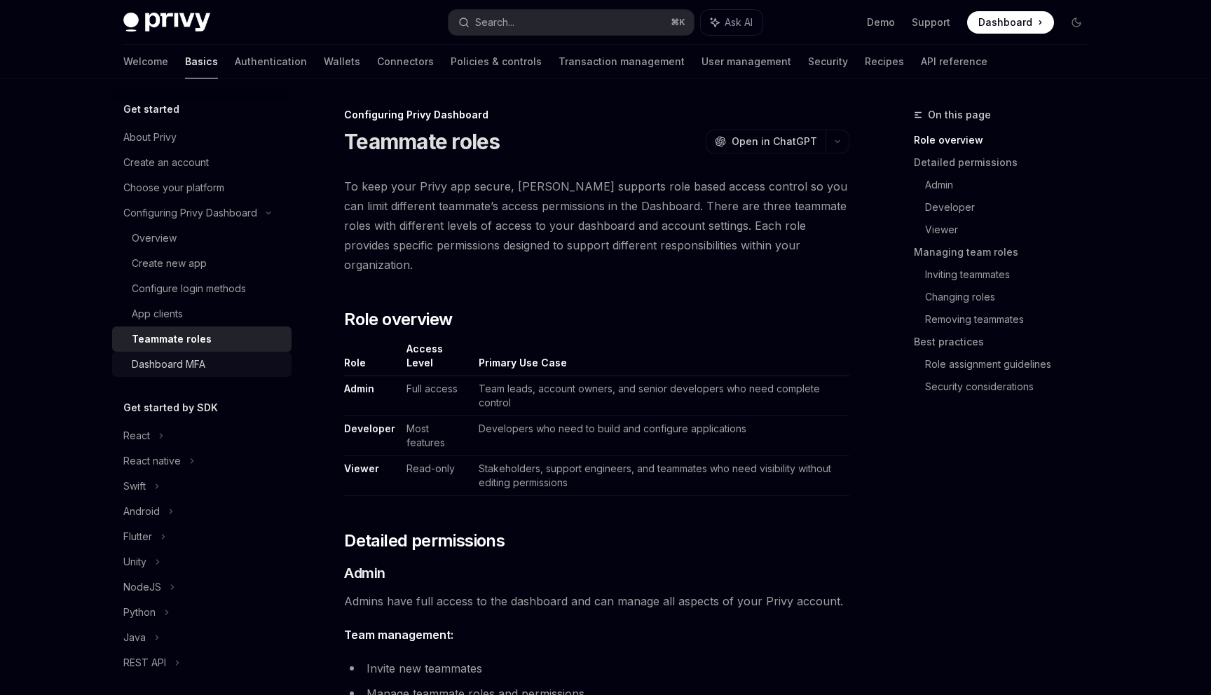
click at [235, 367] on div "Dashboard MFA" at bounding box center [207, 364] width 151 height 17
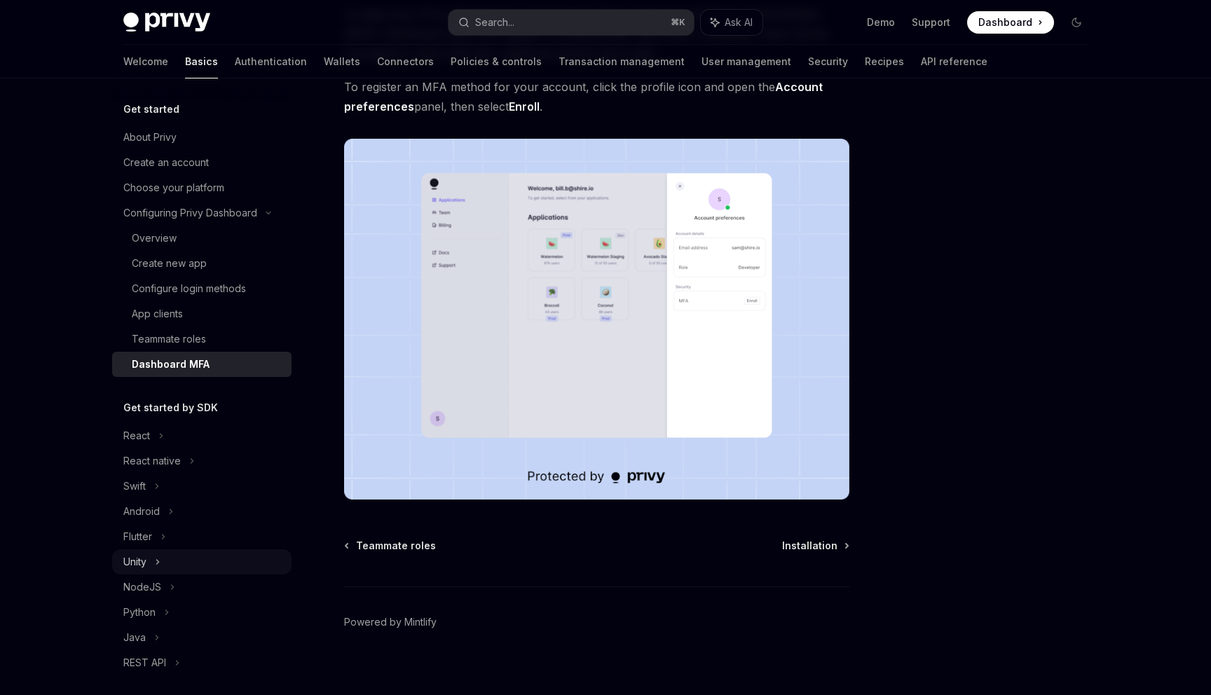
scroll to position [55, 0]
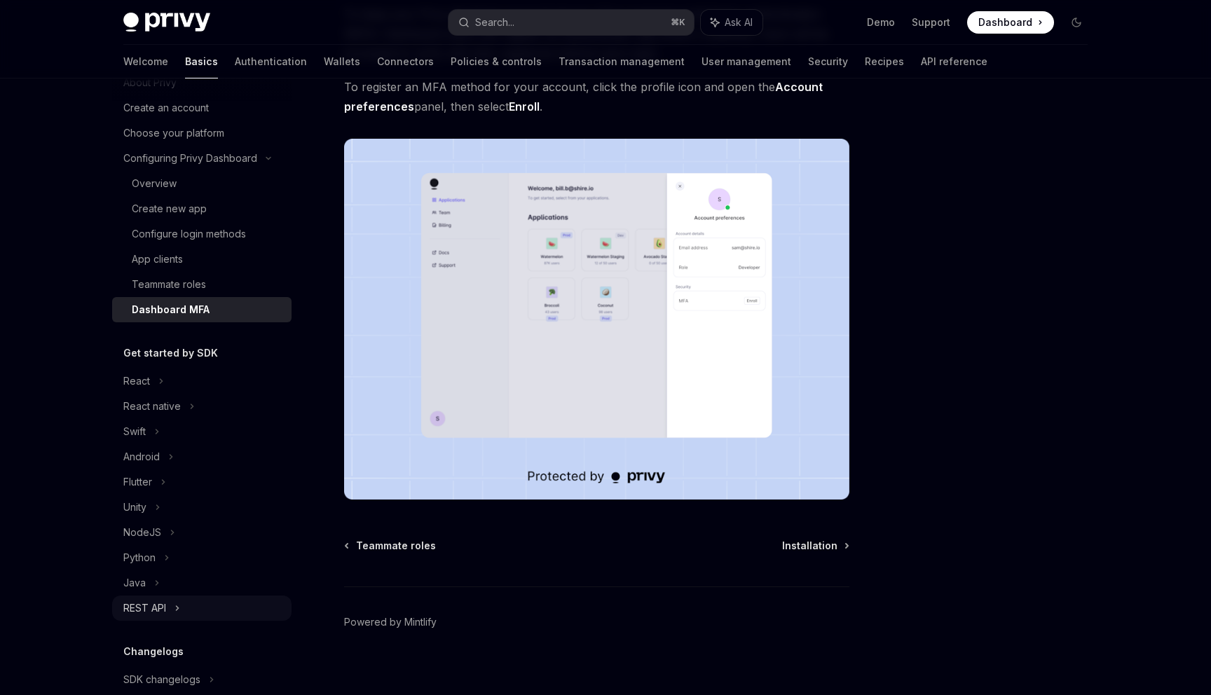
click at [214, 605] on div "REST API" at bounding box center [201, 608] width 179 height 25
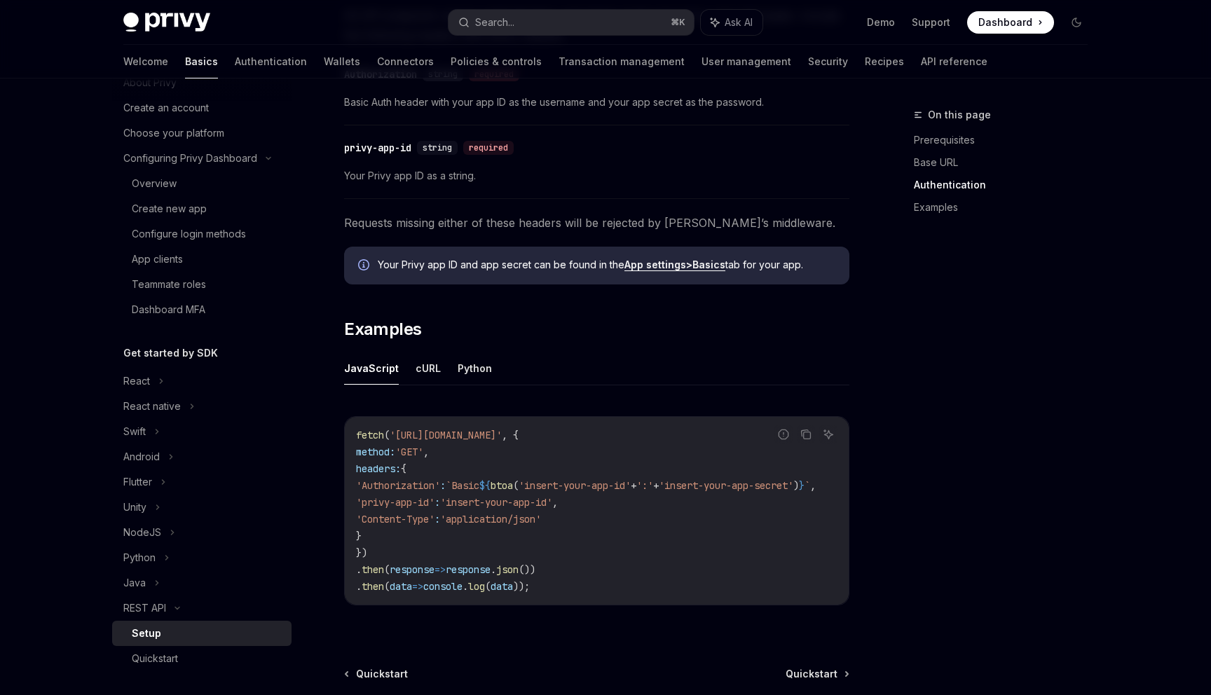
scroll to position [491, 0]
click at [428, 370] on button "cURL" at bounding box center [427, 368] width 25 height 33
type textarea "*"
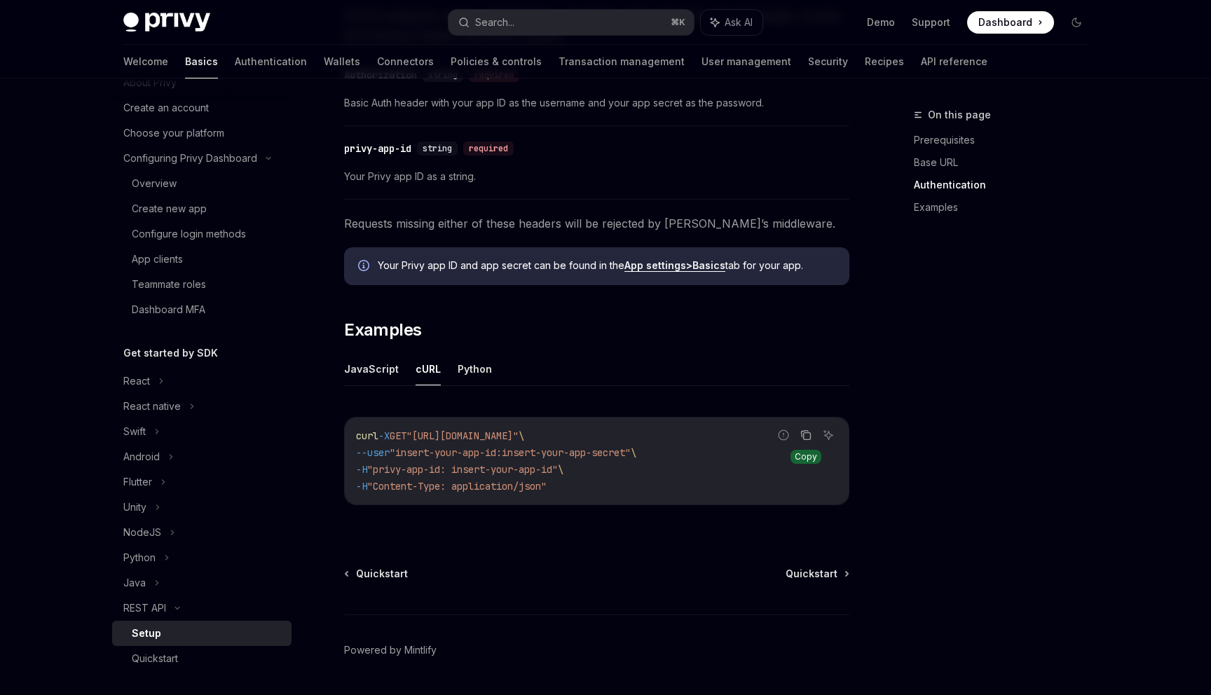
click at [804, 431] on icon "Copy the contents from the code block" at bounding box center [805, 434] width 7 height 6
drag, startPoint x: 799, startPoint y: 419, endPoint x: 883, endPoint y: 379, distance: 92.4
click at [883, 379] on div "On this page Prerequisites Base URL Authentication Examples REST API Setup Open…" at bounding box center [605, 161] width 986 height 1148
click at [809, 440] on icon "Copy the contents from the code block" at bounding box center [805, 434] width 11 height 11
